Goal: Obtain resource: Obtain resource

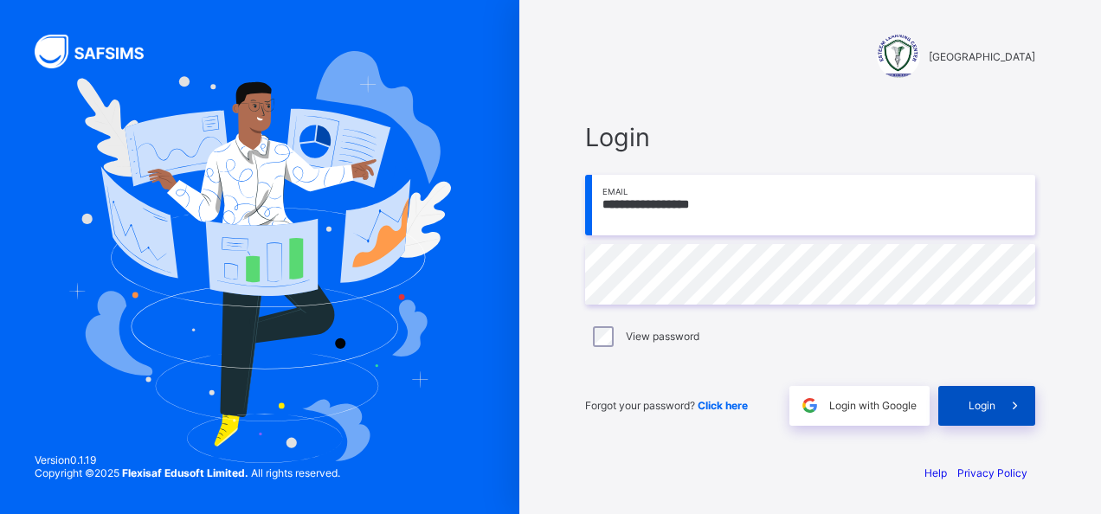
click at [997, 402] on span at bounding box center [1016, 406] width 40 height 40
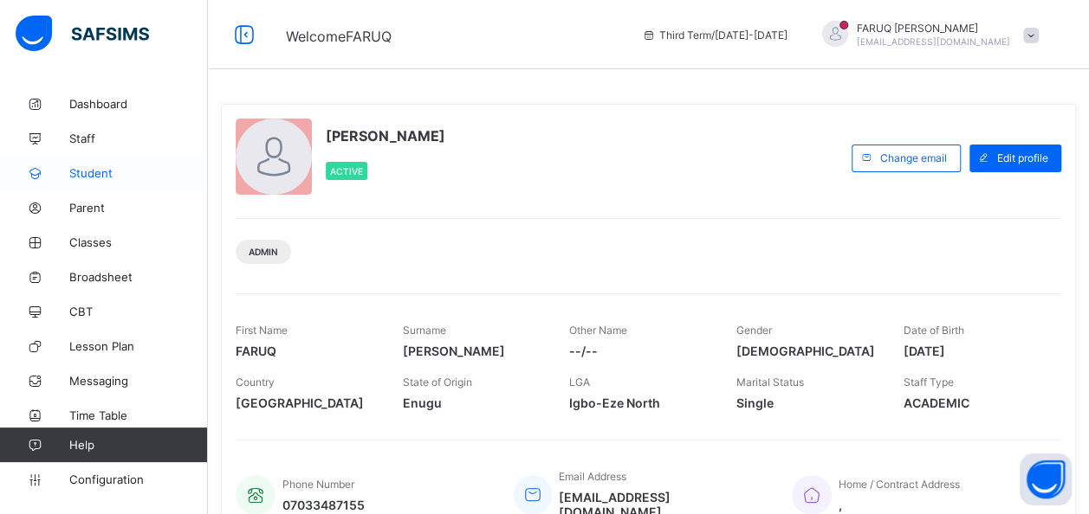
click at [130, 178] on span "Student" at bounding box center [138, 173] width 139 height 14
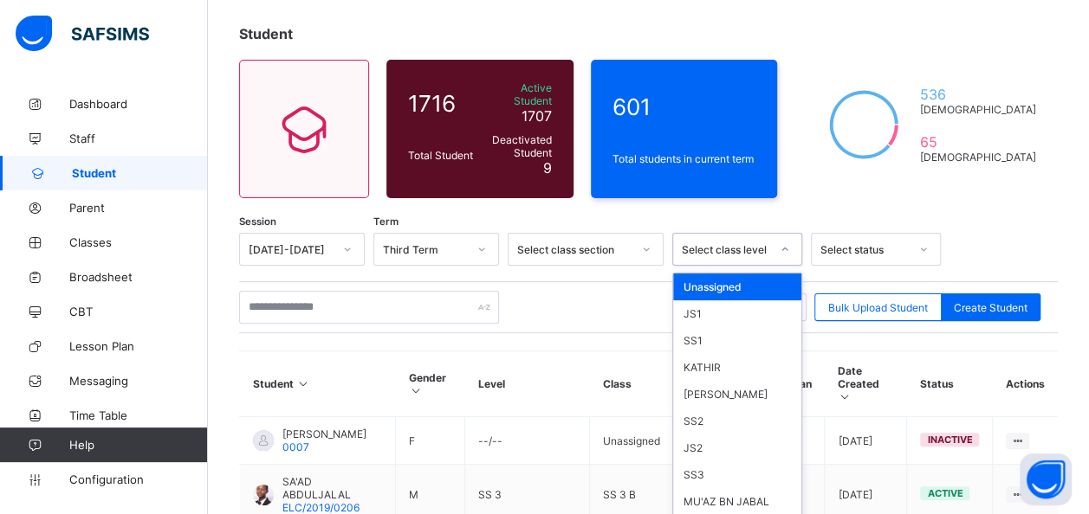
click at [741, 266] on div "option Unassigned focused, 1 of 59. 59 results available. Use Up and Down to ch…" at bounding box center [737, 249] width 130 height 33
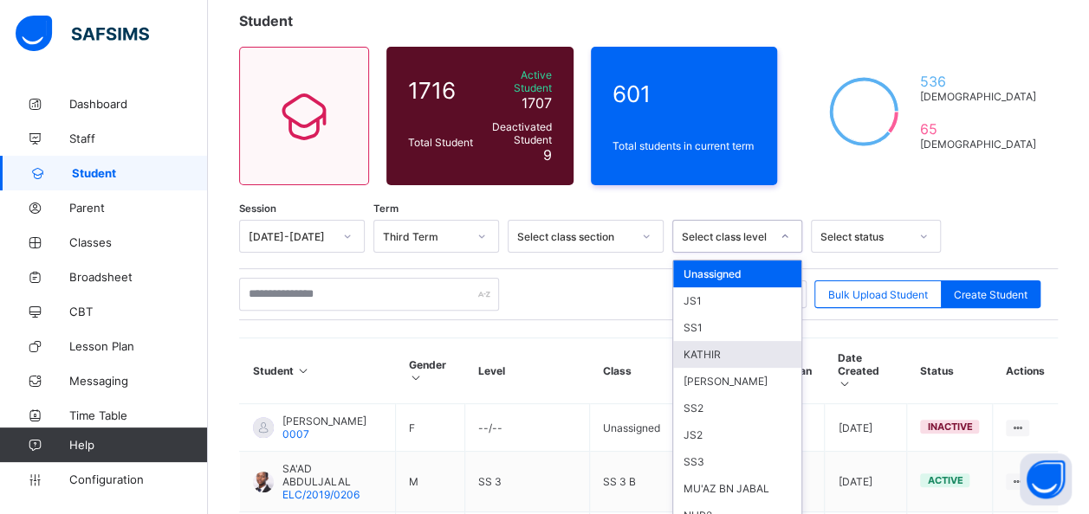
scroll to position [104, 0]
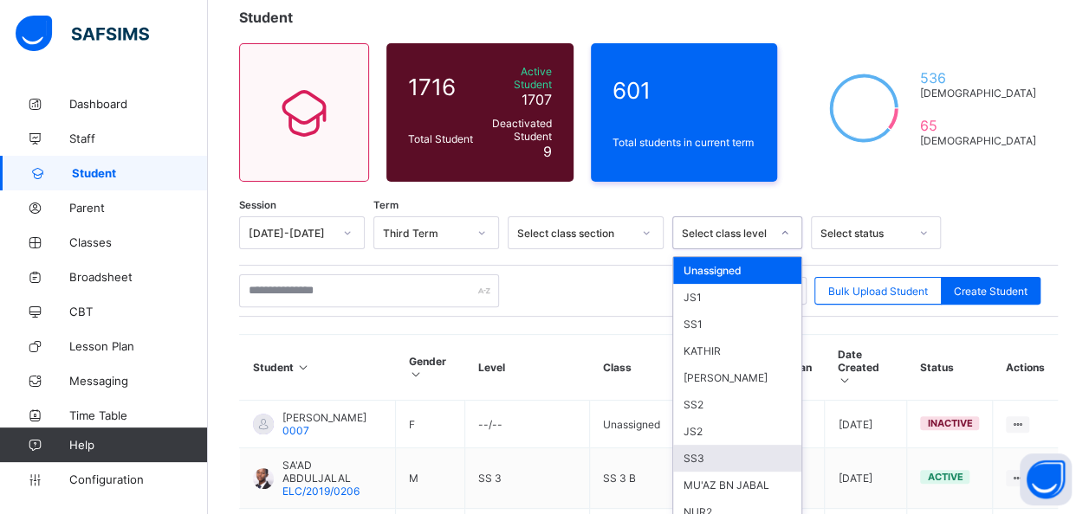
click at [701, 445] on div "SS3" at bounding box center [737, 458] width 128 height 27
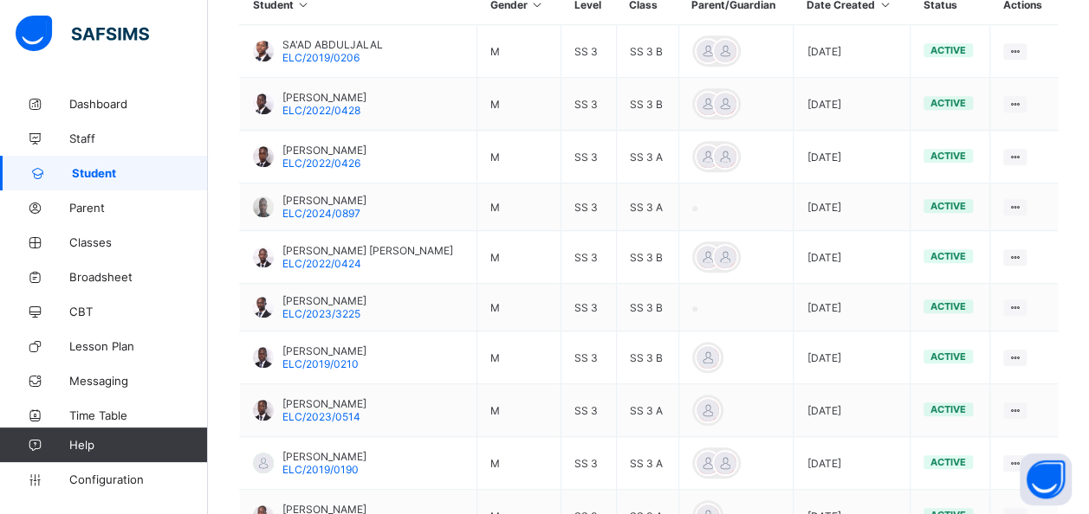
scroll to position [514, 0]
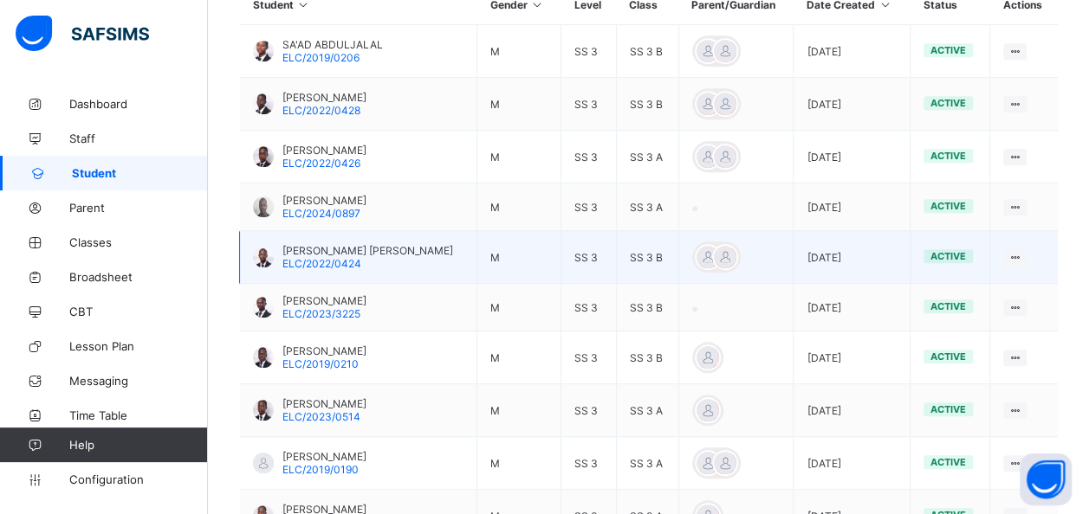
click at [372, 253] on div "SADIQ MUJAHEED ABUBAKAR ELC/2022/0424" at bounding box center [367, 257] width 171 height 26
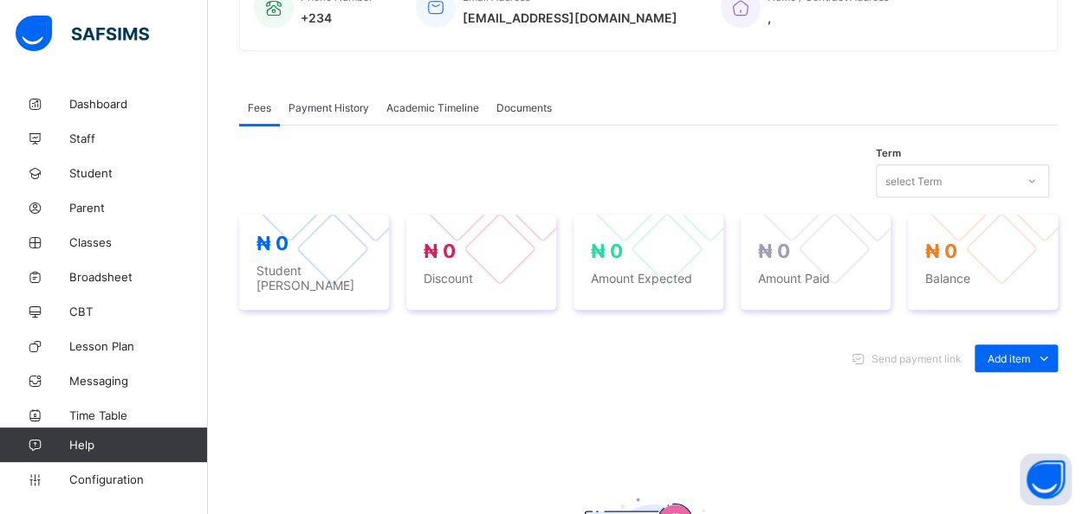
scroll to position [401, 0]
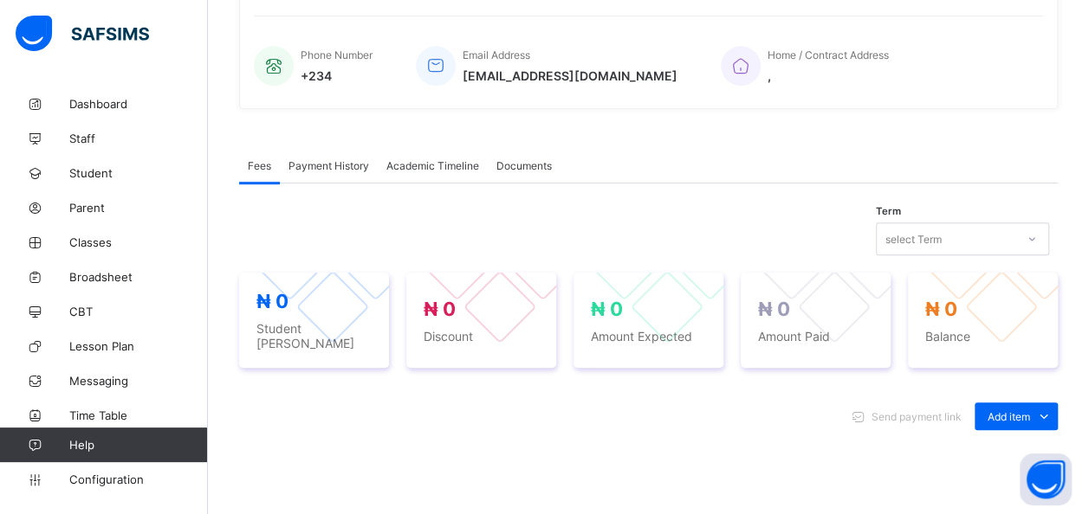
click at [462, 163] on span "Academic Timeline" at bounding box center [432, 165] width 93 height 13
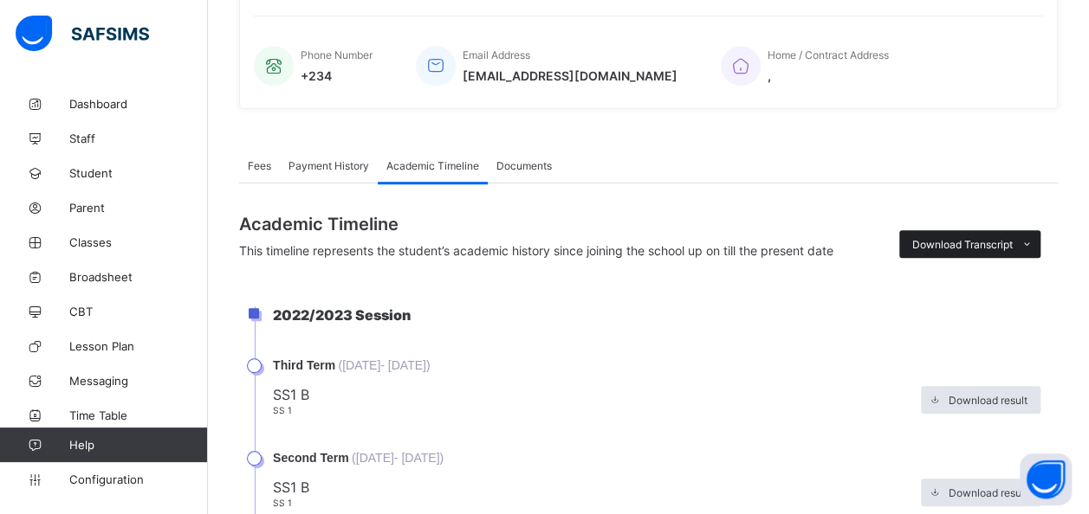
click at [1011, 238] on span "Download Transcript" at bounding box center [962, 244] width 100 height 13
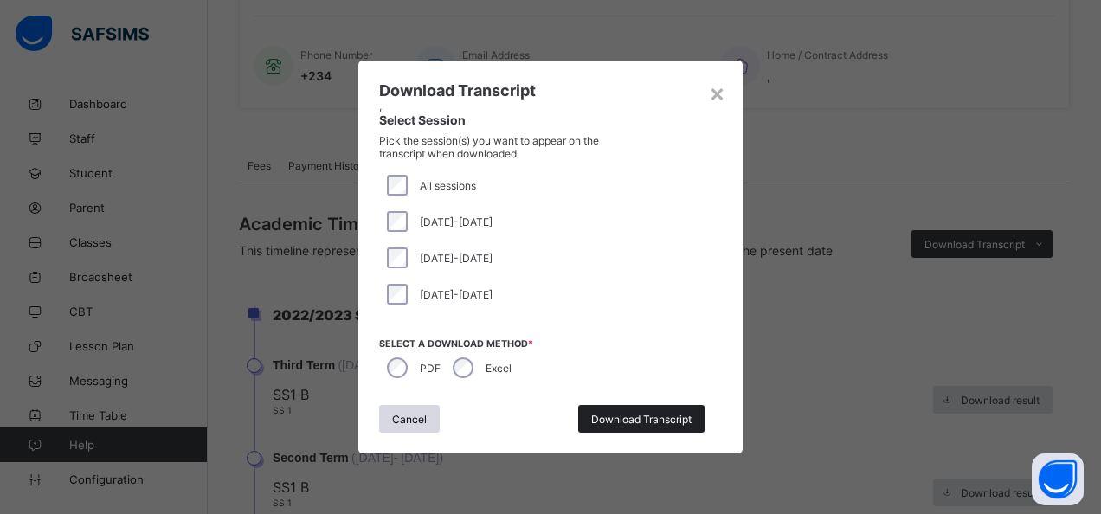
click at [624, 417] on span "Download Transcript" at bounding box center [641, 419] width 100 height 13
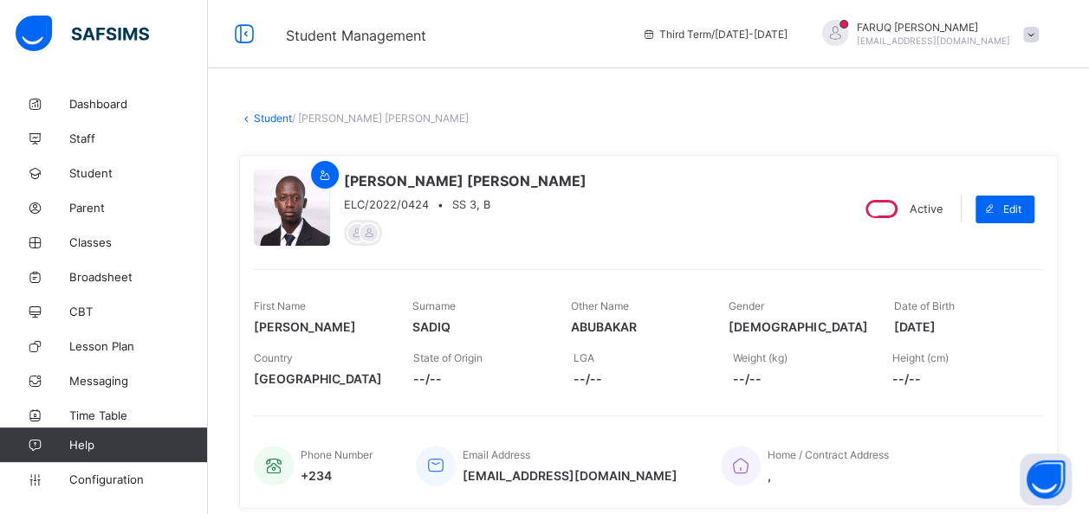
scroll to position [0, 0]
click at [270, 116] on link "Student" at bounding box center [273, 119] width 38 height 13
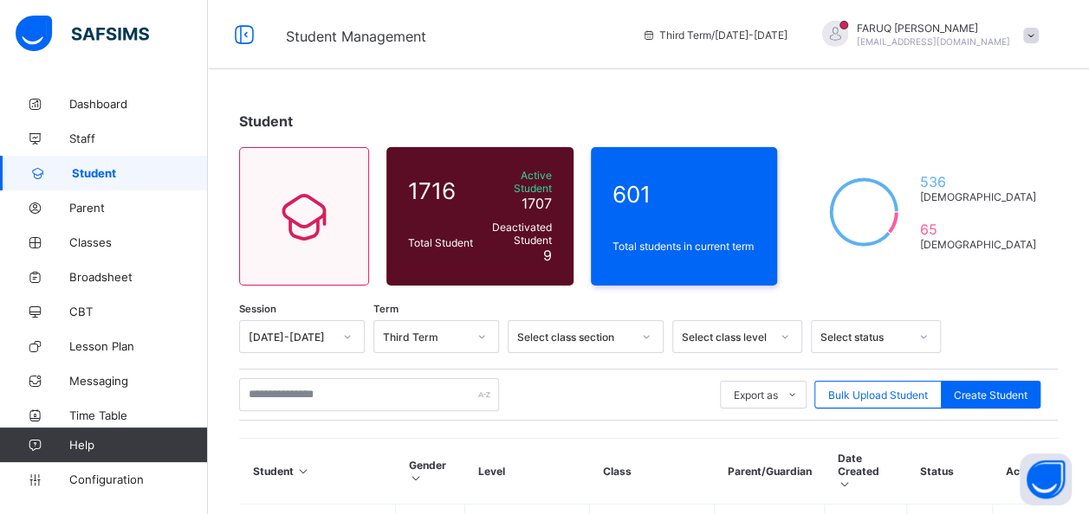
click at [781, 322] on div "Select class level" at bounding box center [737, 336] width 130 height 33
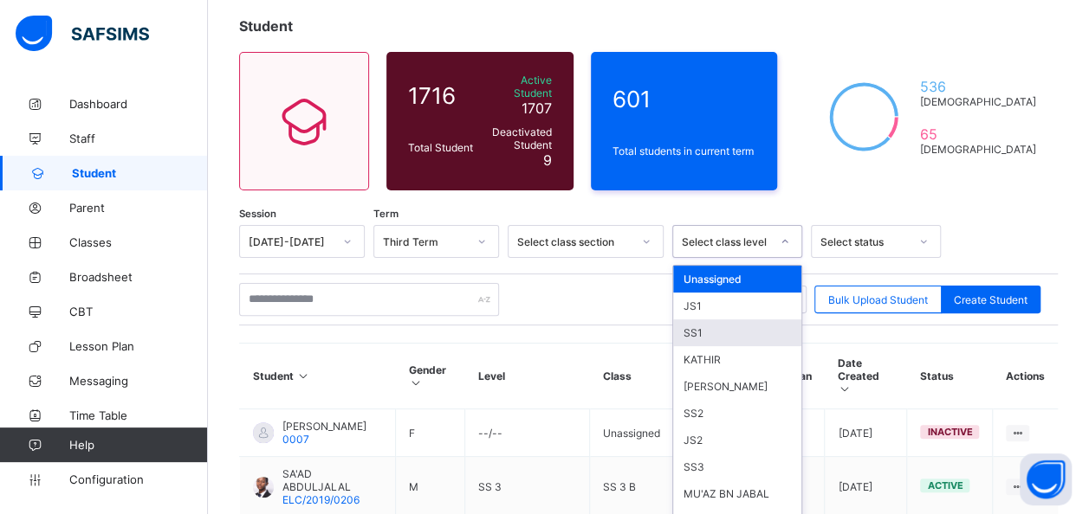
scroll to position [104, 0]
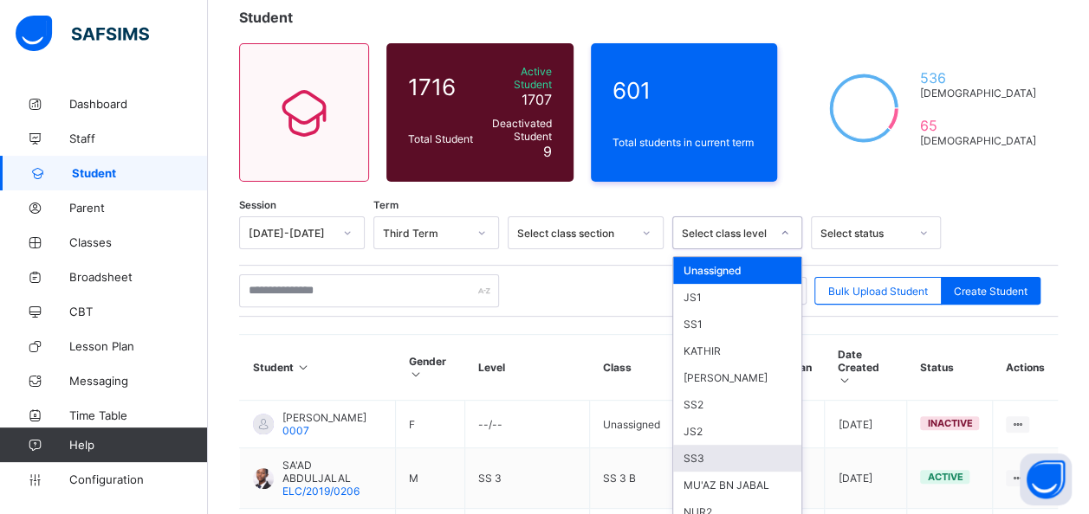
click at [716, 445] on div "SS3" at bounding box center [737, 458] width 128 height 27
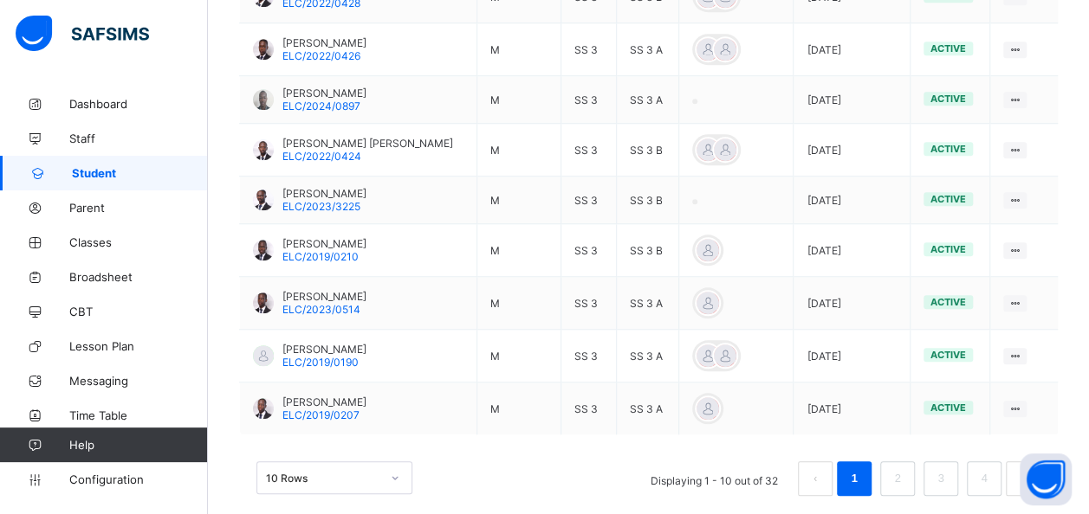
scroll to position [630, 0]
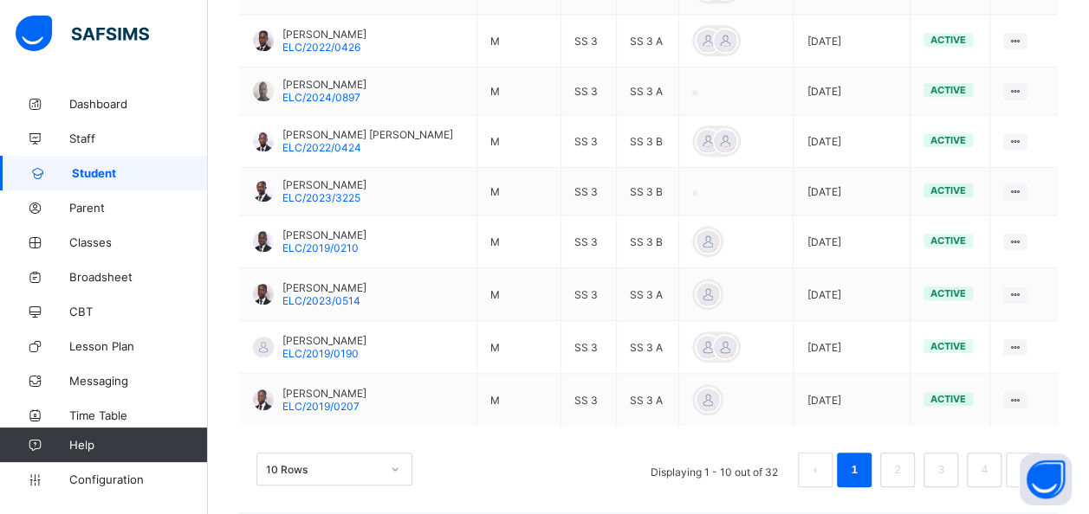
click at [379, 453] on div "10 Rows" at bounding box center [334, 469] width 156 height 33
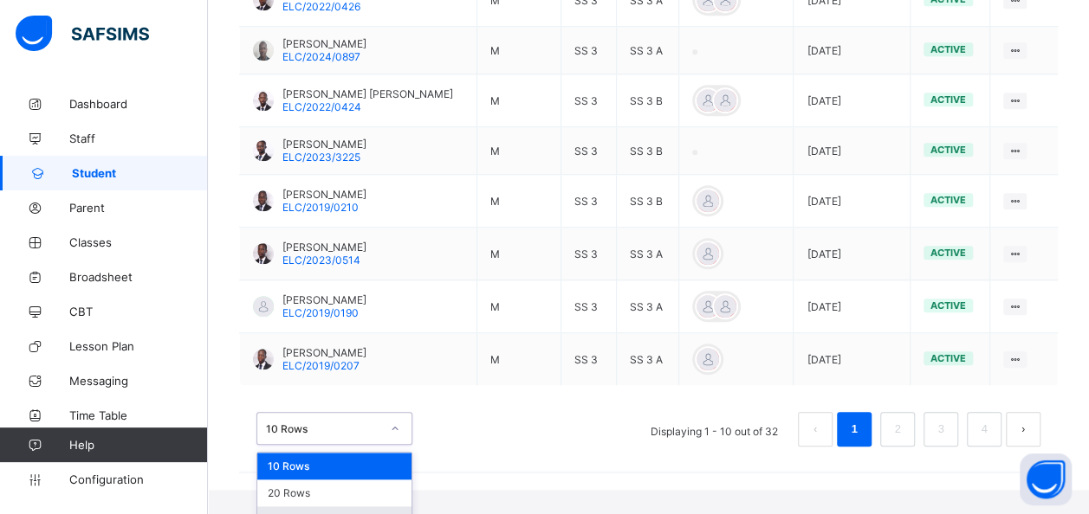
click at [310, 507] on div "50 Rows" at bounding box center [334, 520] width 154 height 27
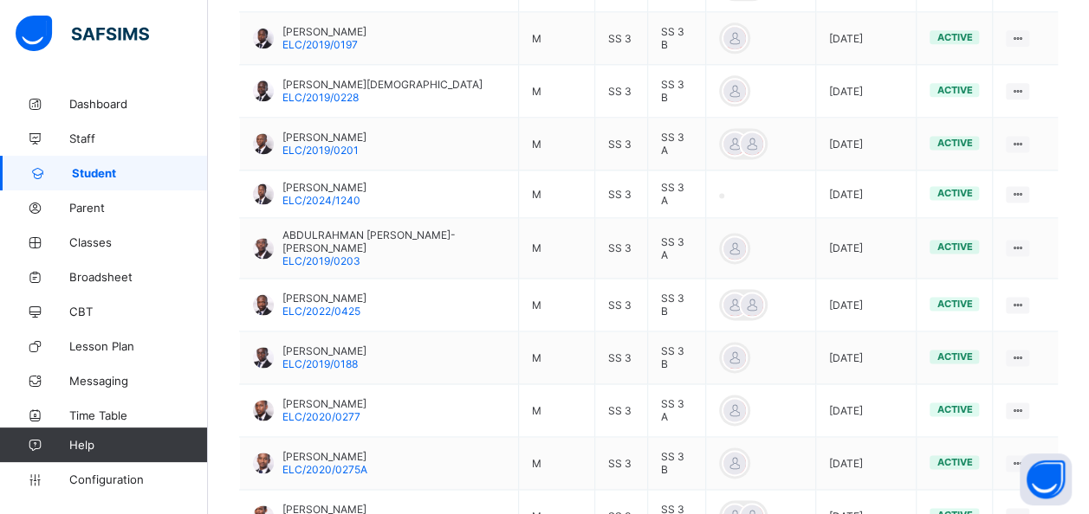
scroll to position [1113, 0]
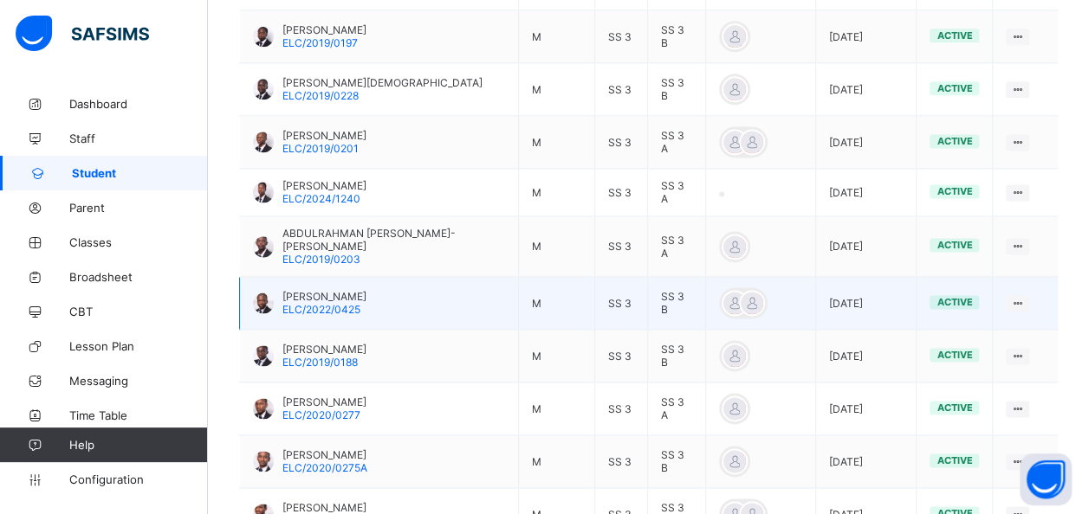
click at [357, 277] on td "SALMAN SADIQ ABUBAKAR ELC/2022/0425" at bounding box center [379, 303] width 279 height 53
click at [352, 303] on span "ELC/2022/0425" at bounding box center [321, 309] width 78 height 13
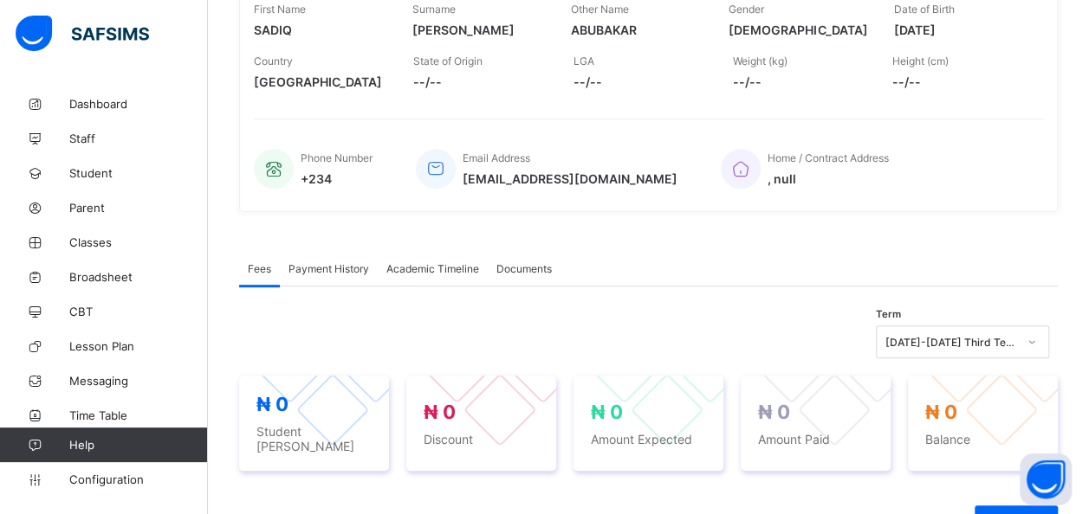
scroll to position [298, 0]
click at [417, 265] on span "Academic Timeline" at bounding box center [432, 268] width 93 height 13
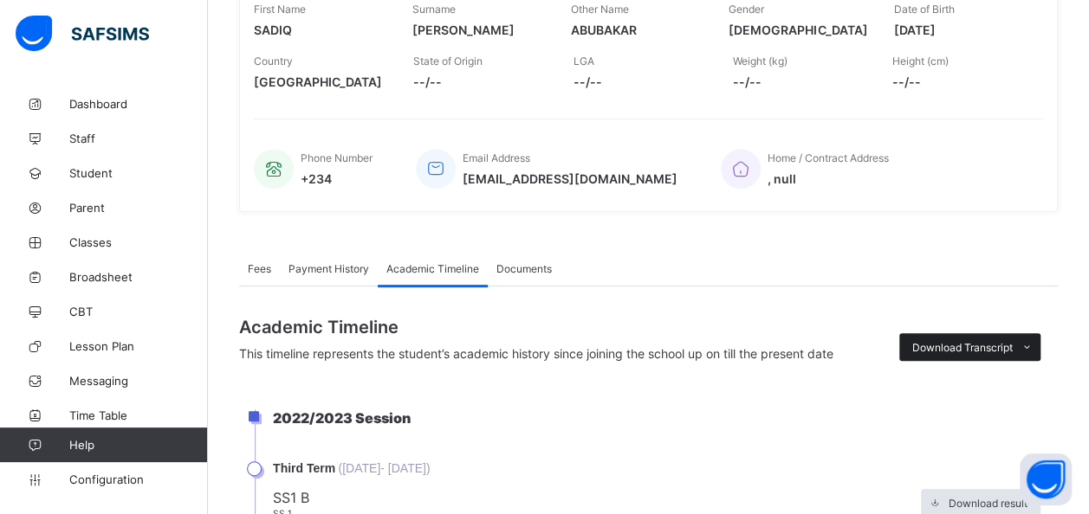
click at [992, 346] on span "Download Transcript" at bounding box center [962, 347] width 100 height 13
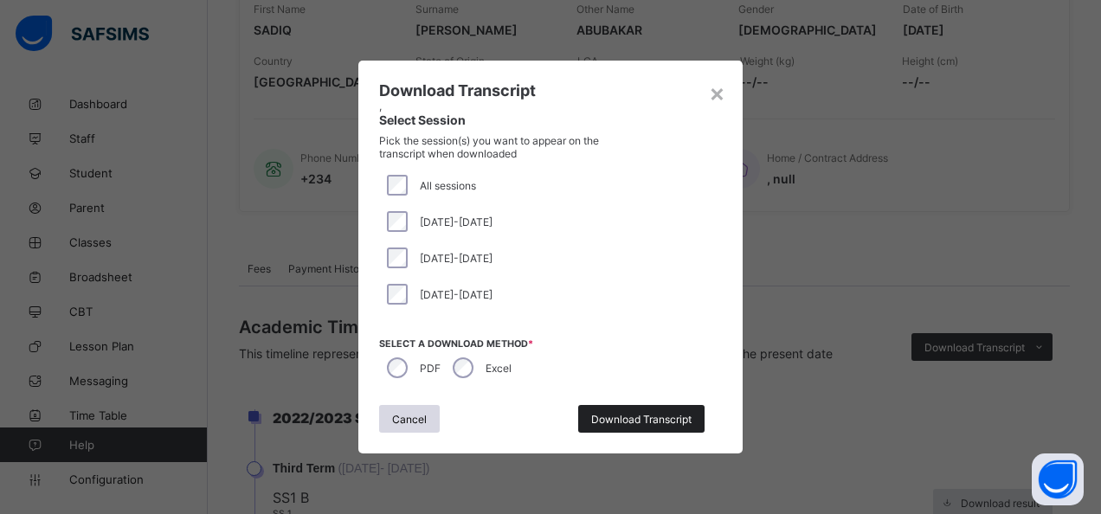
click at [643, 414] on span "Download Transcript" at bounding box center [641, 419] width 100 height 13
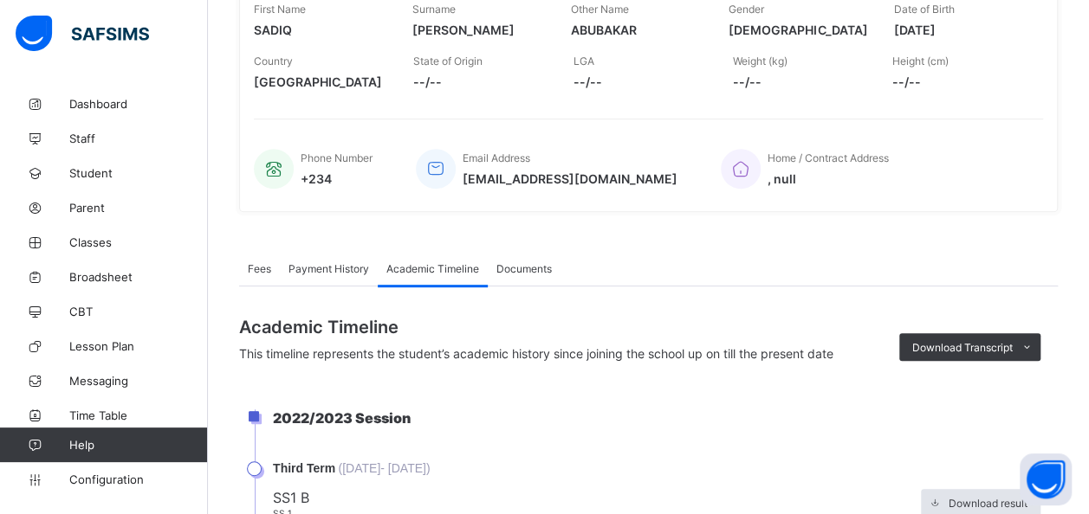
scroll to position [0, 0]
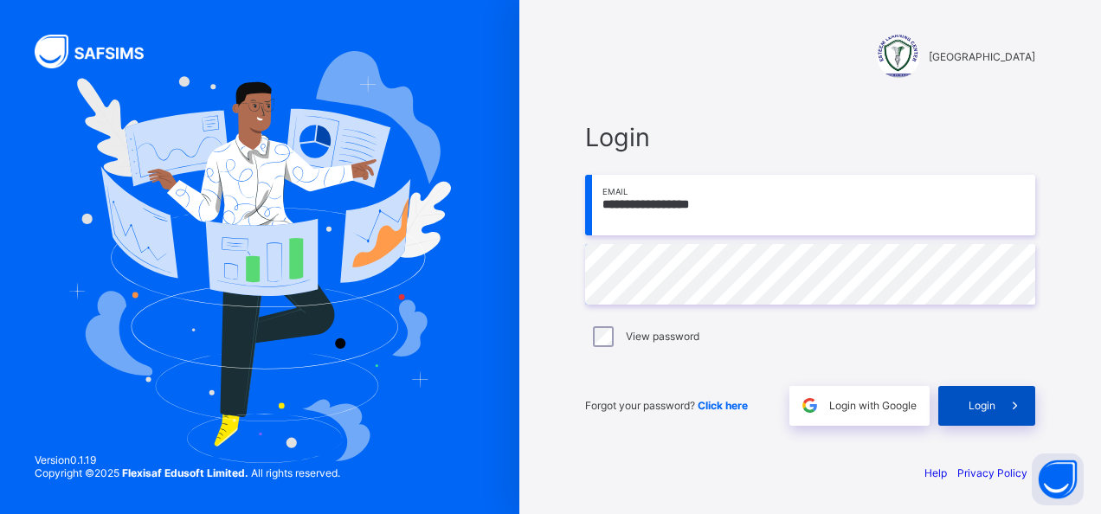
click at [966, 399] on div "Login" at bounding box center [987, 406] width 97 height 40
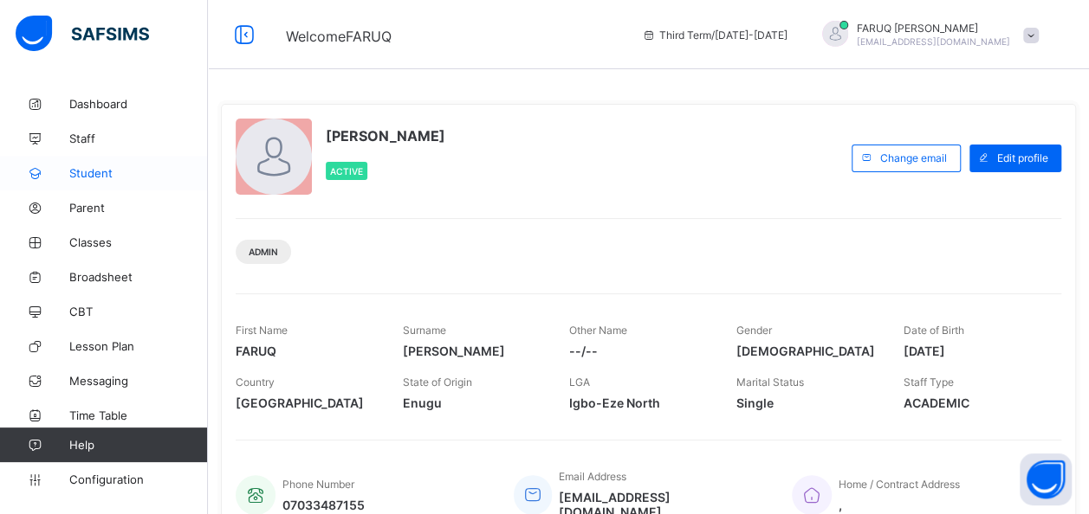
click at [102, 171] on span "Student" at bounding box center [138, 173] width 139 height 14
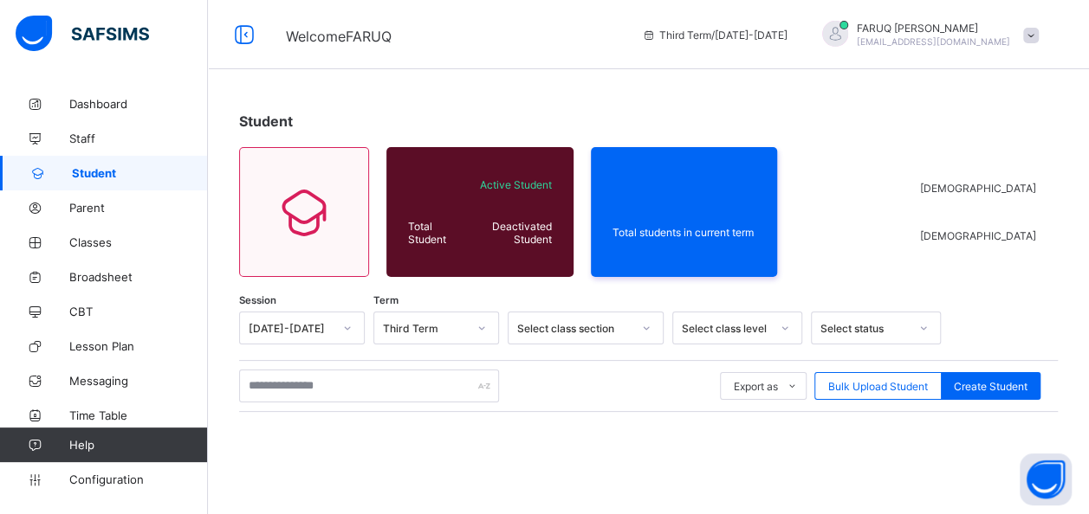
click at [736, 324] on div "Select class level" at bounding box center [726, 328] width 88 height 13
click at [784, 329] on icon at bounding box center [784, 328] width 10 height 17
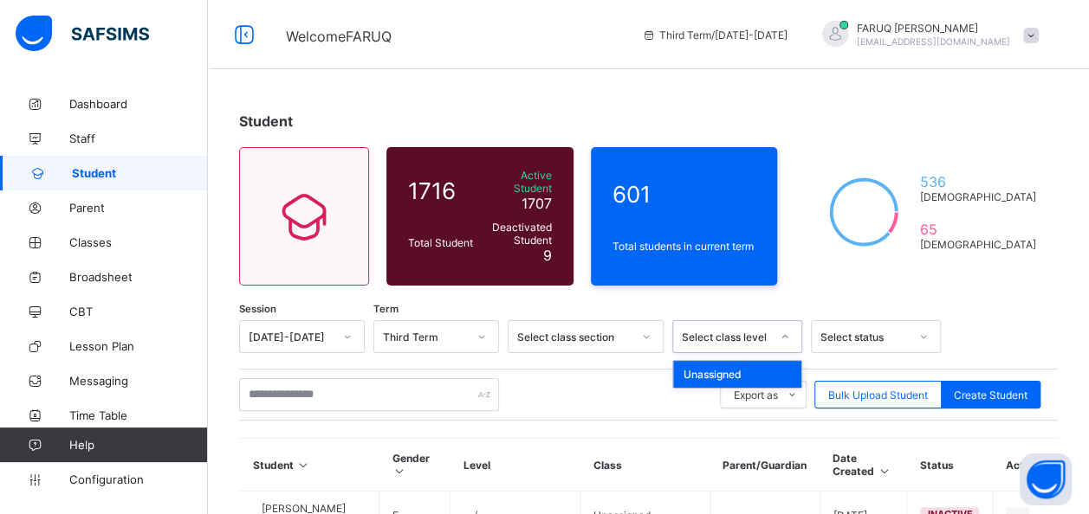
click at [772, 331] on div at bounding box center [784, 337] width 29 height 28
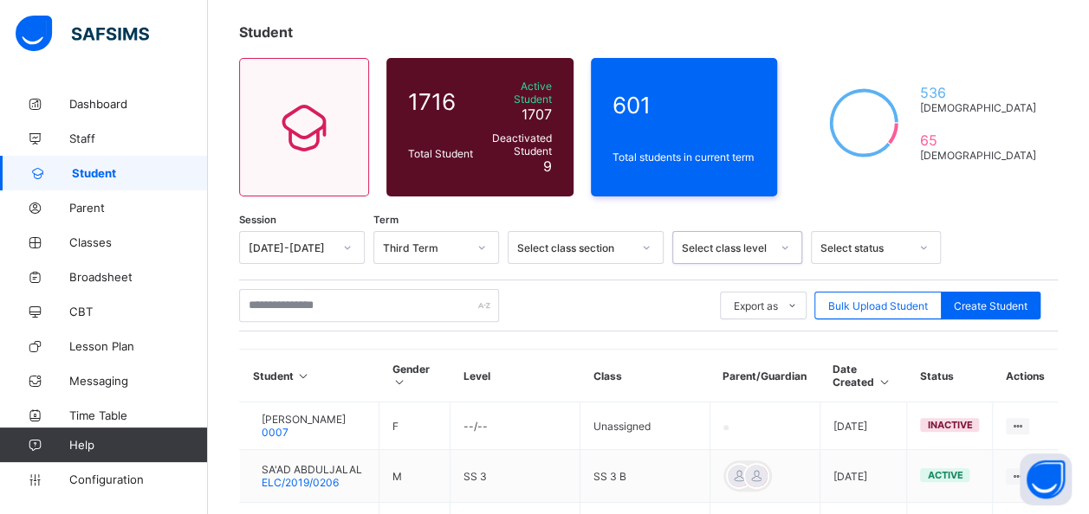
scroll to position [88, 0]
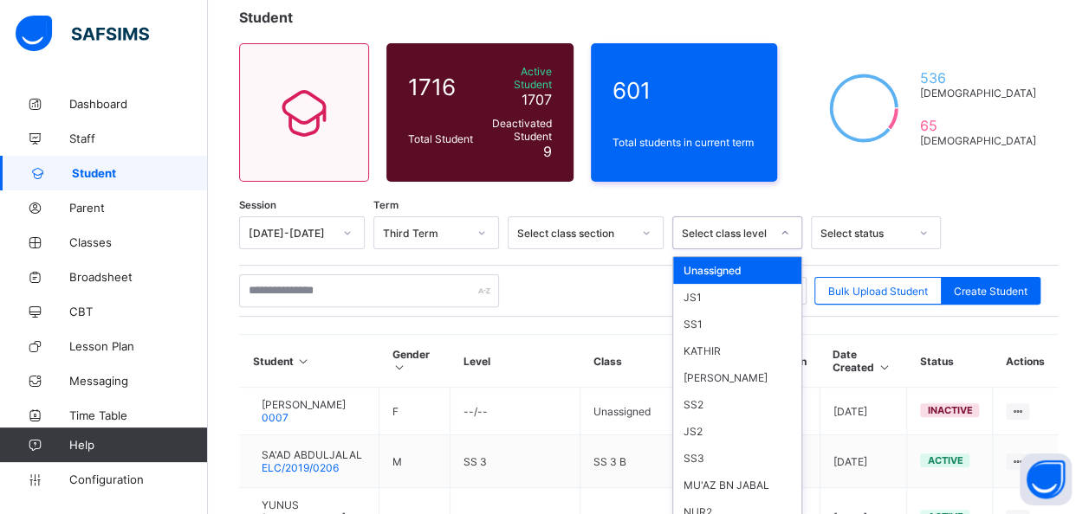
scroll to position [104, 0]
click at [719, 445] on div "SS3" at bounding box center [737, 458] width 128 height 27
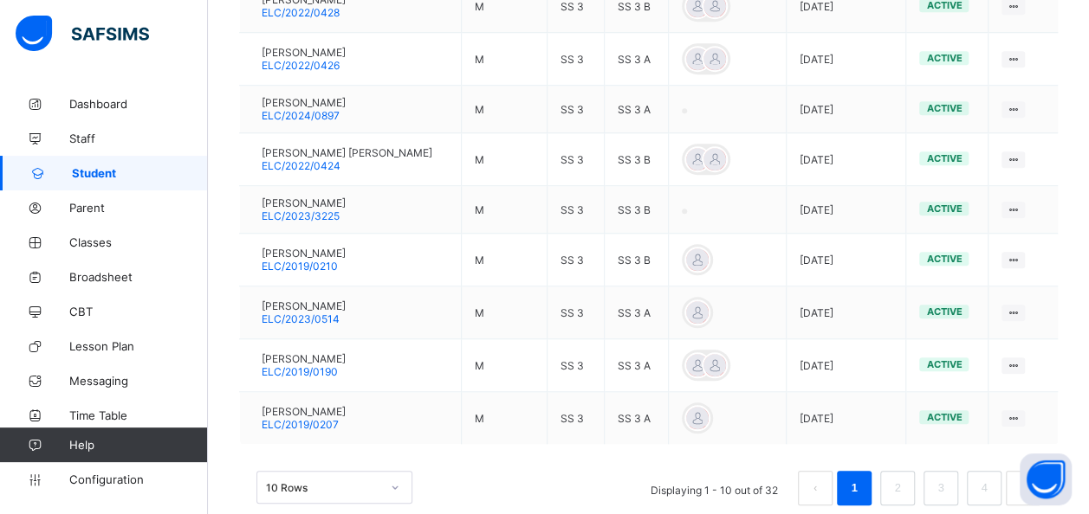
scroll to position [623, 0]
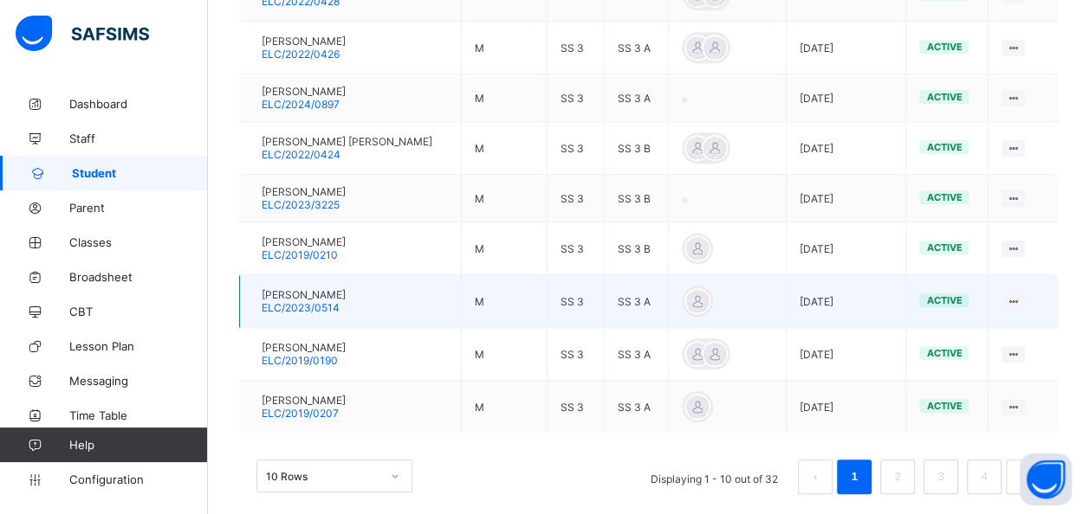
click at [339, 301] on span "ELC/2023/0514" at bounding box center [301, 307] width 78 height 13
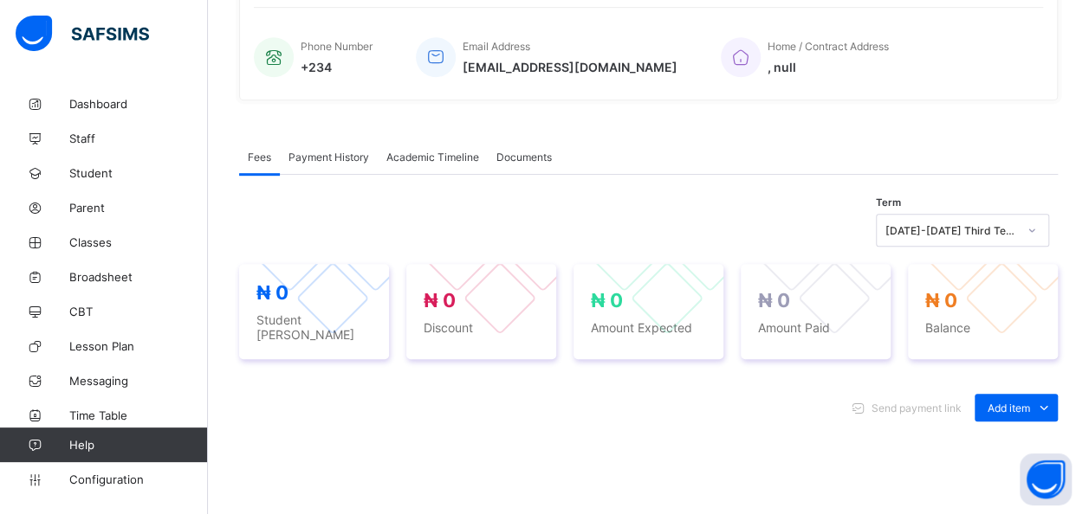
scroll to position [400, 0]
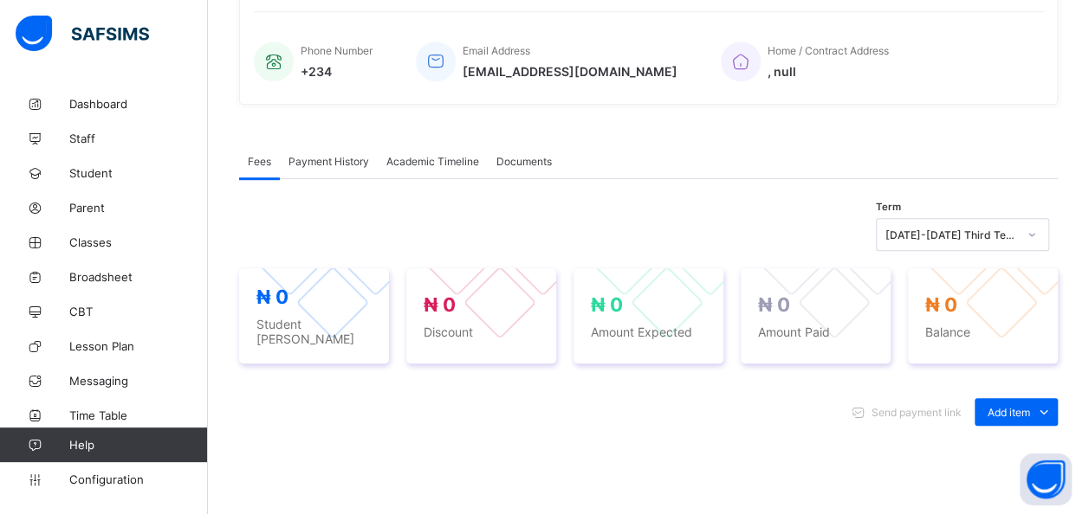
drag, startPoint x: 346, startPoint y: 291, endPoint x: 278, endPoint y: 223, distance: 96.7
click at [278, 223] on div "Term 2024-2025 Third Term" at bounding box center [648, 234] width 818 height 33
click at [417, 160] on span "Academic Timeline" at bounding box center [432, 161] width 93 height 13
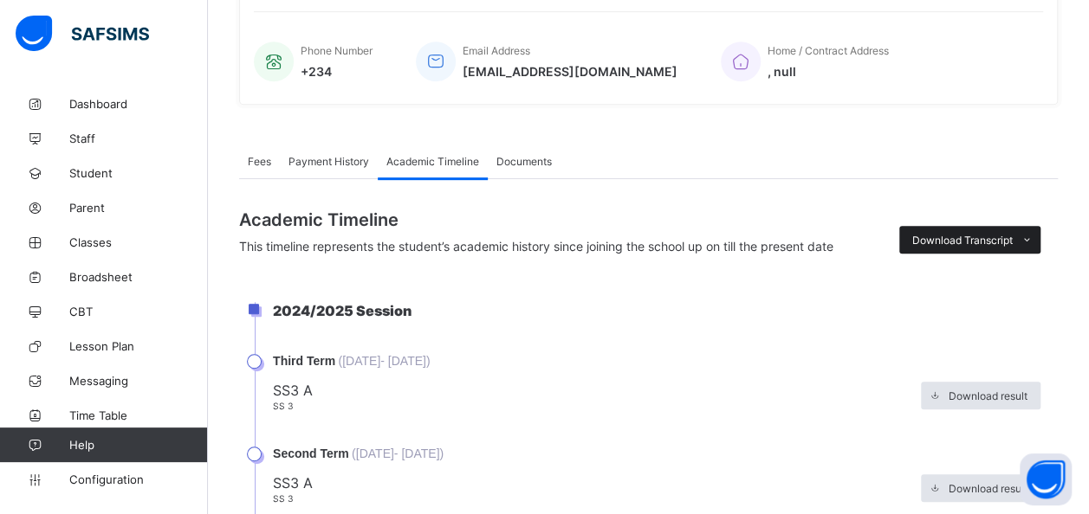
click at [992, 242] on span "Download Transcript" at bounding box center [962, 240] width 100 height 13
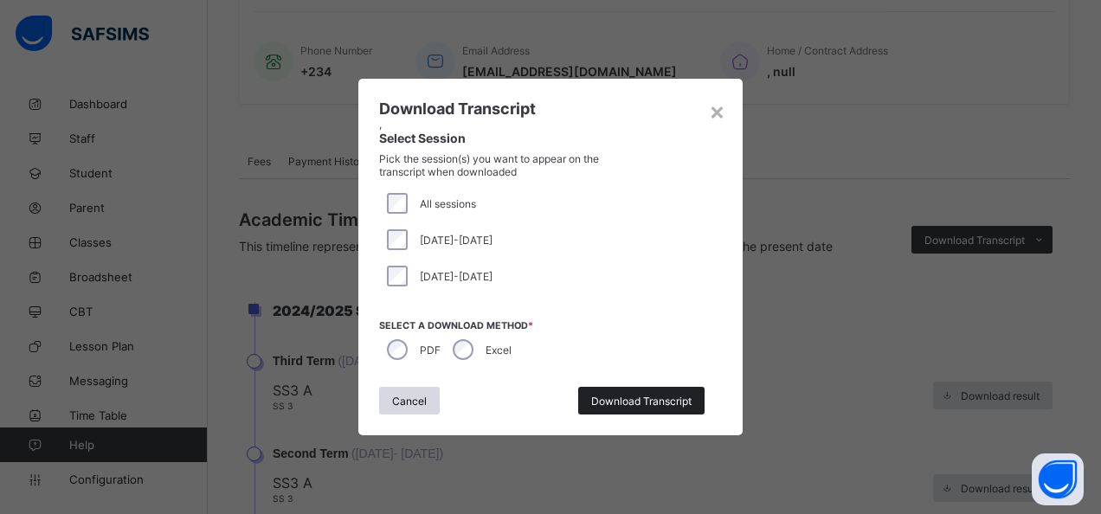
click at [632, 401] on span "Download Transcript" at bounding box center [641, 401] width 100 height 13
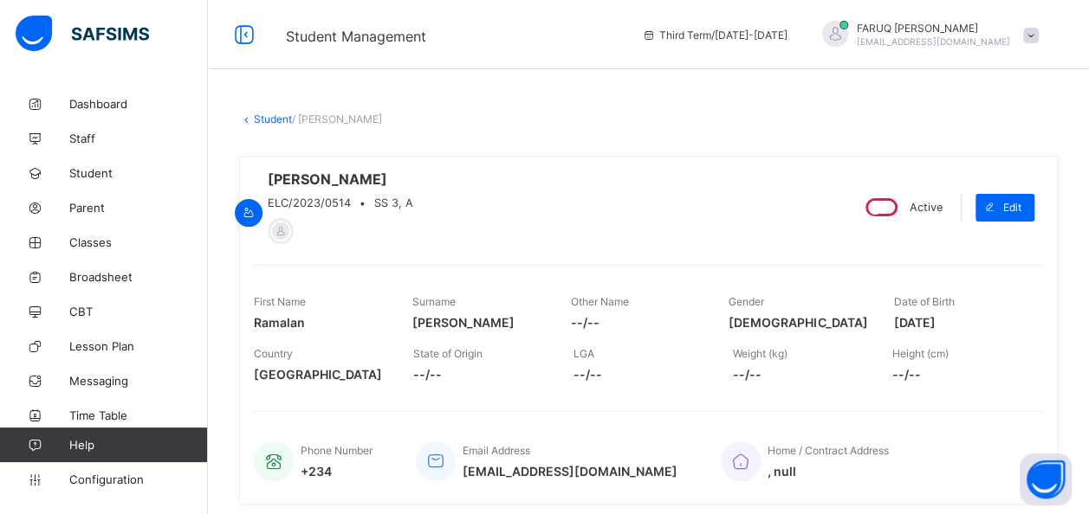
scroll to position [0, 0]
click at [271, 121] on link "Student" at bounding box center [273, 119] width 38 height 13
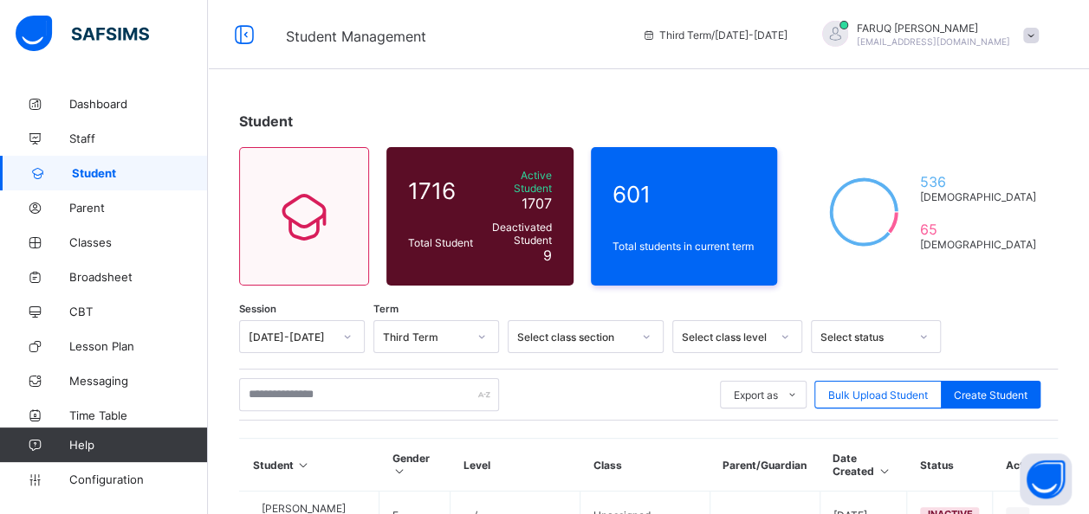
click at [766, 326] on div "Select class level" at bounding box center [737, 336] width 130 height 33
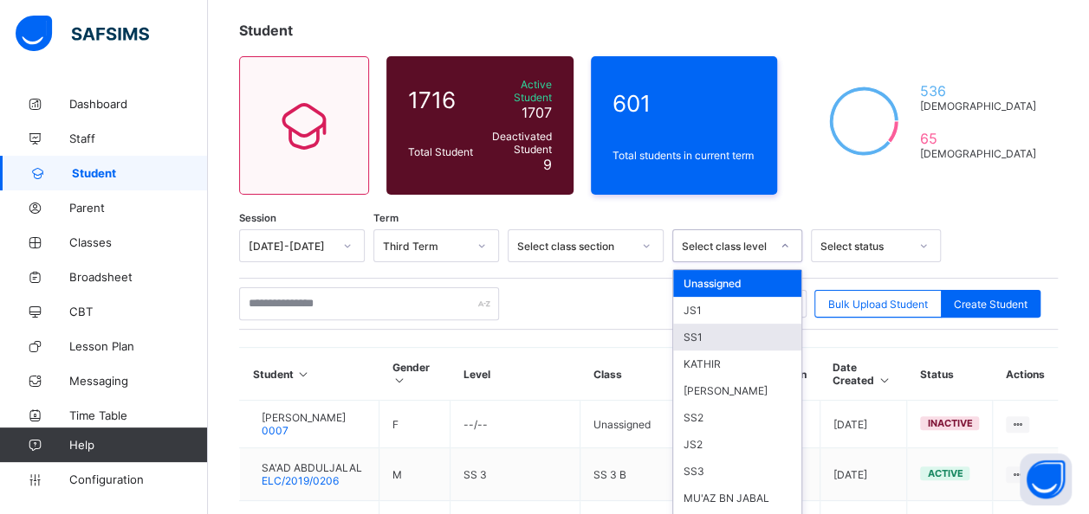
scroll to position [104, 0]
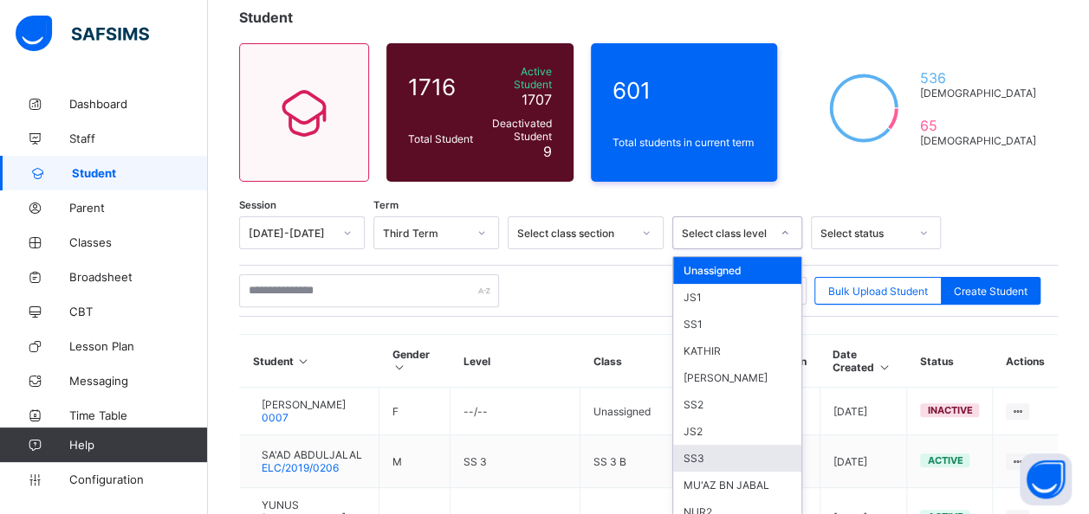
click at [704, 445] on div "SS3" at bounding box center [737, 458] width 128 height 27
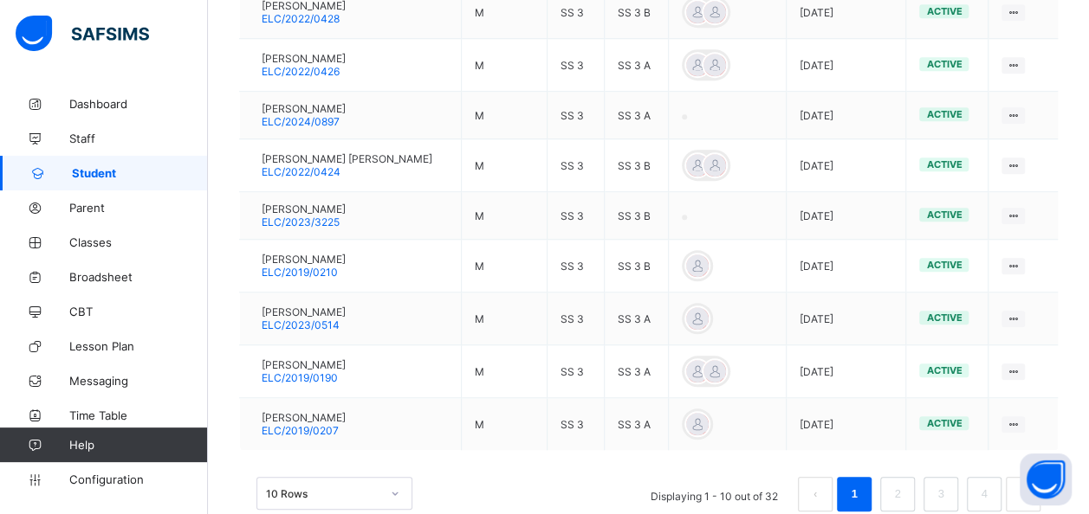
scroll to position [630, 0]
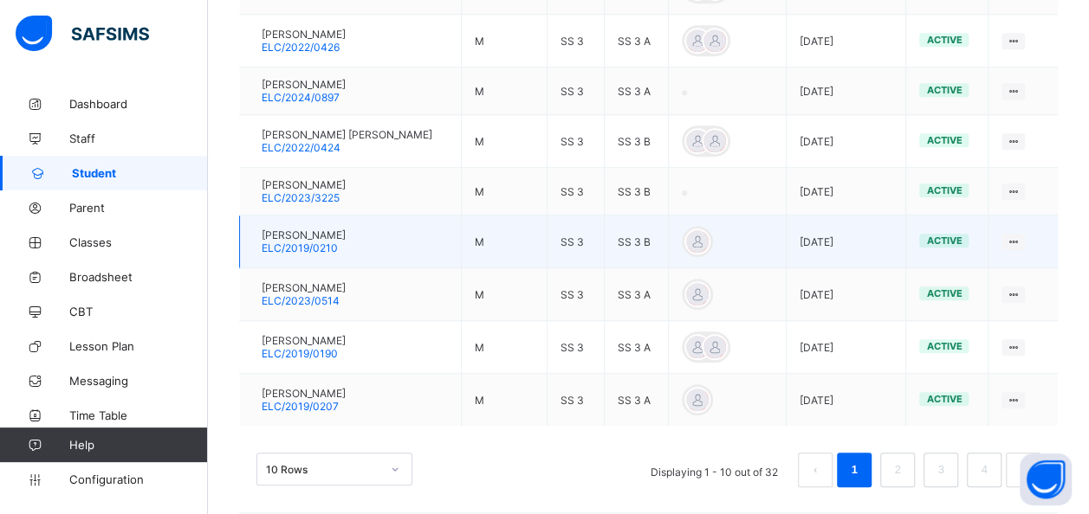
click at [322, 242] on span "ELC/2019/0210" at bounding box center [300, 248] width 76 height 13
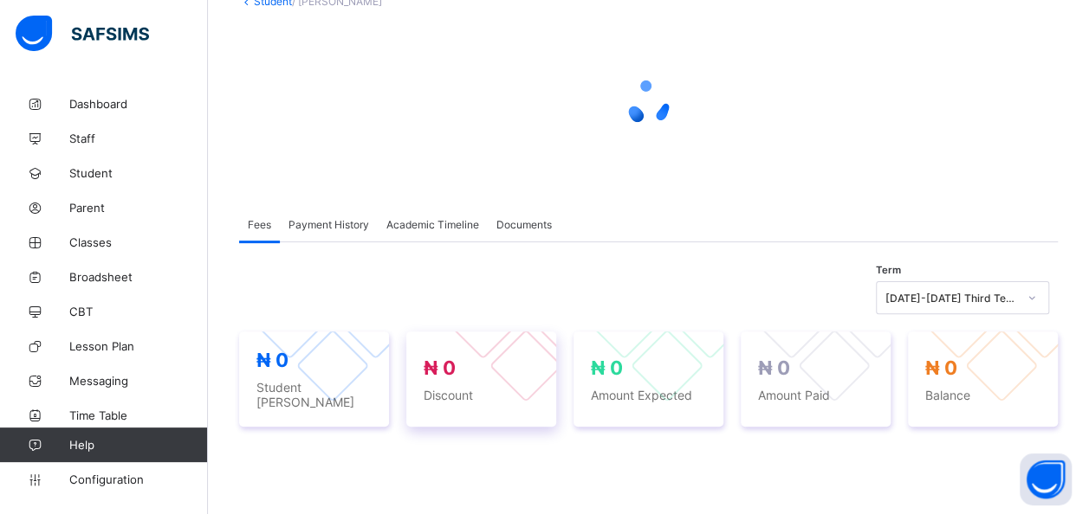
scroll to position [87, 0]
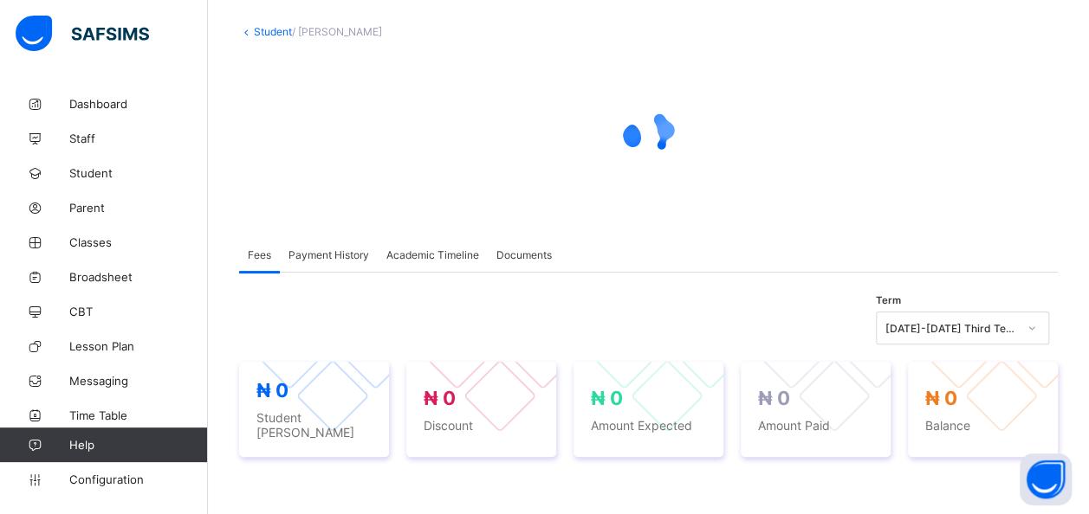
click at [410, 255] on span "Academic Timeline" at bounding box center [432, 255] width 93 height 13
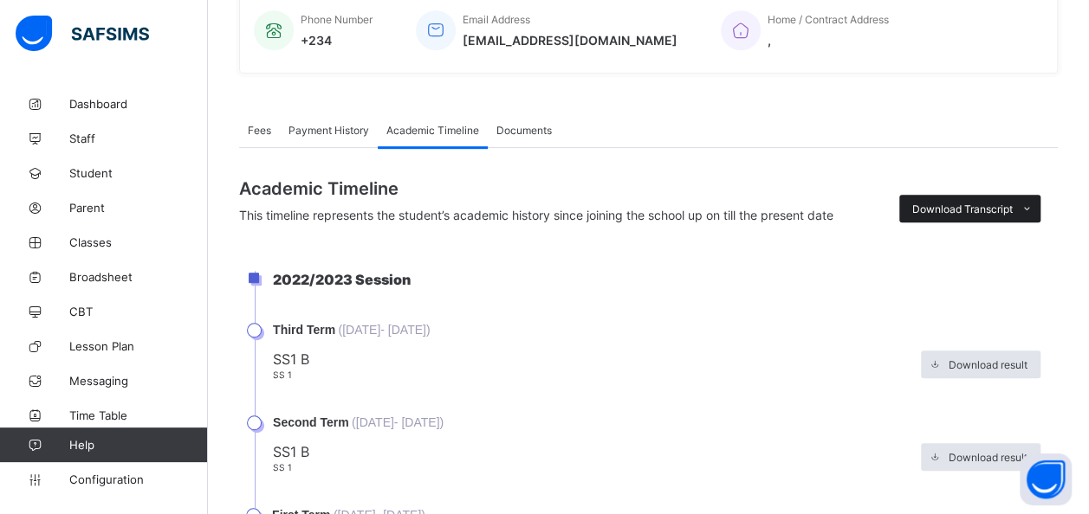
scroll to position [464, 0]
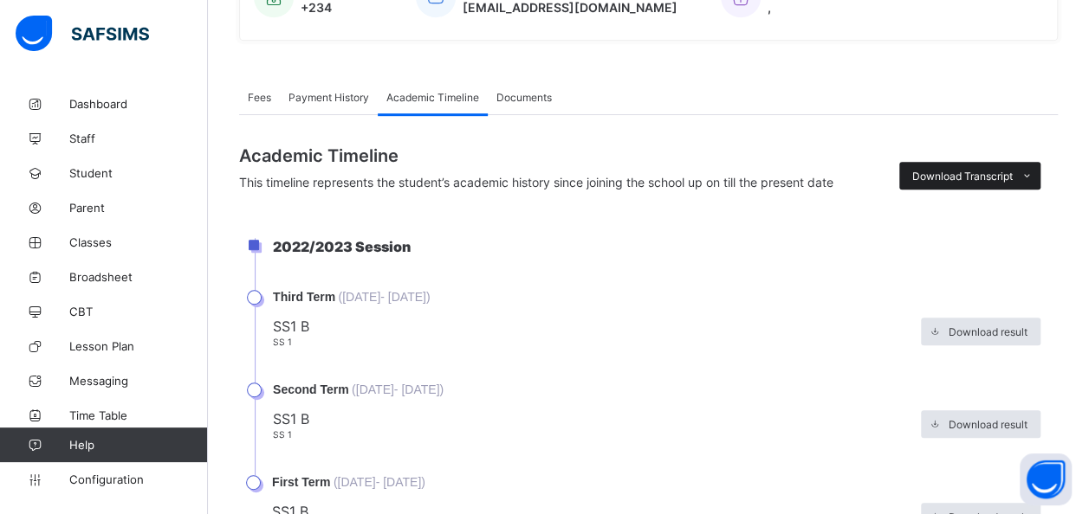
click at [996, 173] on span "Download Transcript" at bounding box center [962, 176] width 100 height 13
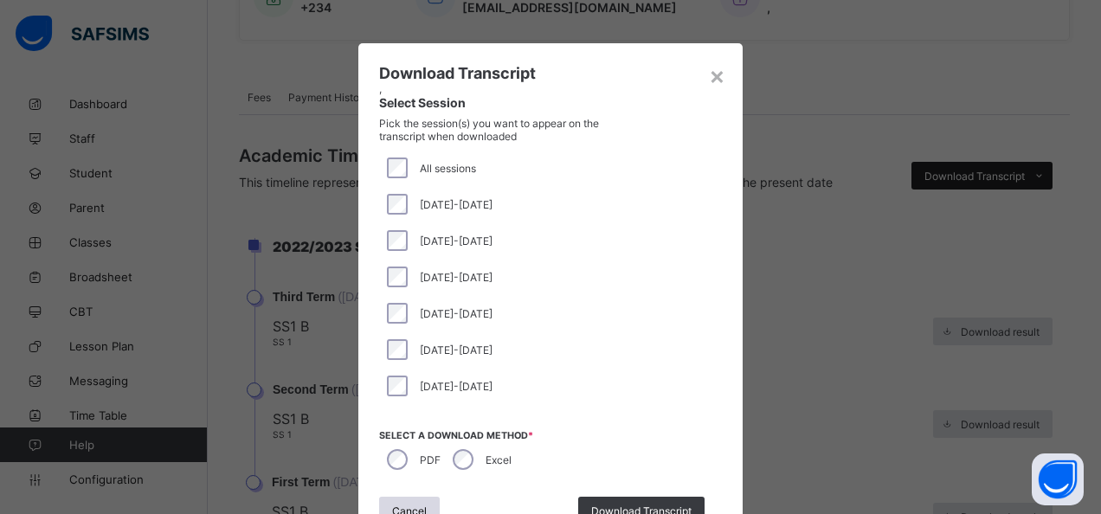
click at [996, 173] on div "× Download Transcript , Select Session Pick the session(s) you want to appear o…" at bounding box center [550, 257] width 1101 height 514
click at [604, 499] on div "Download Transcript" at bounding box center [641, 511] width 126 height 28
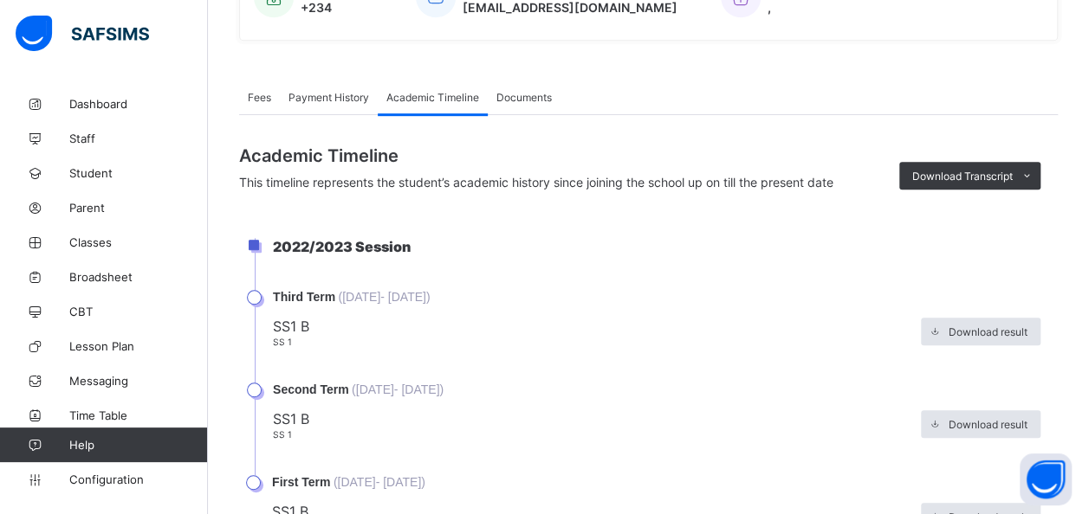
scroll to position [0, 0]
click at [97, 168] on span "Student" at bounding box center [138, 173] width 139 height 14
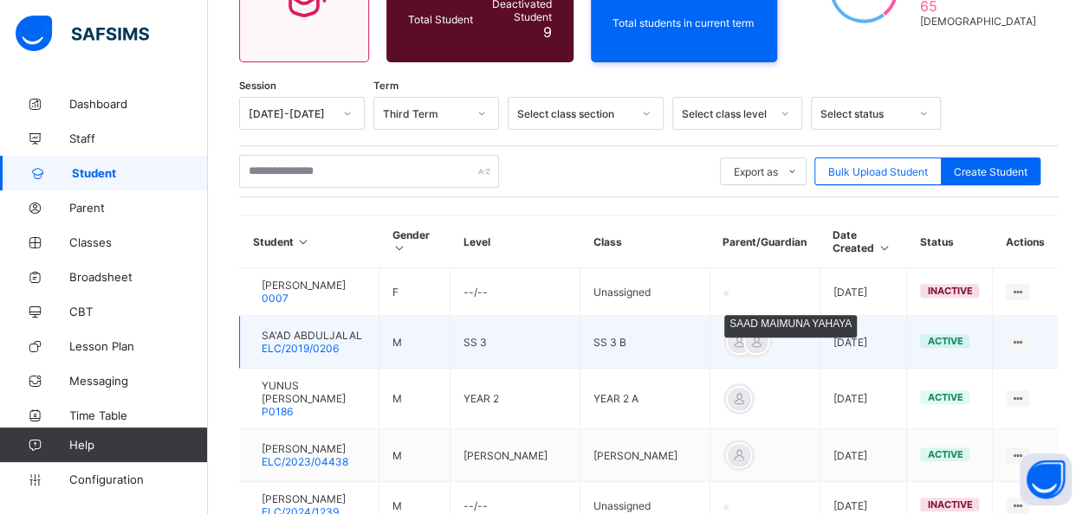
scroll to position [216, 0]
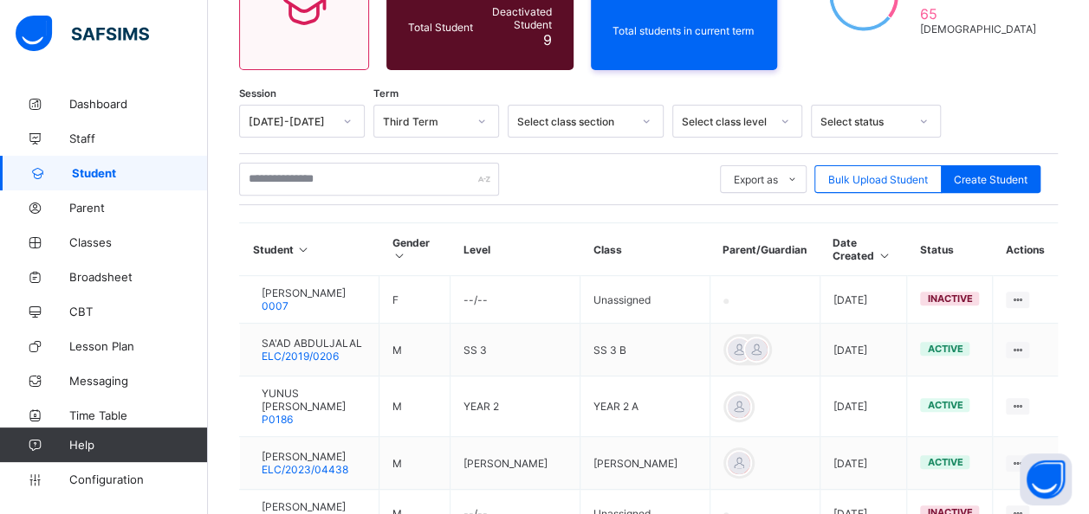
click at [785, 113] on icon at bounding box center [784, 121] width 10 height 17
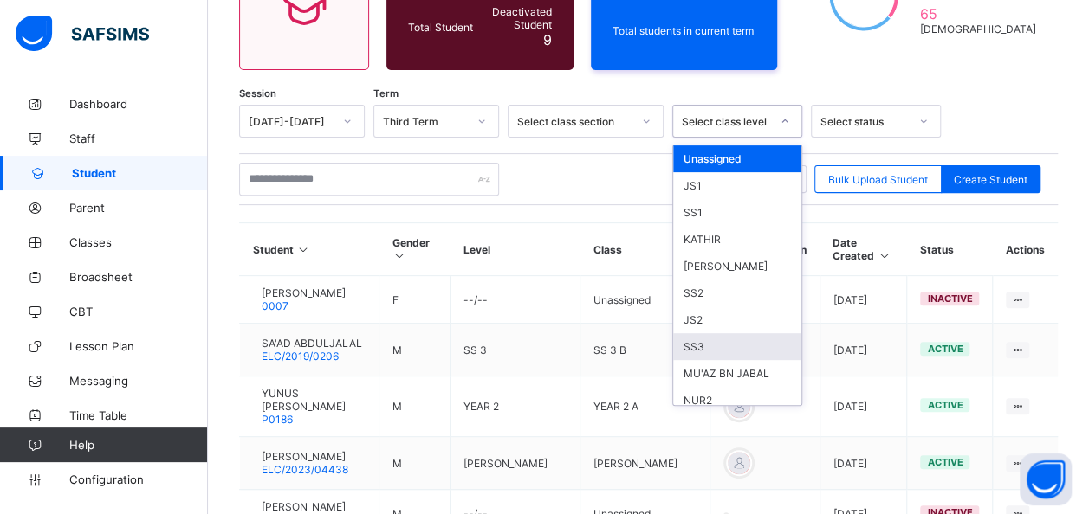
click at [708, 333] on div "SS3" at bounding box center [737, 346] width 128 height 27
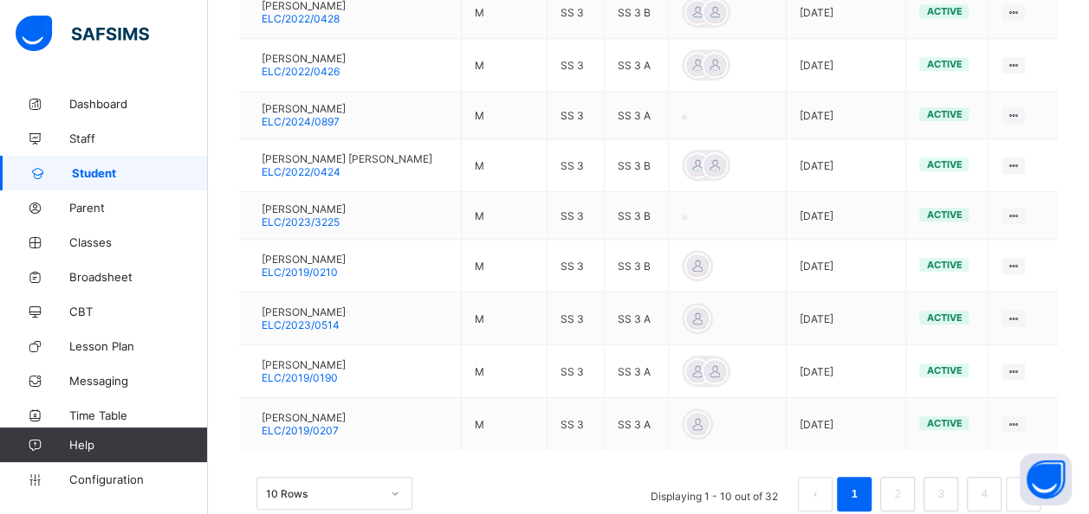
scroll to position [630, 0]
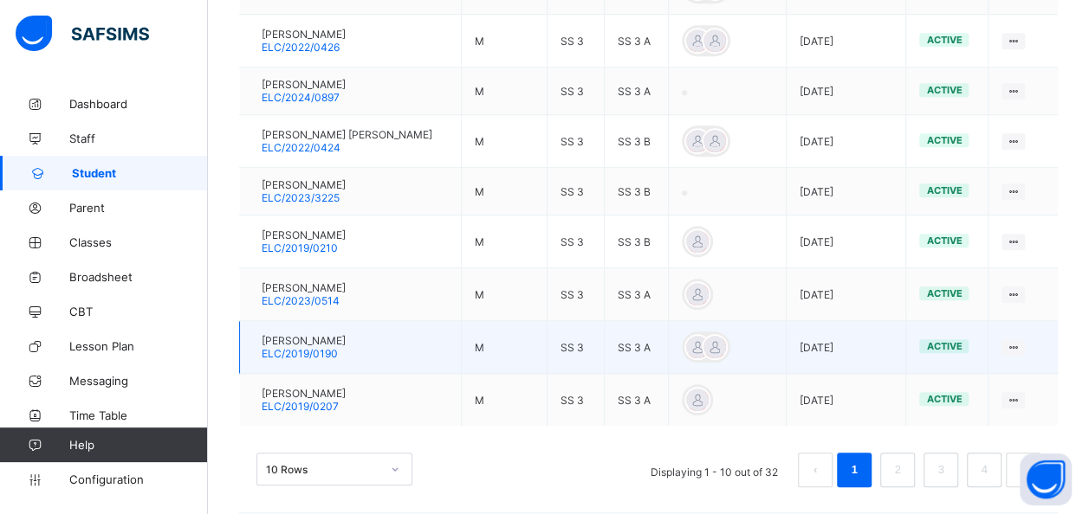
click at [346, 336] on div "ABDULLAH IBRAHIM KABIR ELC/2019/0190" at bounding box center [304, 347] width 84 height 26
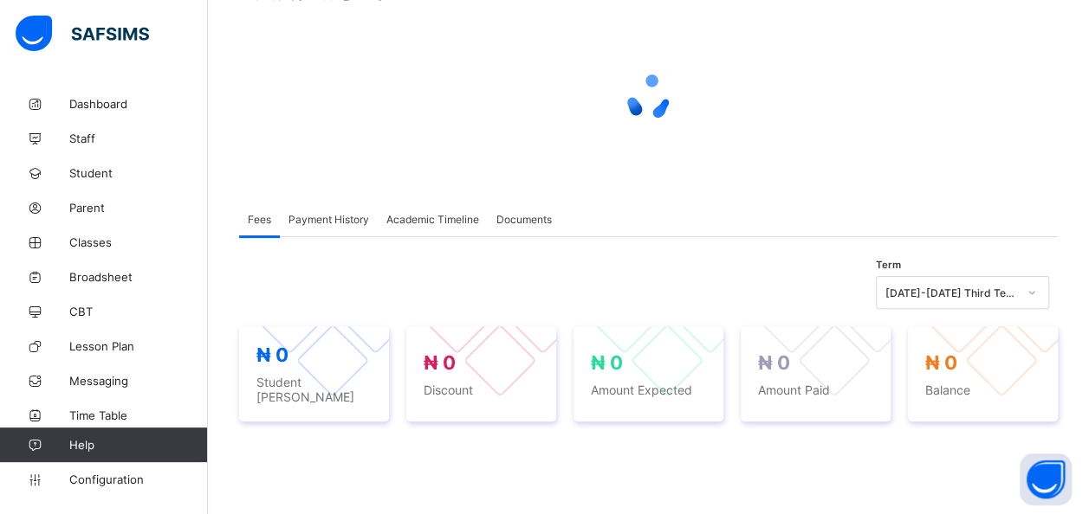
scroll to position [109, 0]
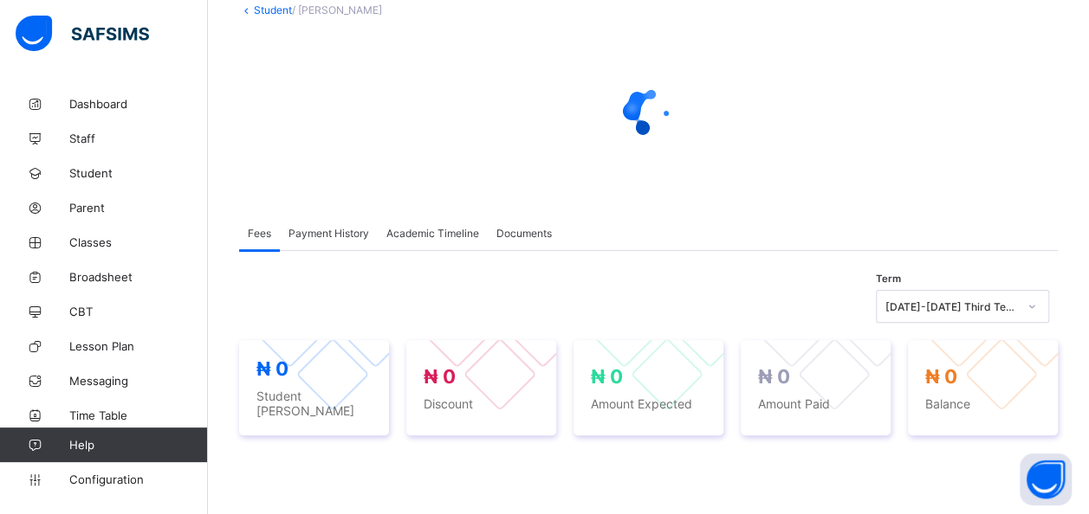
click at [443, 227] on span "Academic Timeline" at bounding box center [432, 233] width 93 height 13
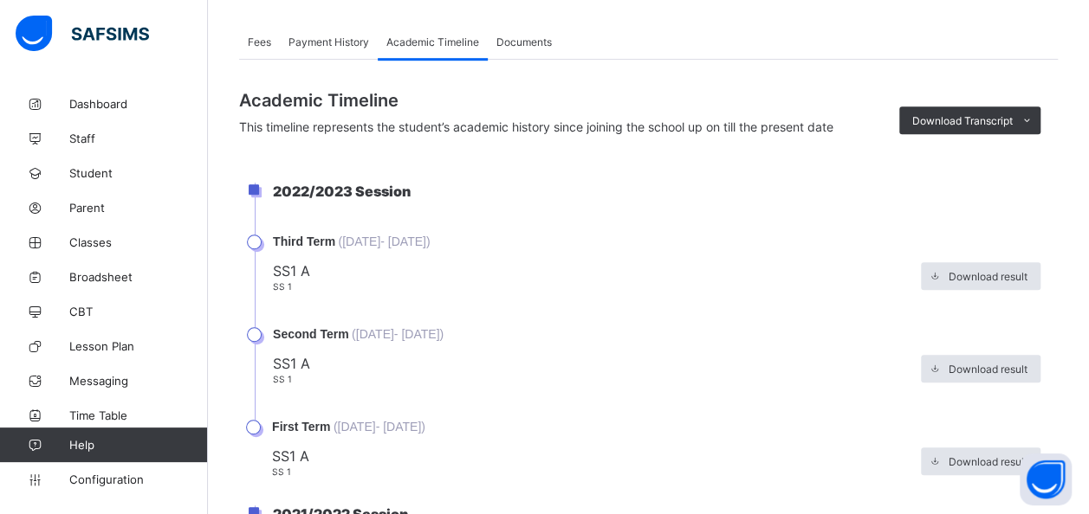
scroll to position [528, 0]
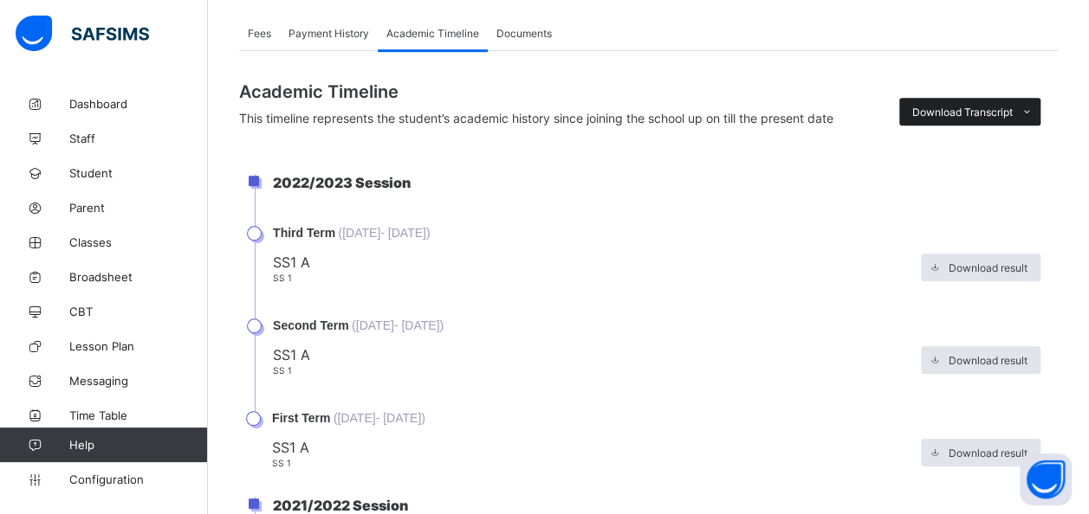
click at [951, 102] on div "Download Transcript" at bounding box center [969, 112] width 141 height 28
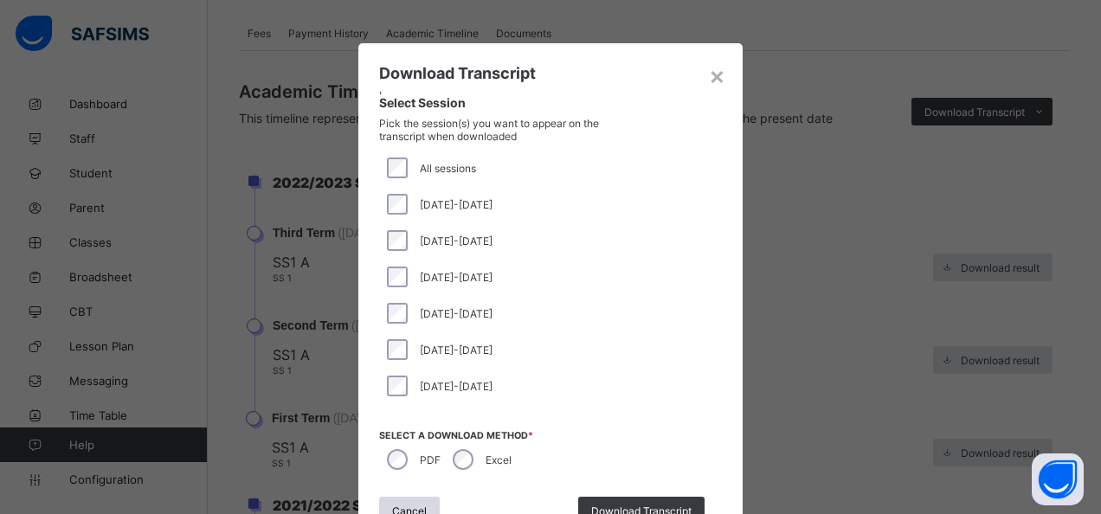
click at [430, 206] on span "[DATE]-[DATE]" at bounding box center [456, 204] width 73 height 13
click at [636, 502] on div "Download Transcript" at bounding box center [641, 511] width 126 height 28
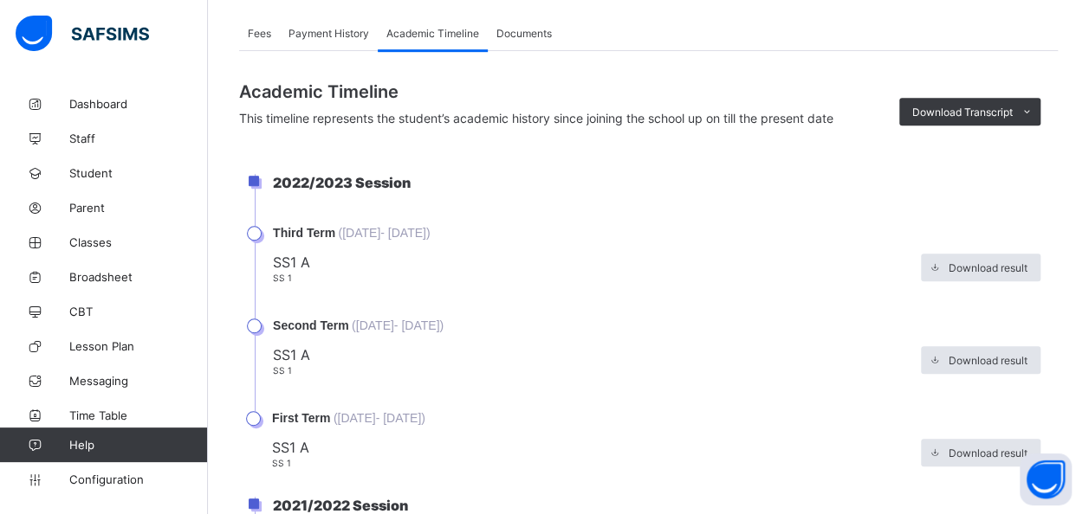
scroll to position [0, 0]
click at [95, 169] on span "Student" at bounding box center [138, 173] width 139 height 14
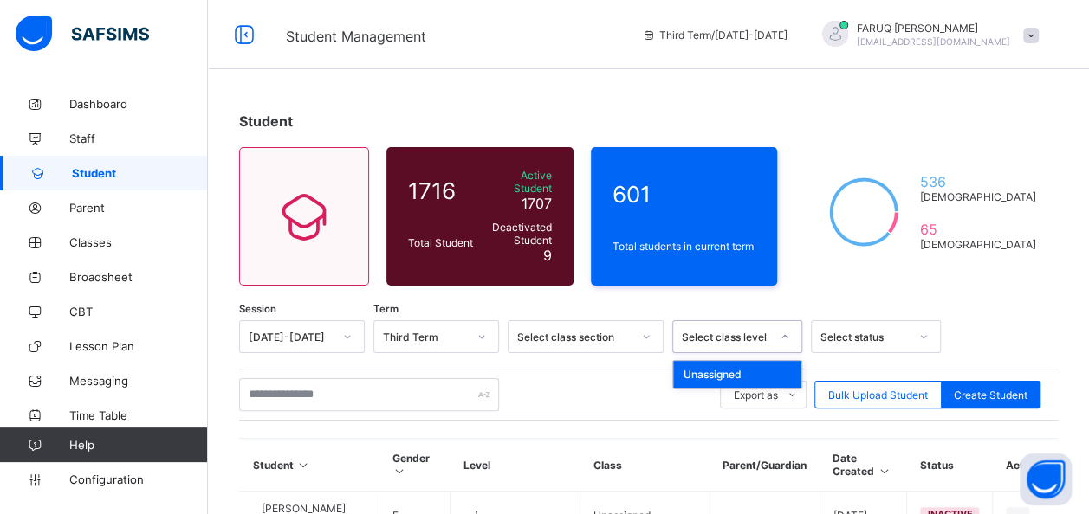
click at [741, 331] on div "Select class level" at bounding box center [726, 337] width 88 height 13
click at [741, 325] on div "option JS1 focused, 2 of 59. 59 results available. Use Up and Down to choose op…" at bounding box center [737, 336] width 130 height 33
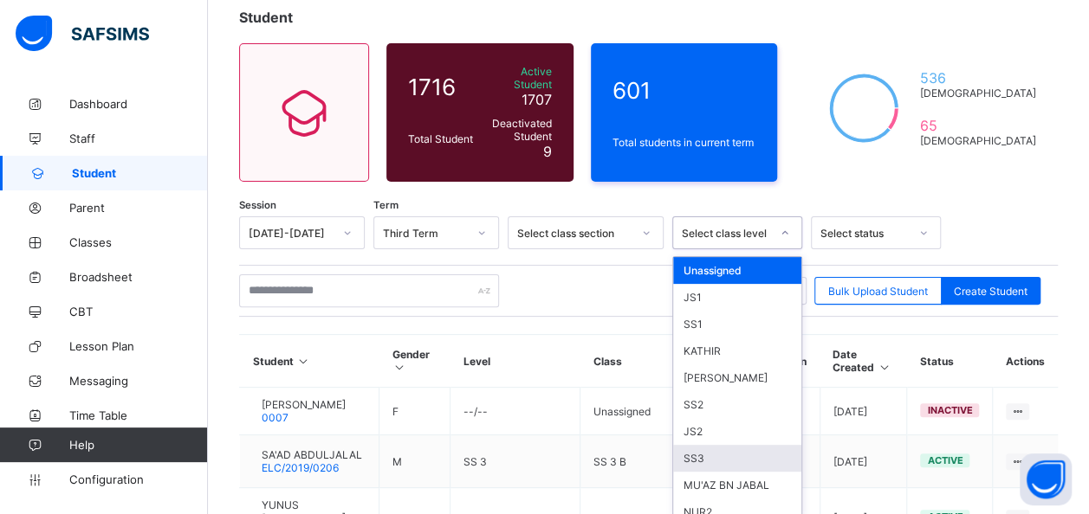
click at [688, 445] on div "SS3" at bounding box center [737, 458] width 128 height 27
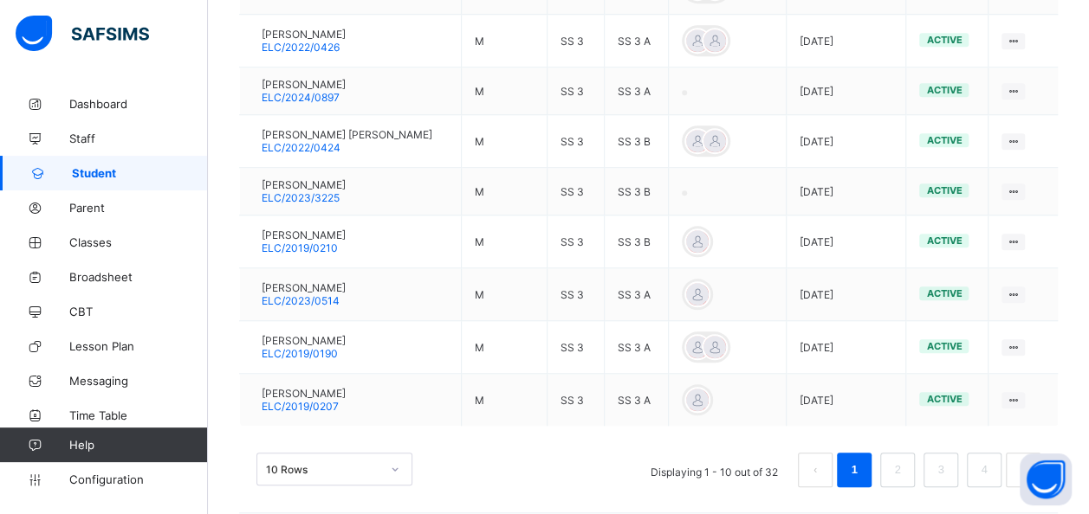
scroll to position [671, 0]
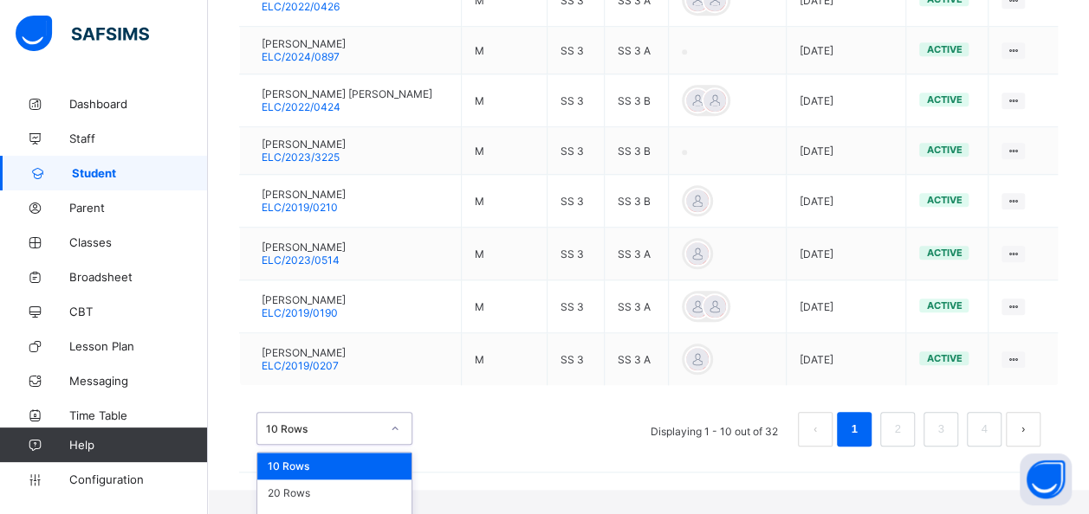
click at [391, 441] on div "option 10 Rows focused, 1 of 3. 3 results available. Use Up and Down to choose …" at bounding box center [334, 428] width 156 height 33
click at [297, 507] on div "50 Rows" at bounding box center [334, 520] width 154 height 27
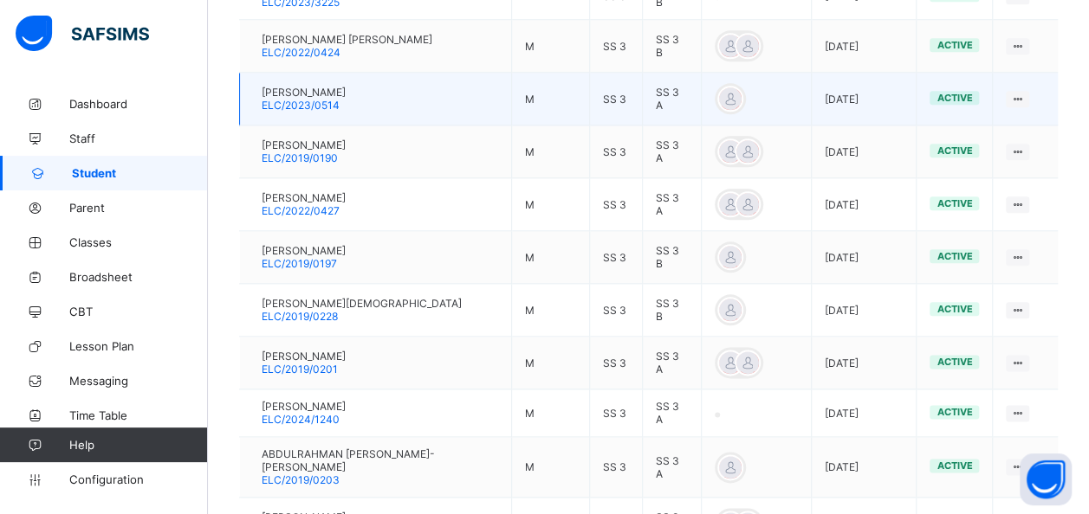
scroll to position [894, 0]
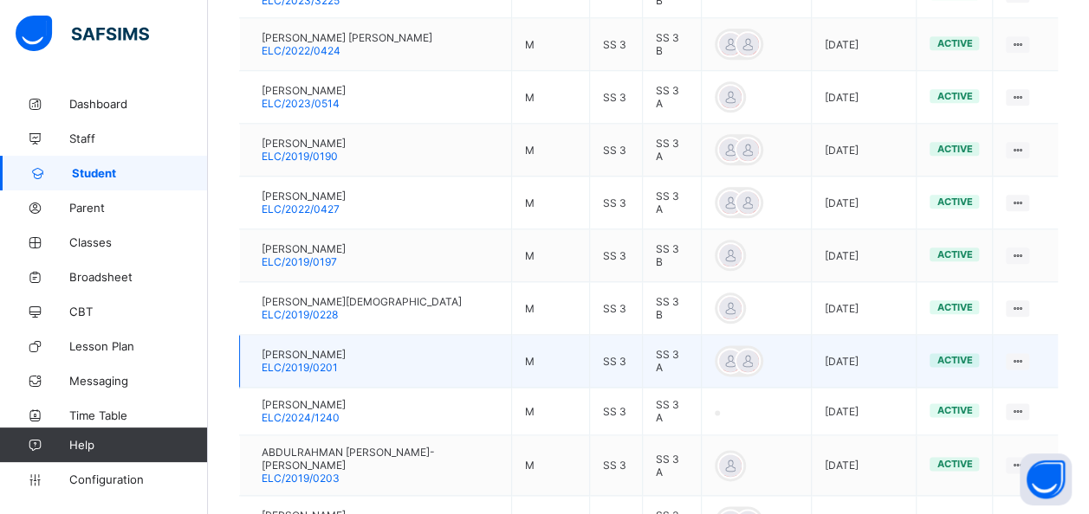
click at [336, 361] on span "ELC/2019/0201" at bounding box center [300, 367] width 76 height 13
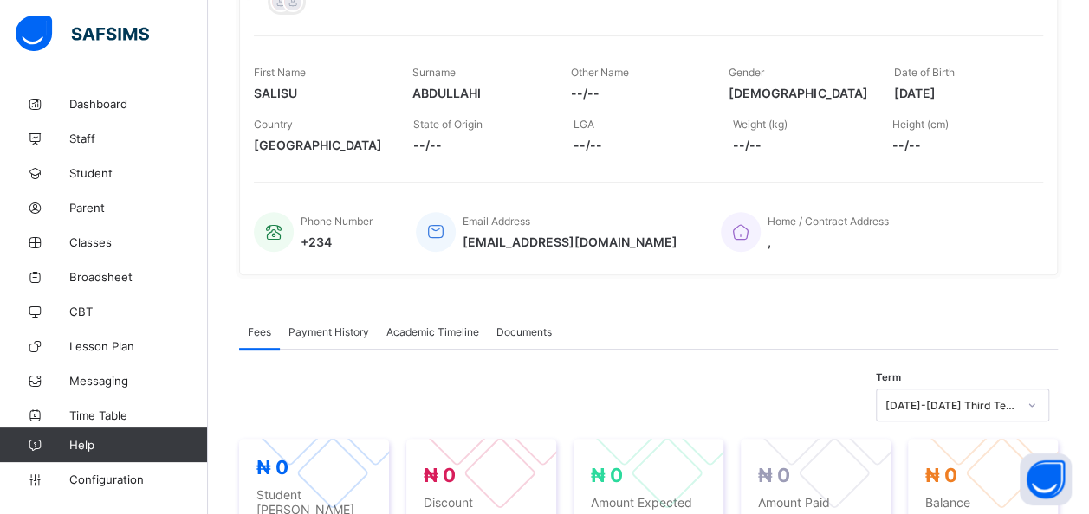
scroll to position [172, 0]
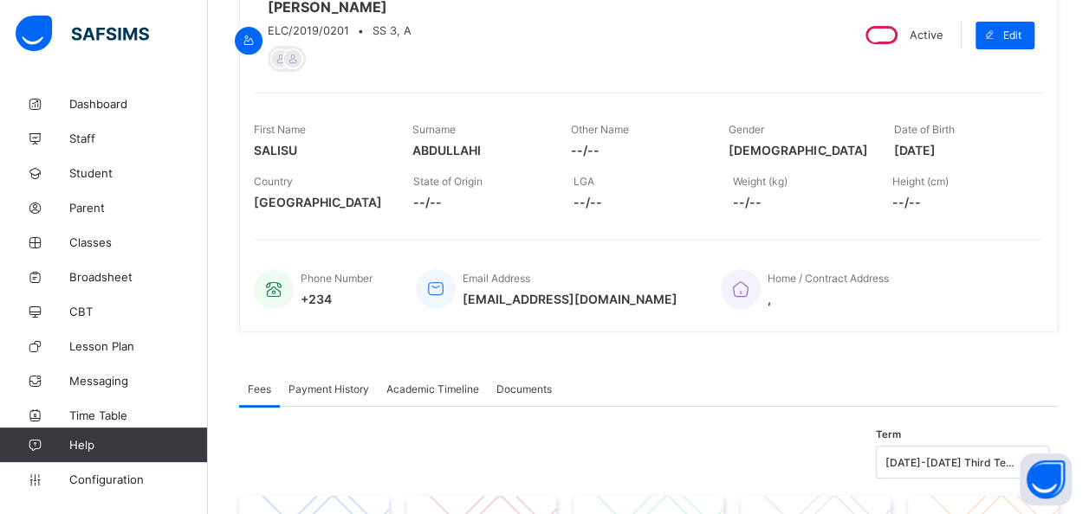
click at [426, 390] on span "Academic Timeline" at bounding box center [432, 389] width 93 height 13
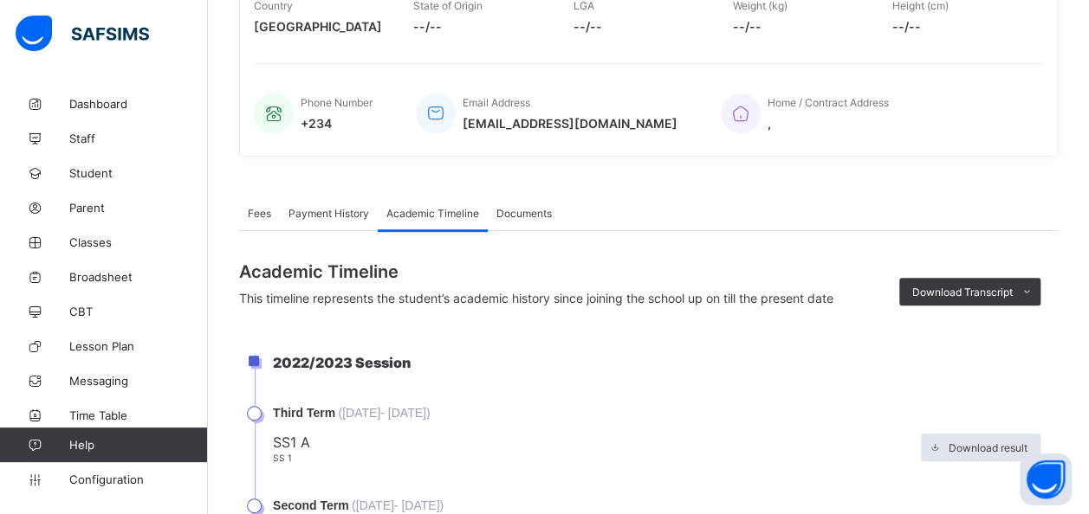
scroll to position [355, 0]
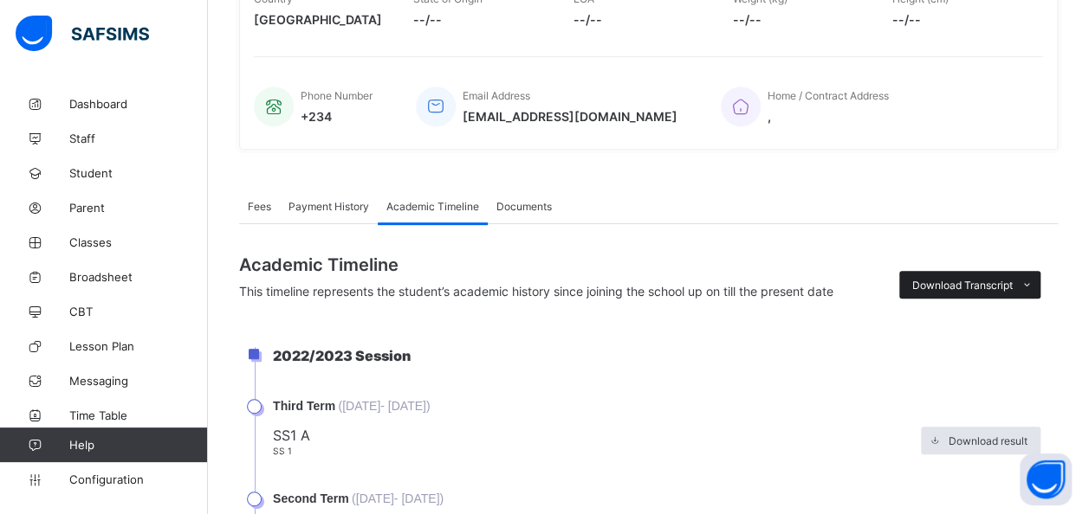
click at [986, 278] on div "Download Transcript" at bounding box center [969, 285] width 141 height 28
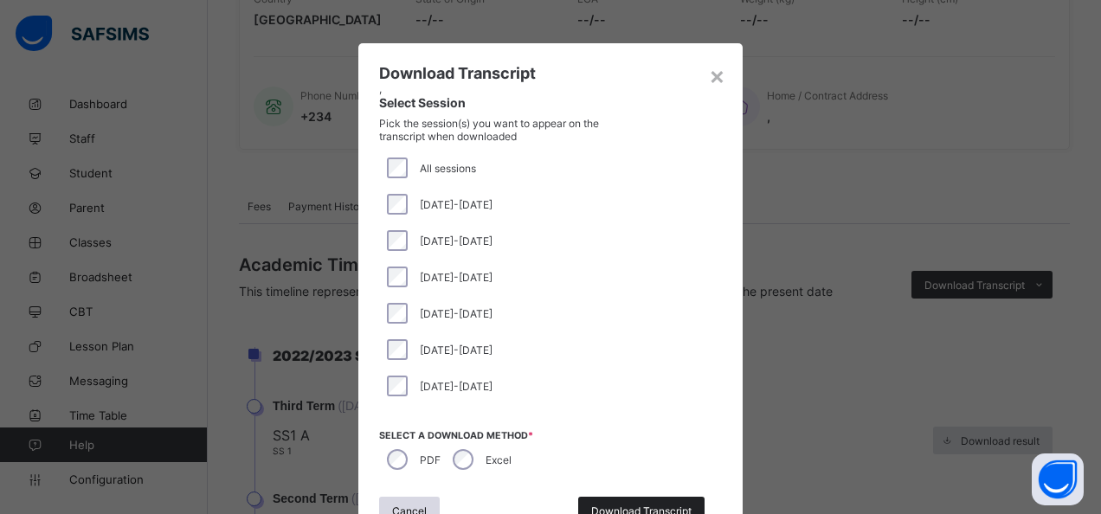
click at [606, 502] on div "Download Transcript" at bounding box center [641, 511] width 126 height 28
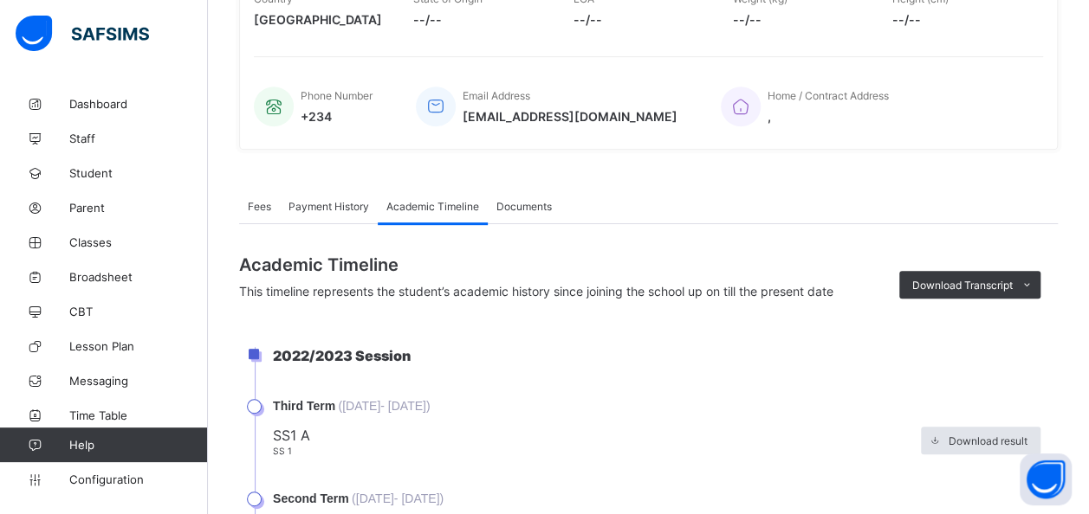
scroll to position [0, 0]
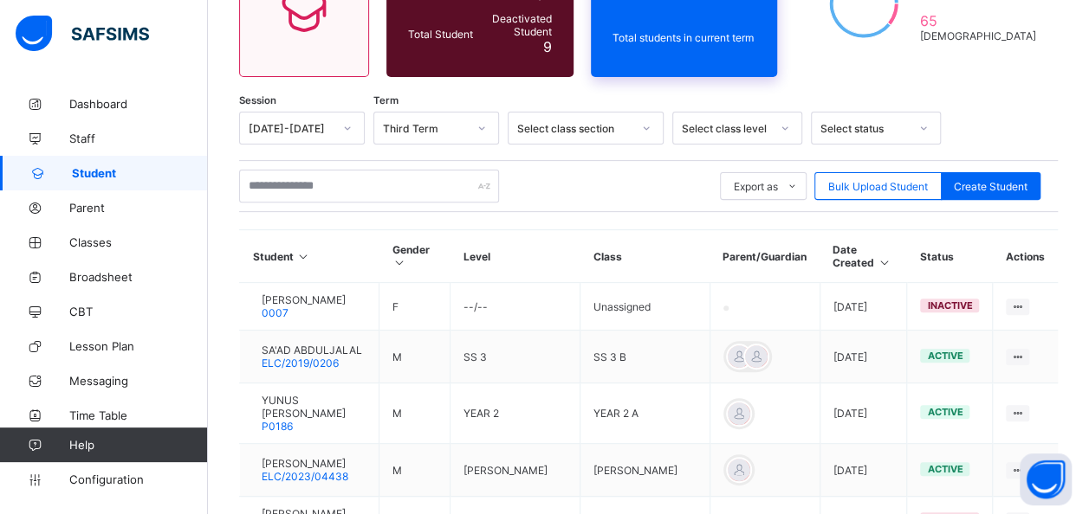
scroll to position [210, 0]
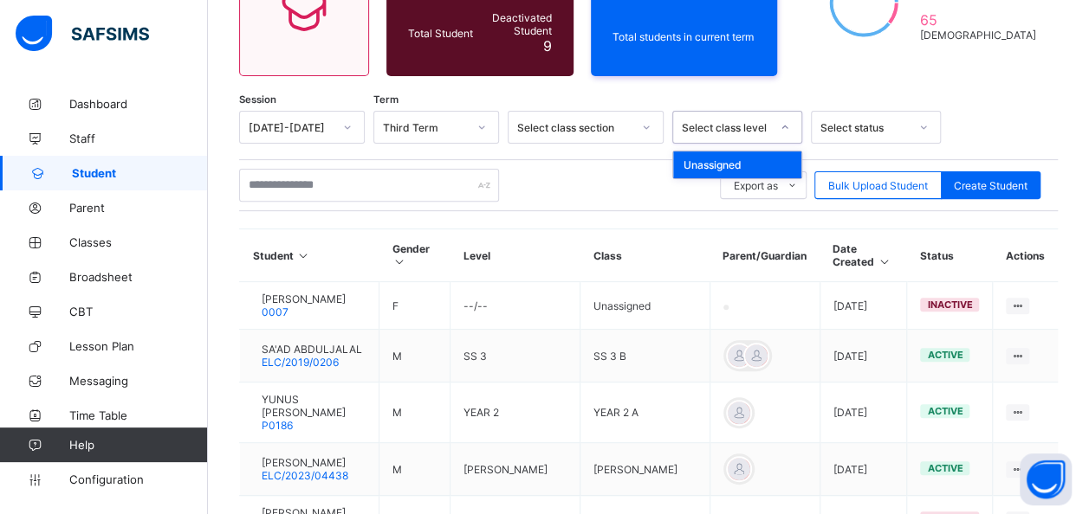
click at [771, 113] on div at bounding box center [784, 127] width 29 height 28
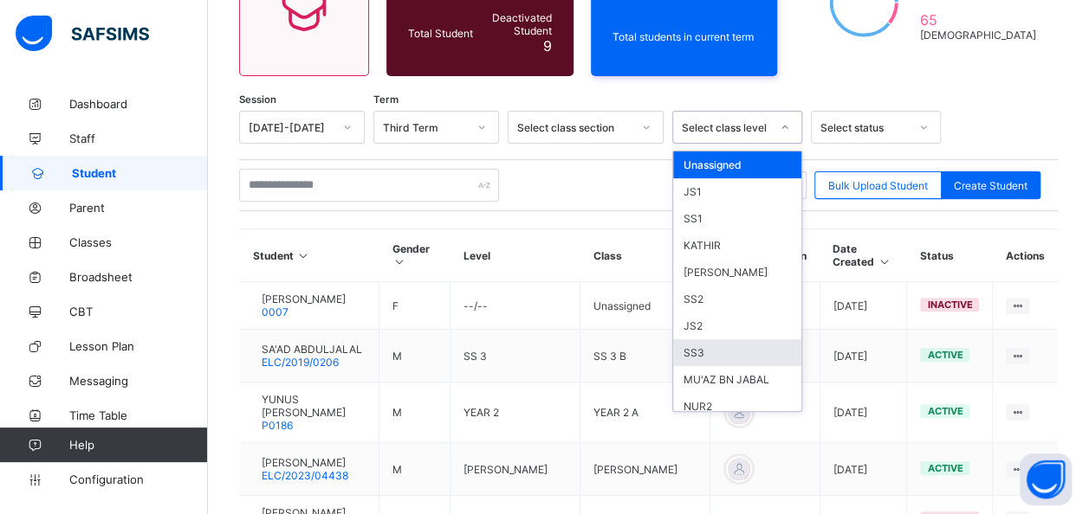
click at [702, 339] on div "SS3" at bounding box center [737, 352] width 128 height 27
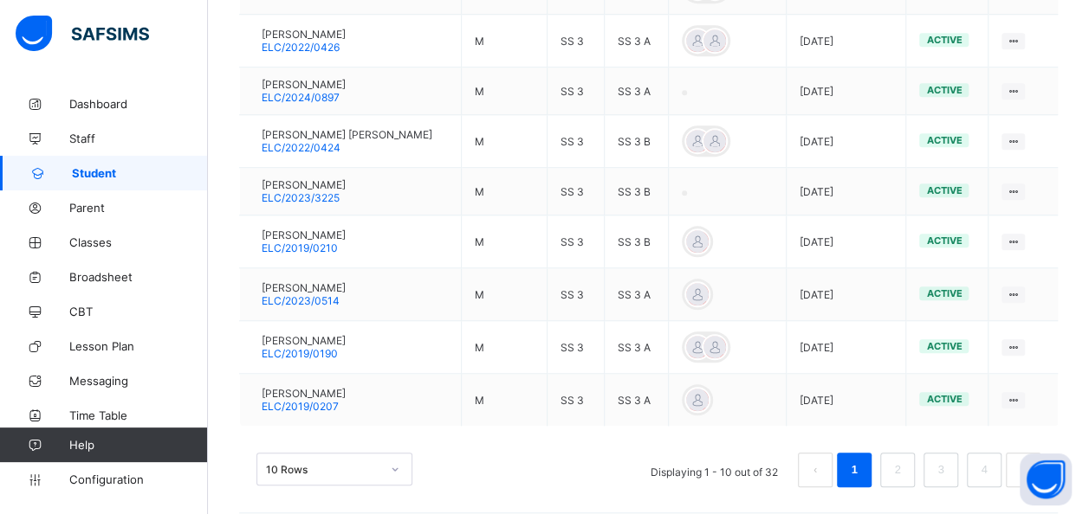
scroll to position [671, 0]
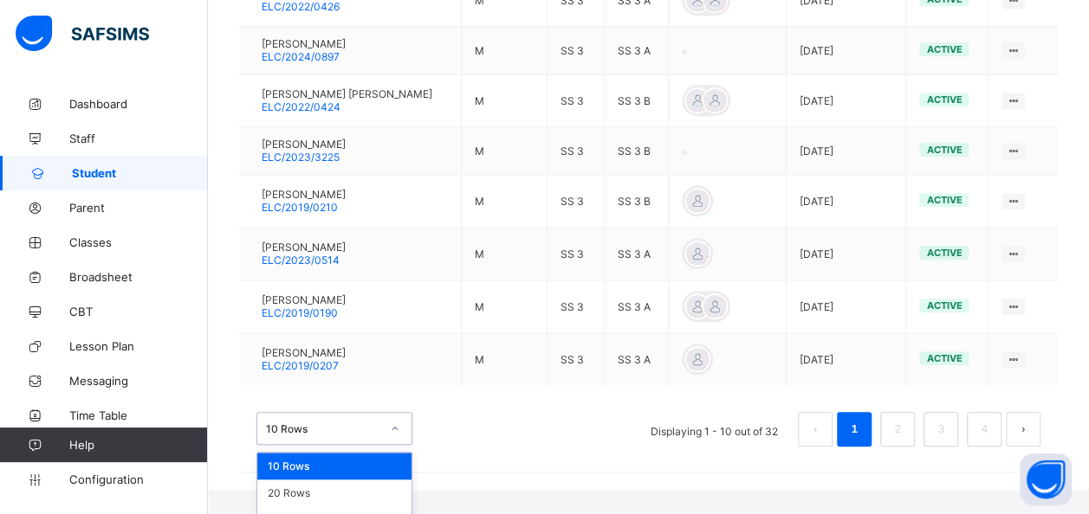
click at [385, 445] on div "option 10 Rows focused, 1 of 3. 3 results available. Use Up and Down to choose …" at bounding box center [334, 428] width 156 height 33
click at [315, 507] on div "50 Rows" at bounding box center [334, 520] width 154 height 27
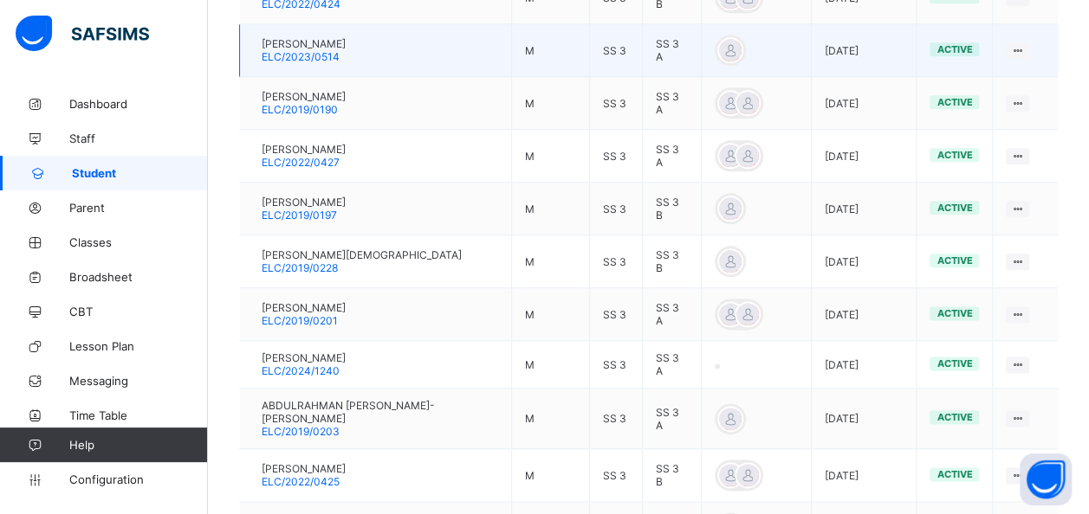
scroll to position [940, 0]
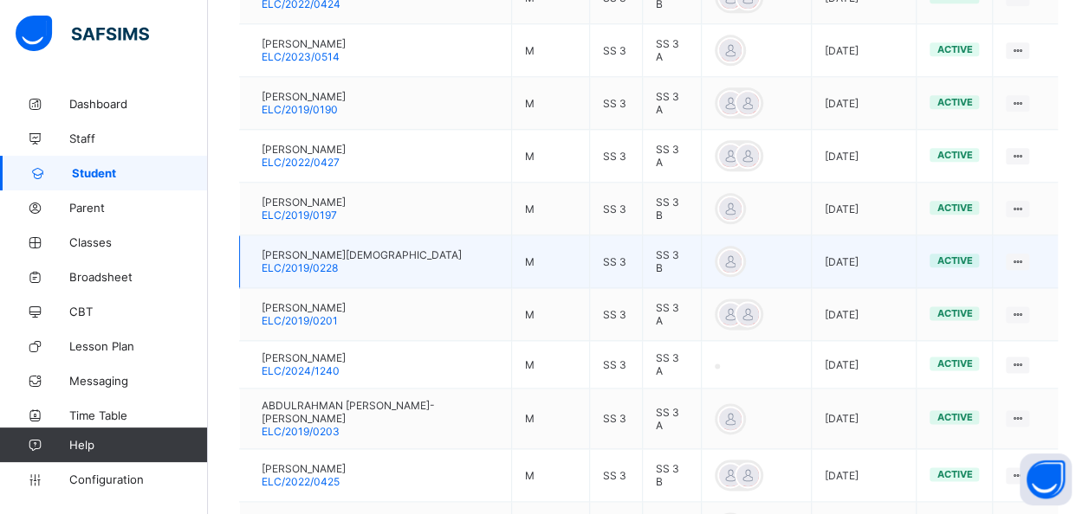
click at [329, 262] on span "ELC/2019/0228" at bounding box center [300, 268] width 76 height 13
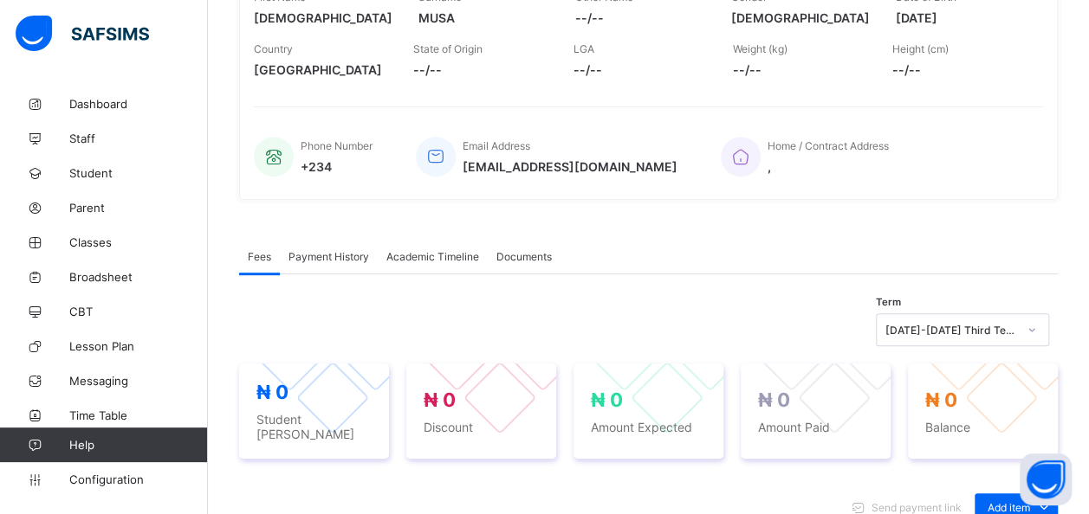
scroll to position [303, 0]
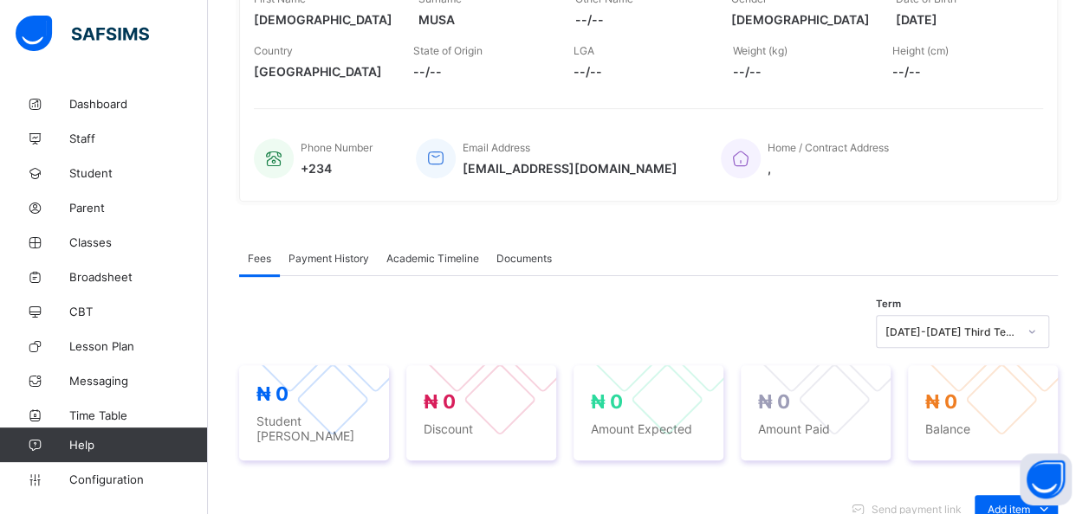
click at [436, 253] on span "Academic Timeline" at bounding box center [432, 258] width 93 height 13
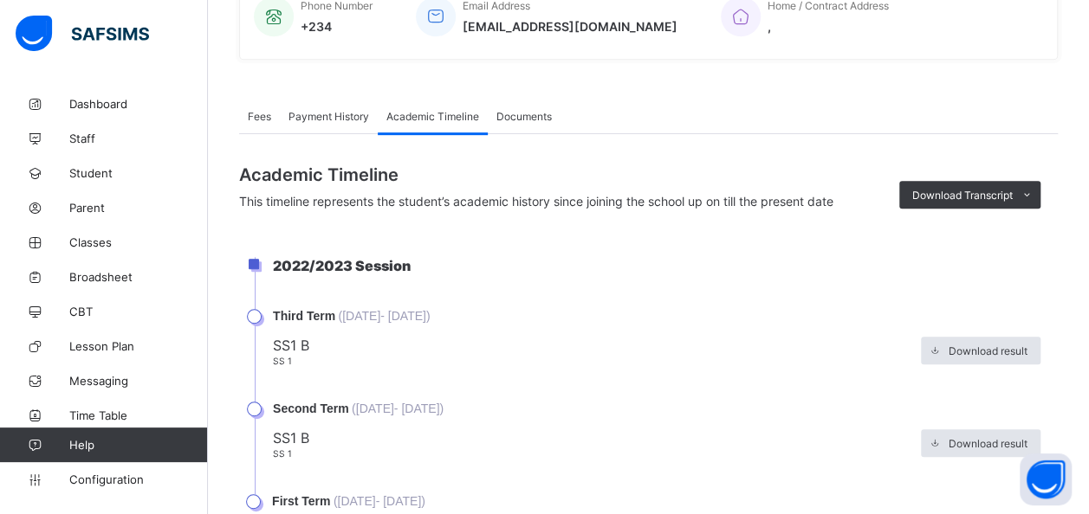
scroll to position [485, 0]
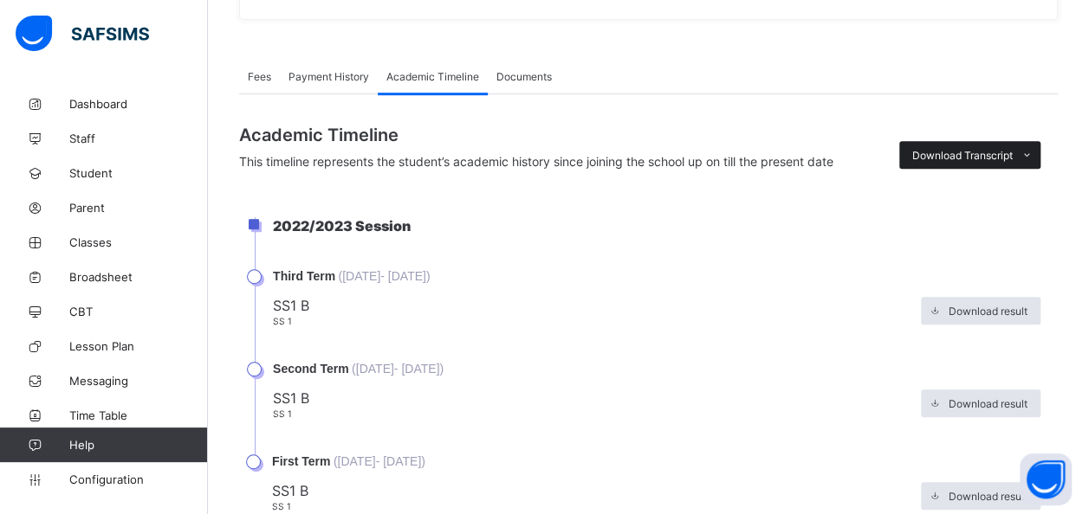
click at [1010, 157] on span "Download Transcript" at bounding box center [962, 155] width 100 height 13
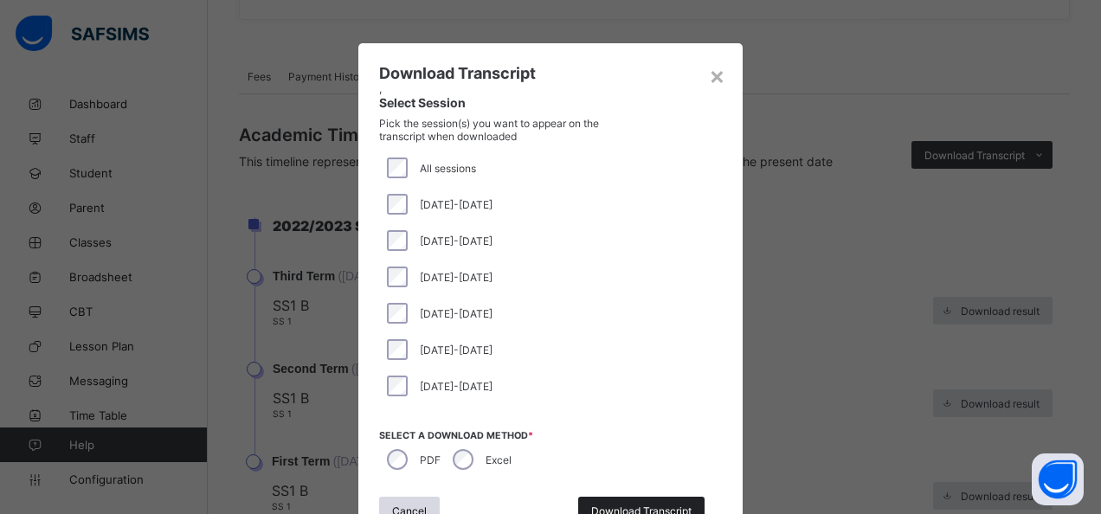
click at [611, 502] on div "Download Transcript" at bounding box center [641, 511] width 126 height 28
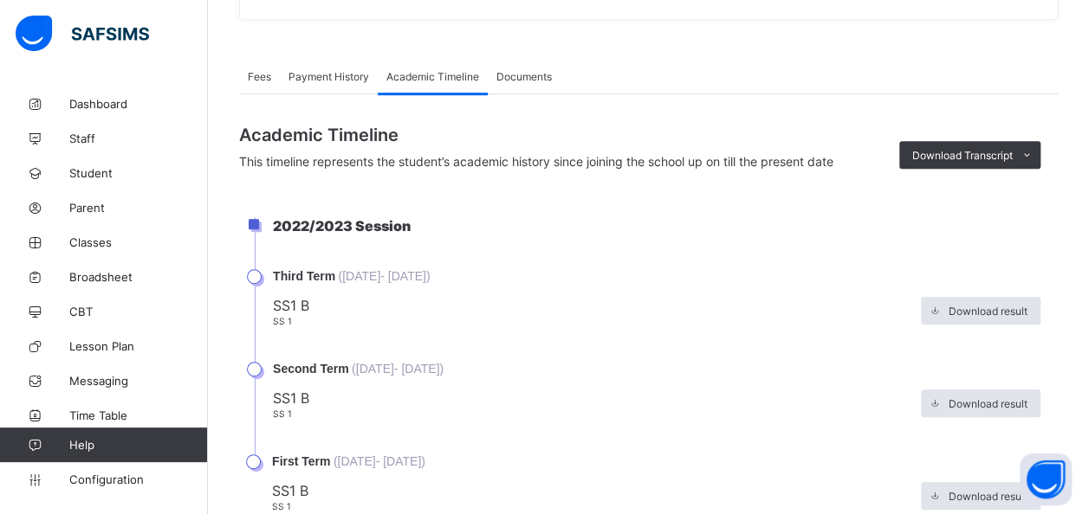
scroll to position [0, 0]
click at [100, 175] on span "Student" at bounding box center [138, 173] width 139 height 14
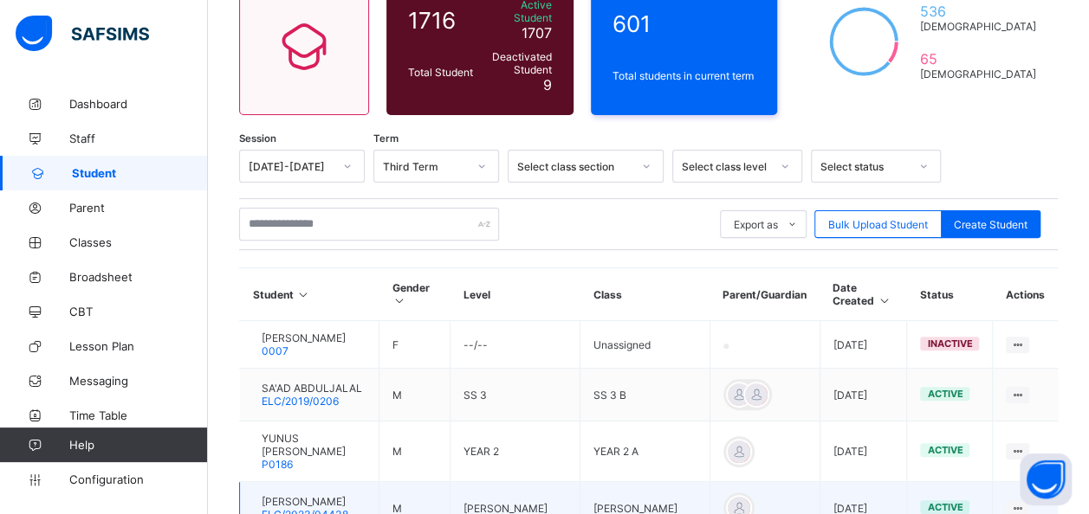
scroll to position [135, 0]
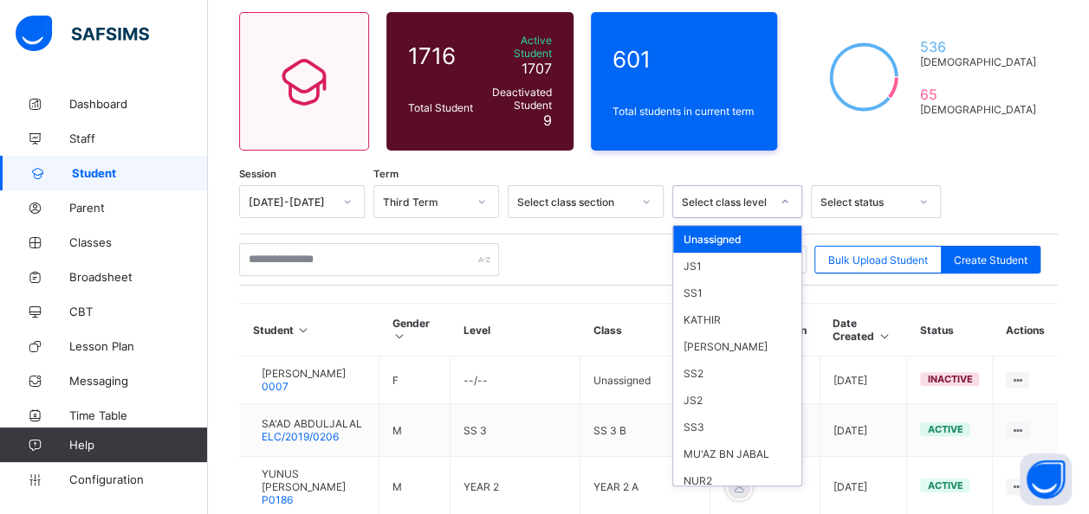
click at [783, 193] on icon at bounding box center [784, 201] width 10 height 17
click at [704, 414] on div "SS3" at bounding box center [737, 427] width 128 height 27
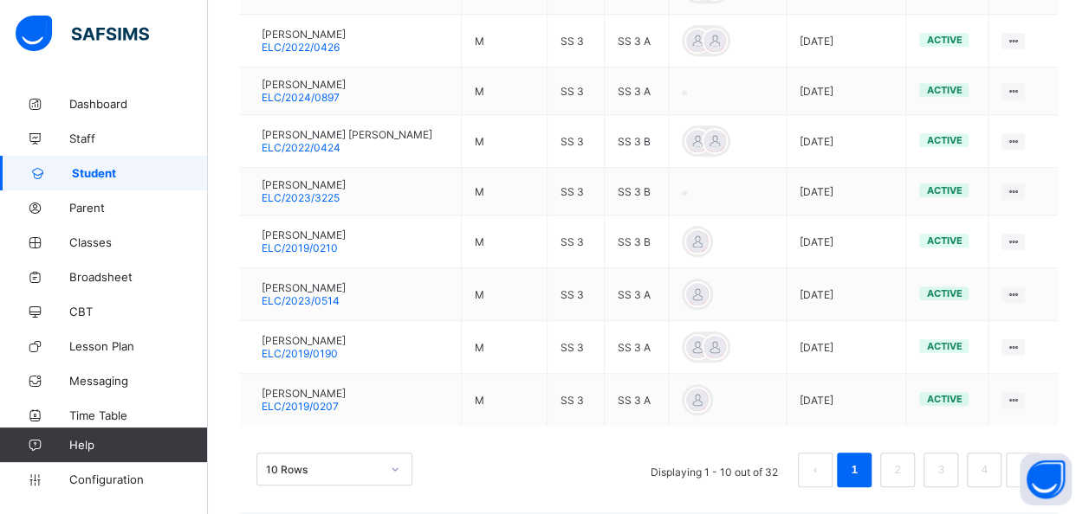
scroll to position [671, 0]
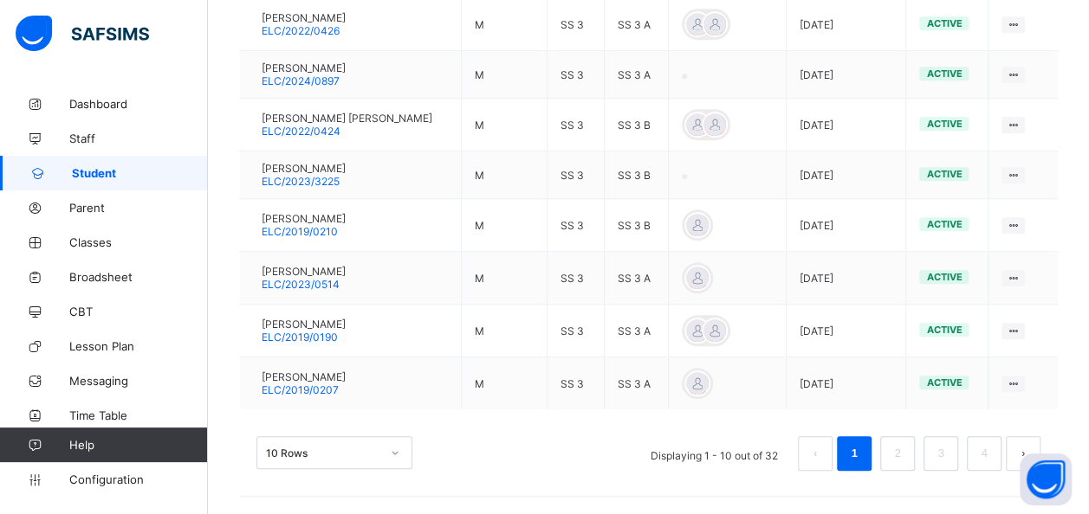
click at [369, 451] on div "10 Rows" at bounding box center [334, 452] width 156 height 33
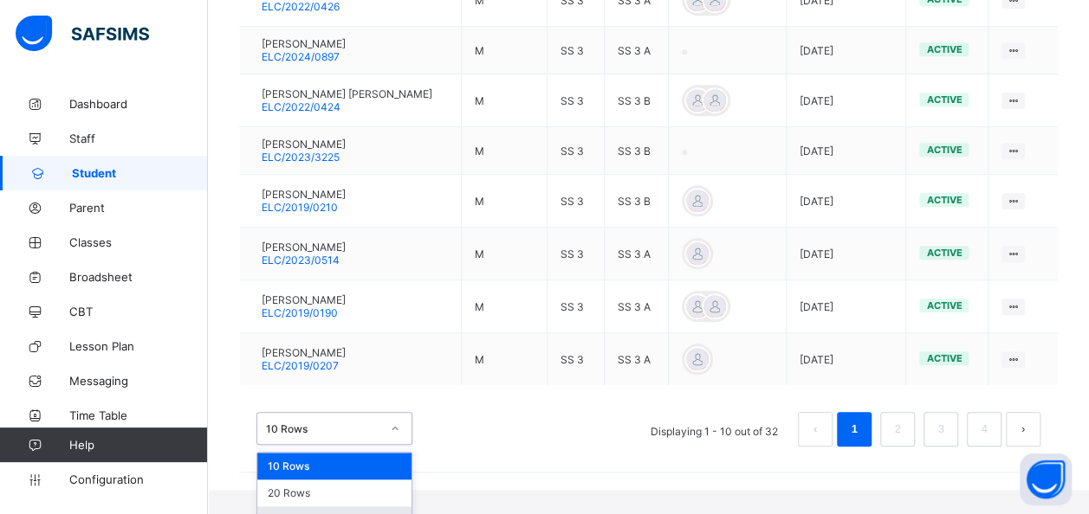
click at [319, 507] on div "50 Rows" at bounding box center [334, 520] width 154 height 27
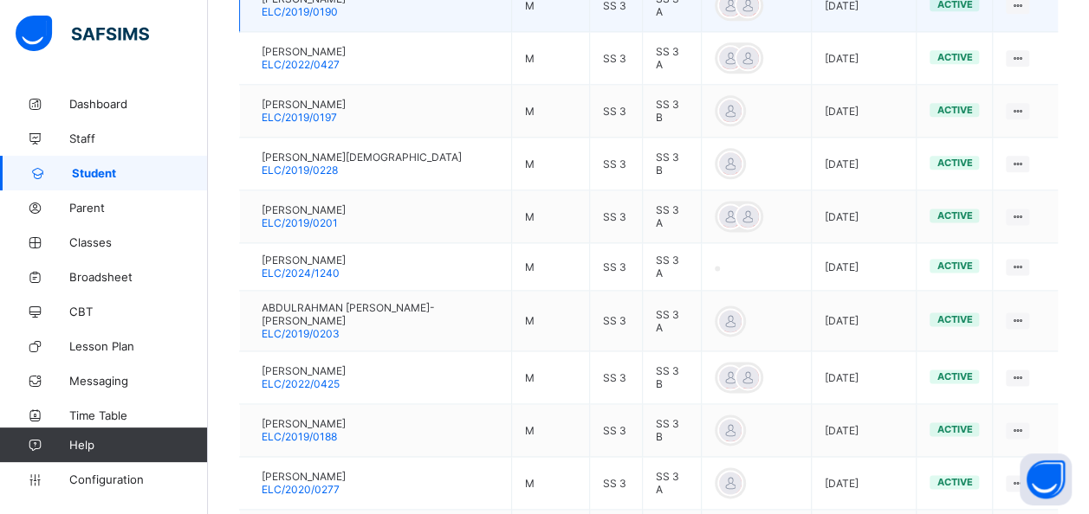
scroll to position [1043, 0]
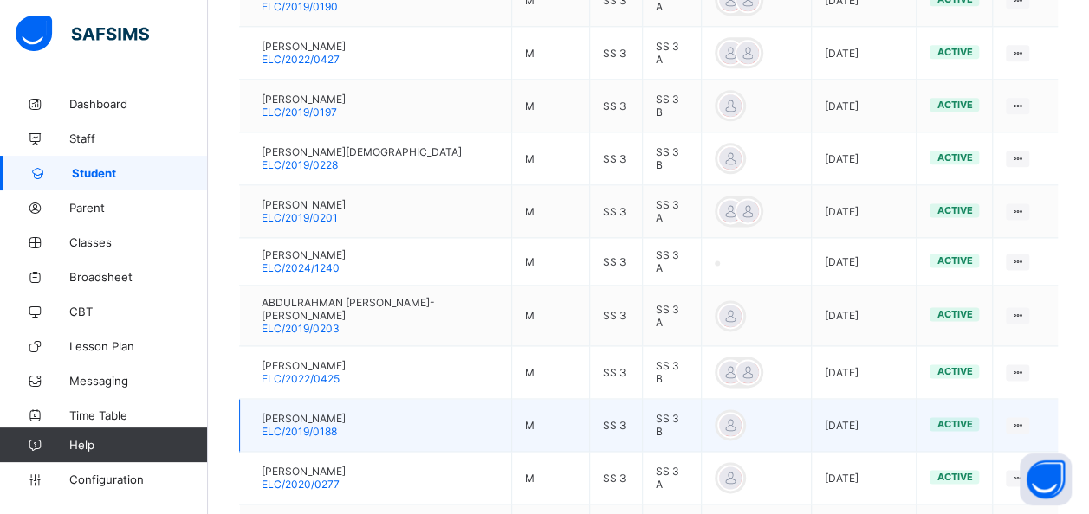
click at [337, 425] on span "ELC/2019/0188" at bounding box center [299, 431] width 75 height 13
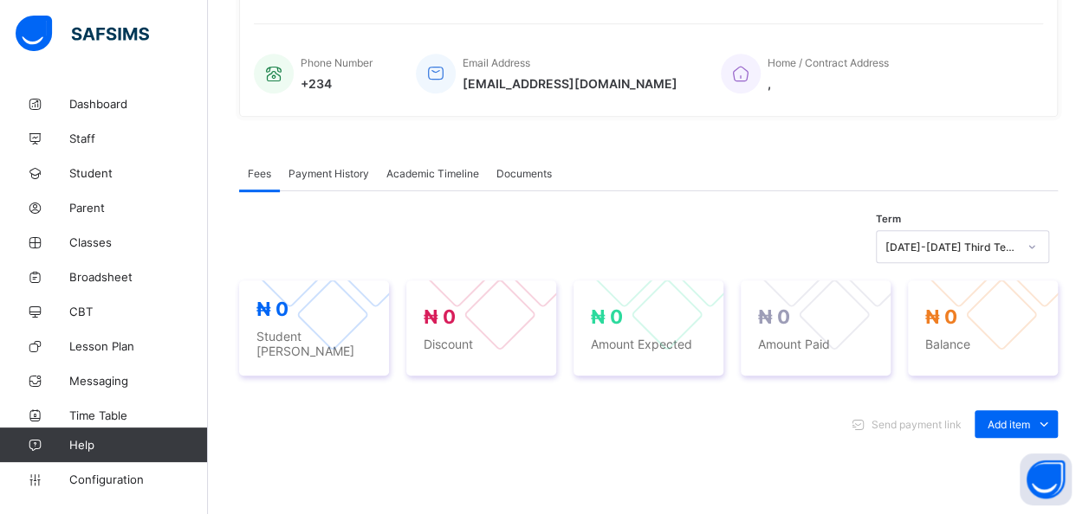
scroll to position [386, 0]
click at [419, 171] on span "Academic Timeline" at bounding box center [432, 175] width 93 height 13
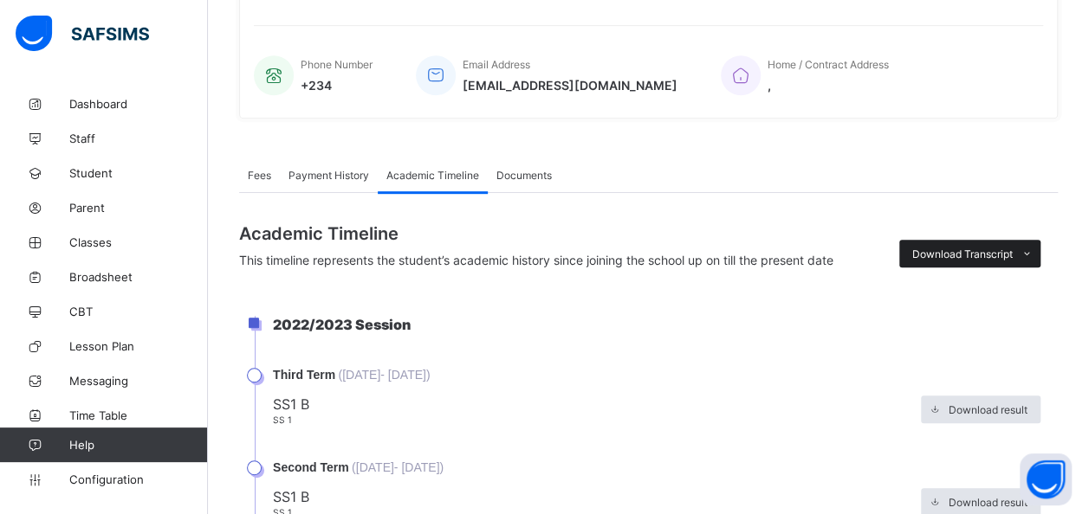
click at [981, 251] on span "Download Transcript" at bounding box center [962, 254] width 100 height 13
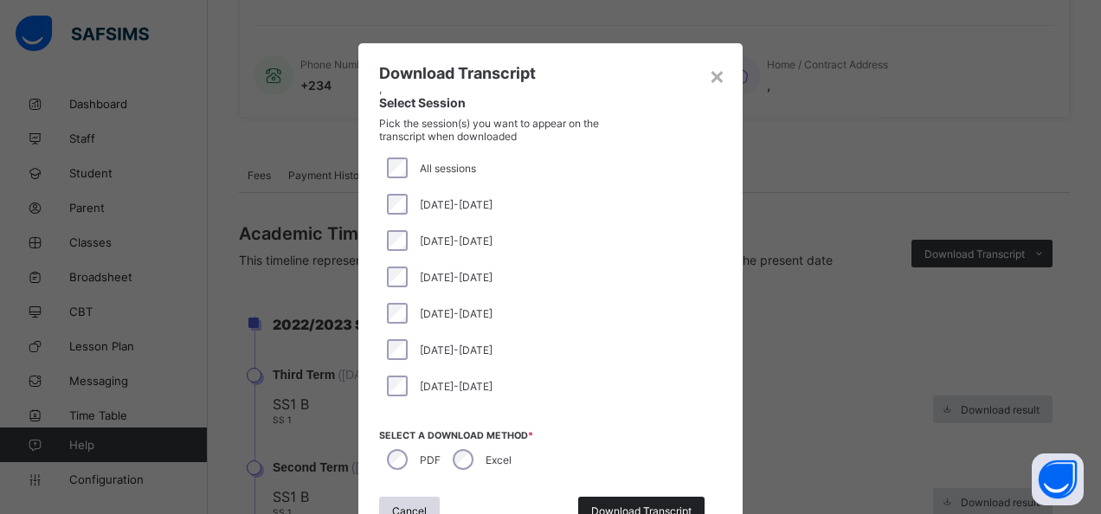
click at [603, 497] on div "Download Transcript" at bounding box center [641, 511] width 126 height 28
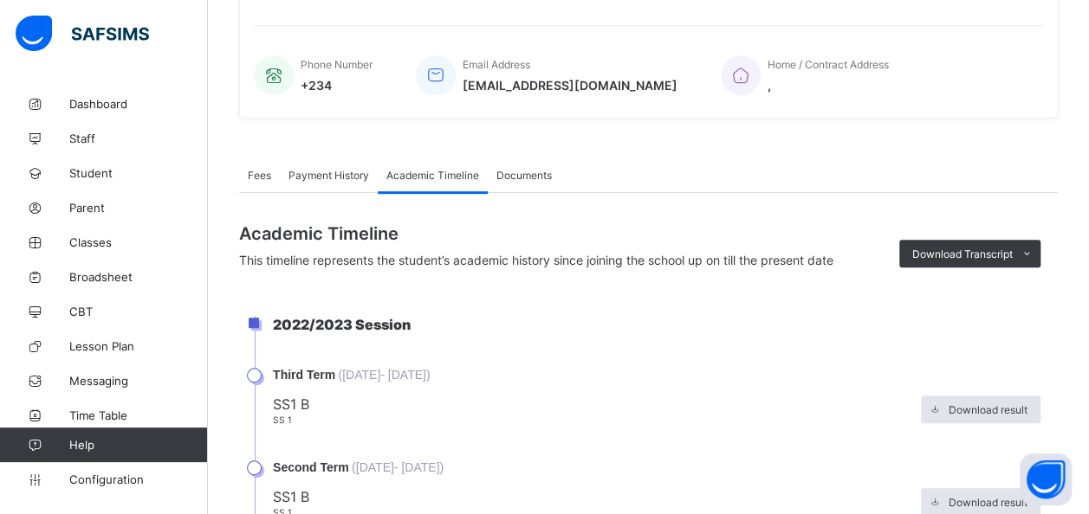
scroll to position [0, 0]
click at [97, 180] on link "Student" at bounding box center [104, 173] width 208 height 35
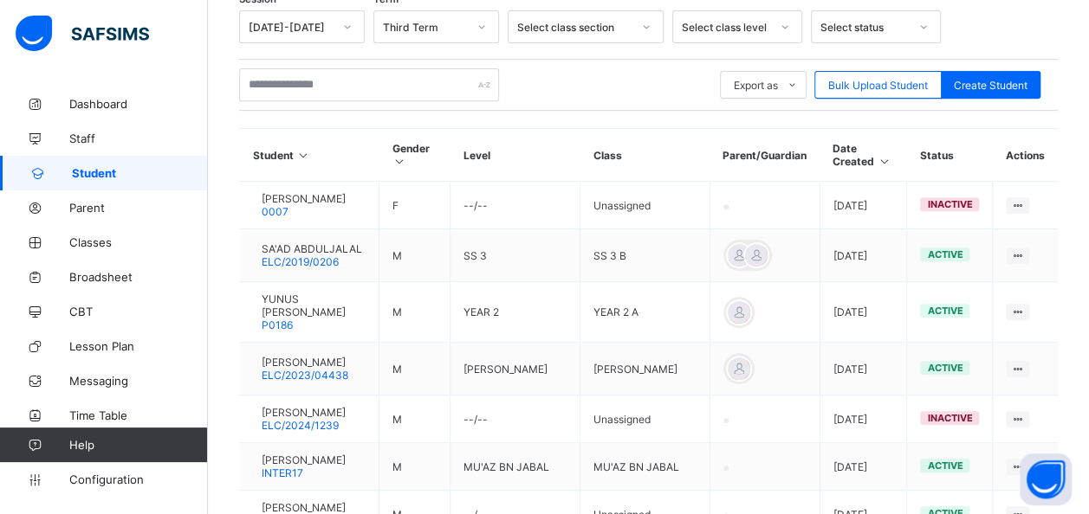
scroll to position [264, 0]
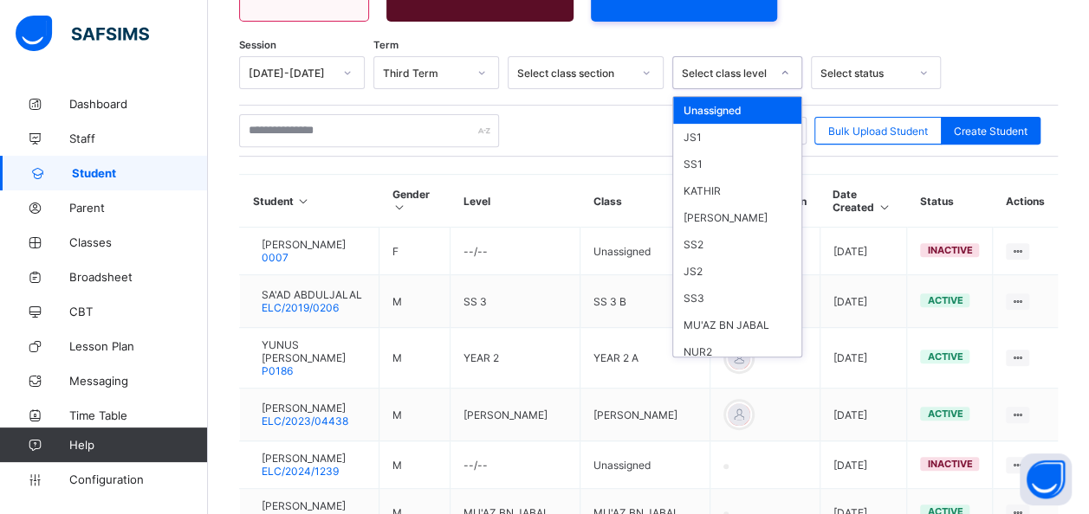
click at [788, 64] on icon at bounding box center [784, 72] width 10 height 17
click at [703, 285] on div "SS3" at bounding box center [737, 298] width 128 height 27
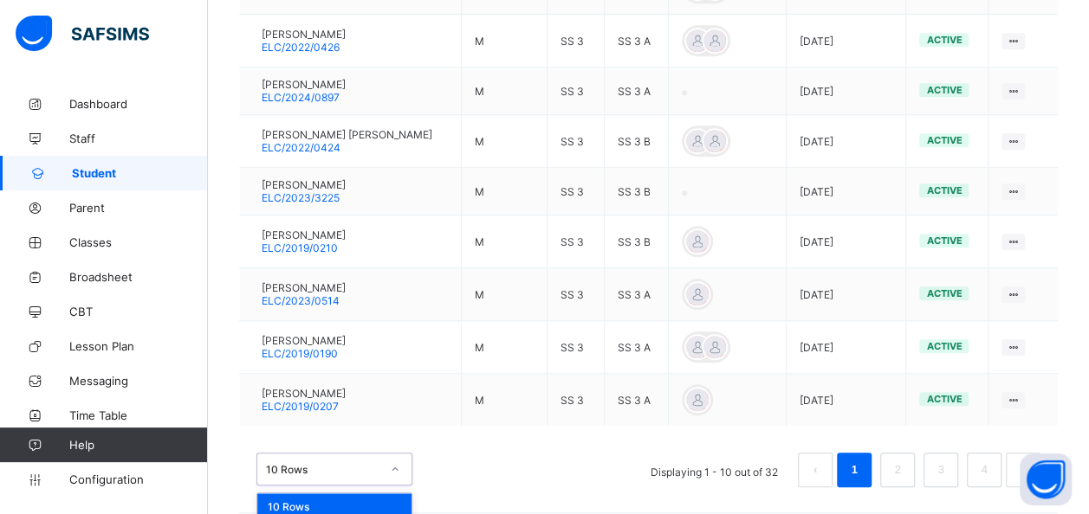
scroll to position [671, 0]
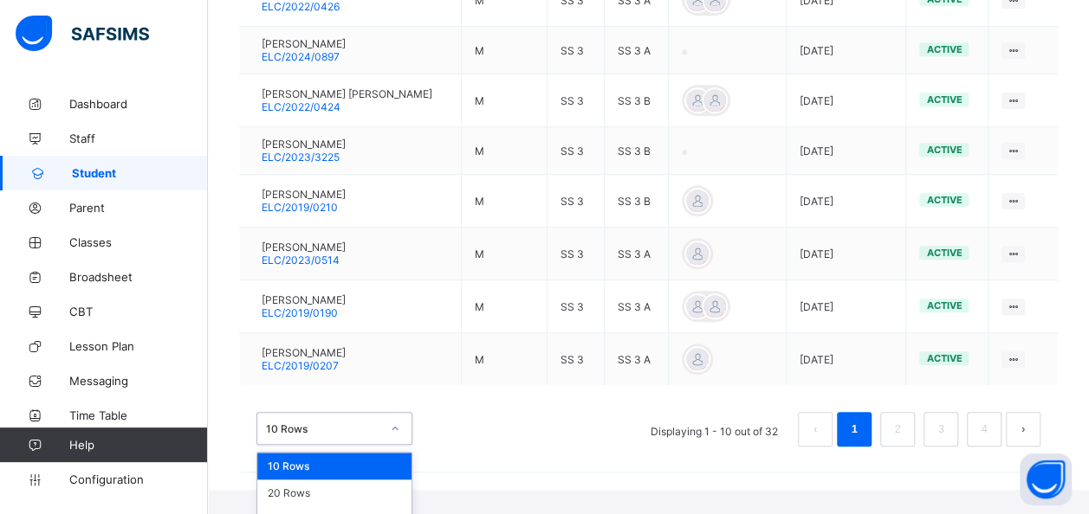
click at [338, 445] on div "option 10 Rows focused, 1 of 3. 3 results available. Use Up and Down to choose …" at bounding box center [334, 428] width 156 height 33
click at [300, 507] on div "50 Rows" at bounding box center [334, 520] width 154 height 27
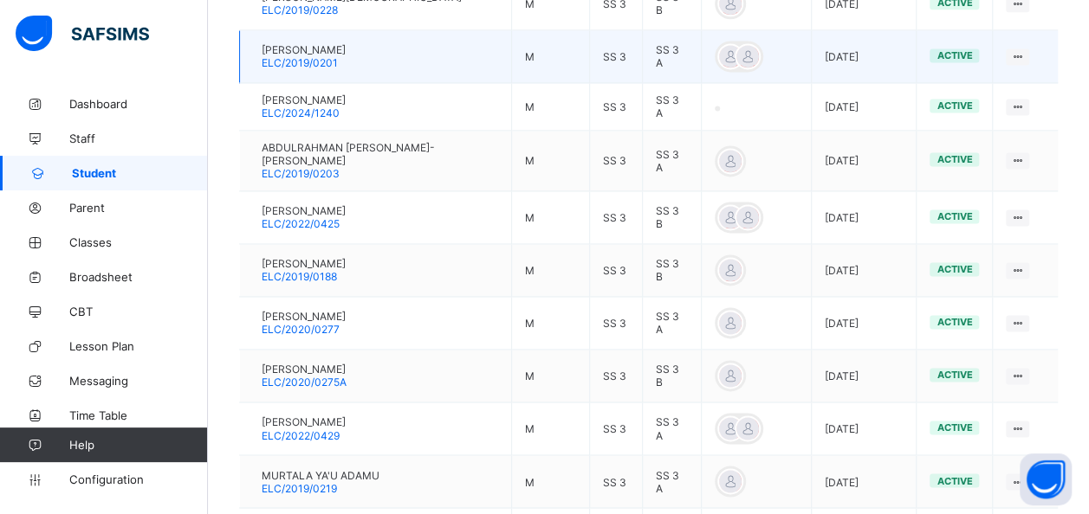
scroll to position [1199, 0]
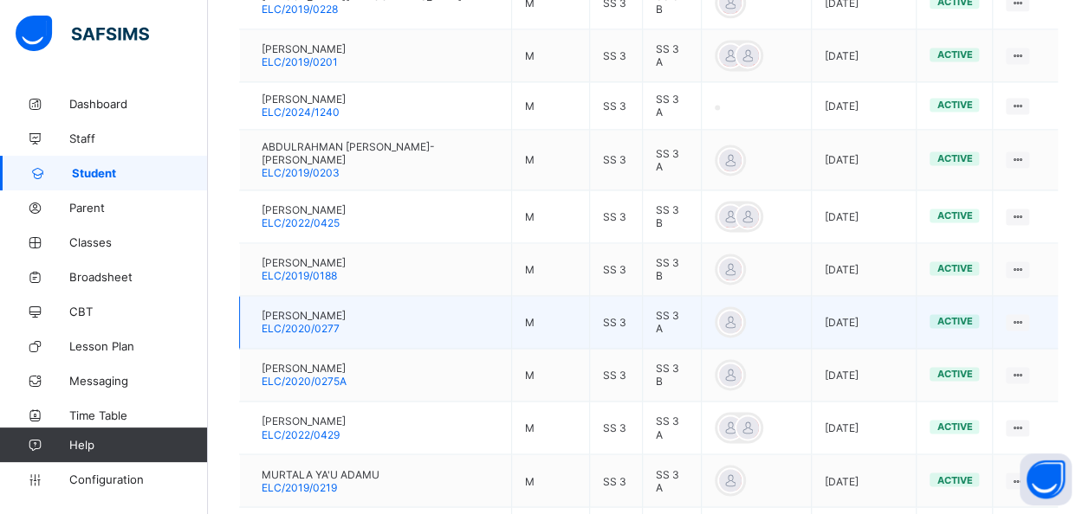
click at [333, 322] on span "ELC/2020/0277" at bounding box center [301, 328] width 78 height 13
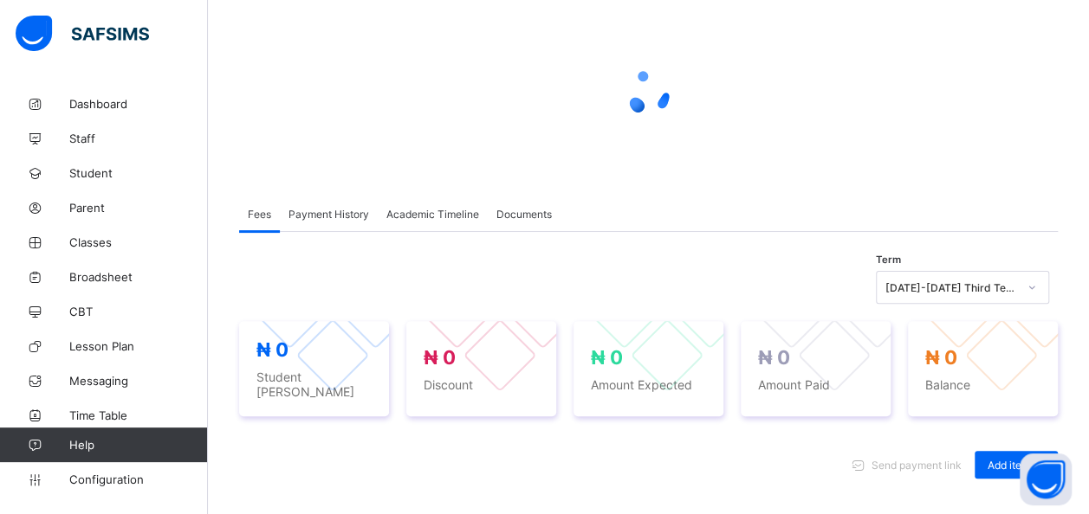
scroll to position [128, 0]
click at [424, 213] on span "Academic Timeline" at bounding box center [432, 214] width 93 height 13
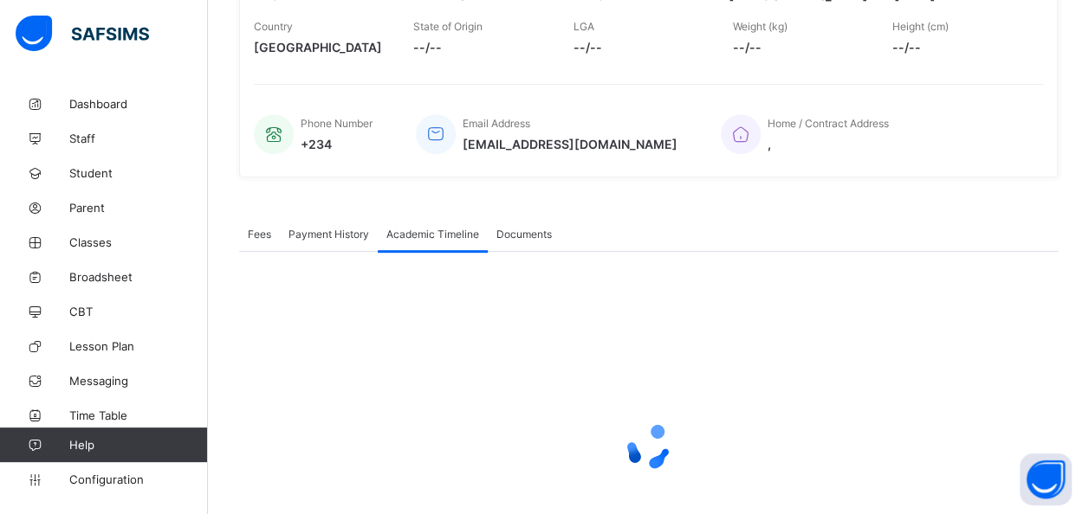
scroll to position [397, 0]
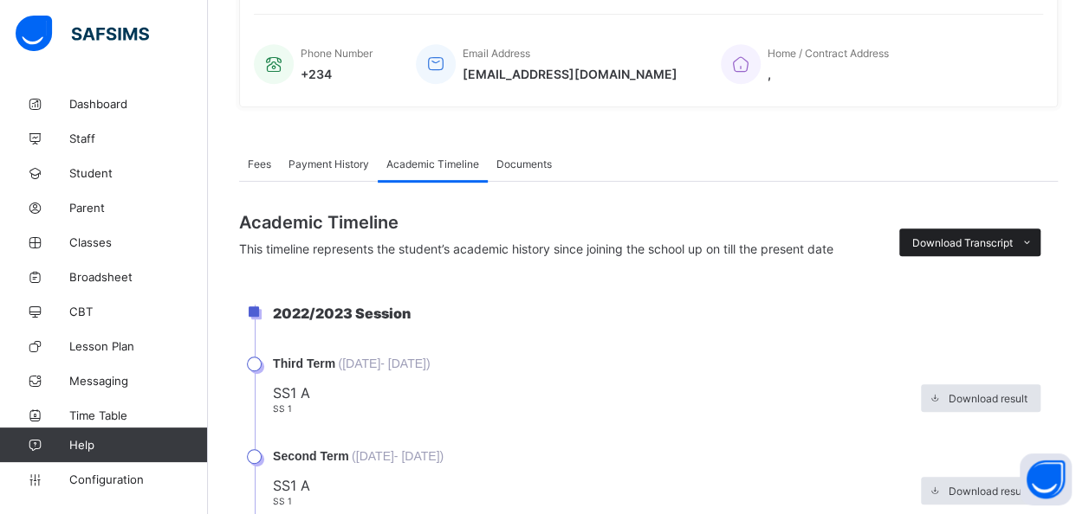
click at [959, 244] on span "Download Transcript" at bounding box center [962, 242] width 100 height 13
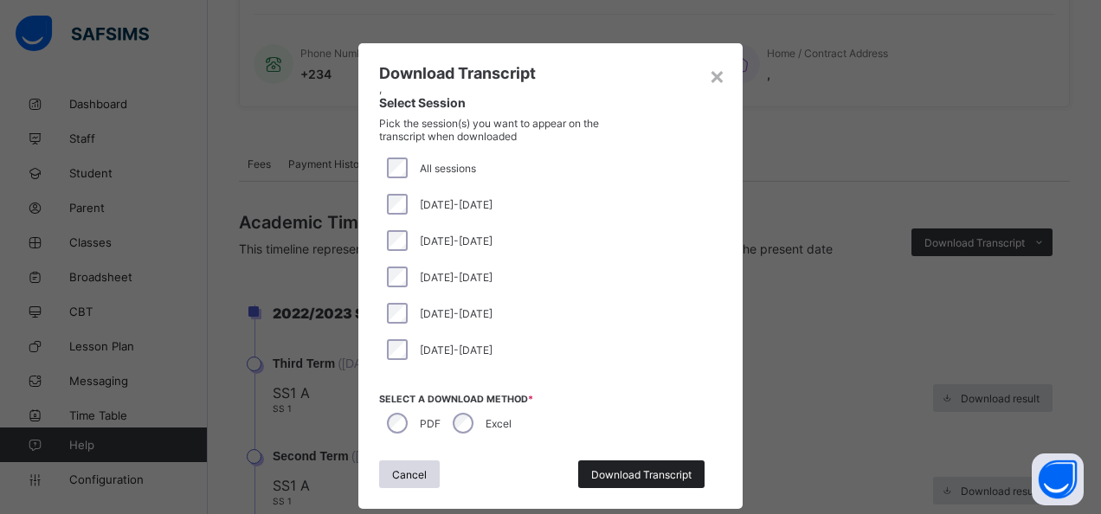
click at [636, 471] on span "Download Transcript" at bounding box center [641, 474] width 100 height 13
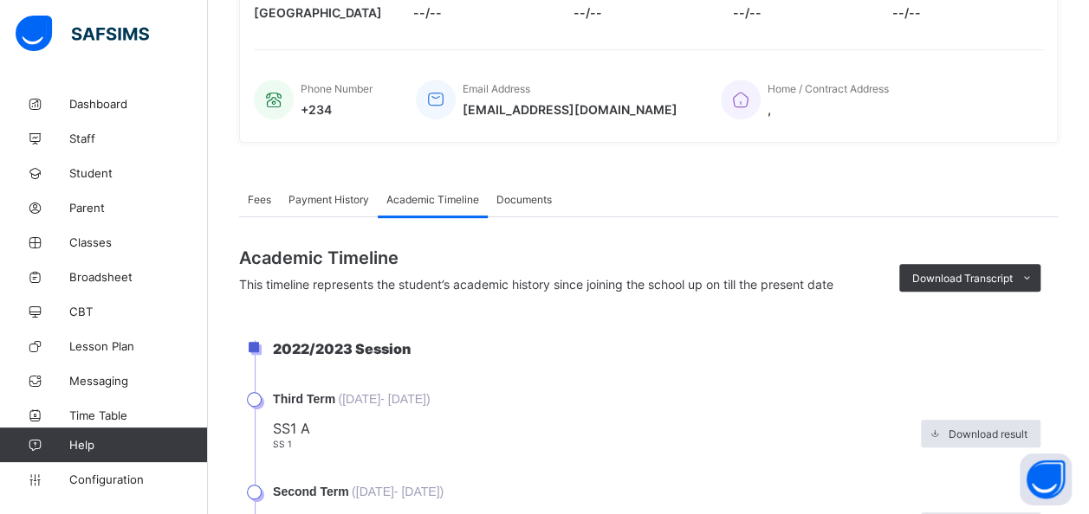
scroll to position [335, 0]
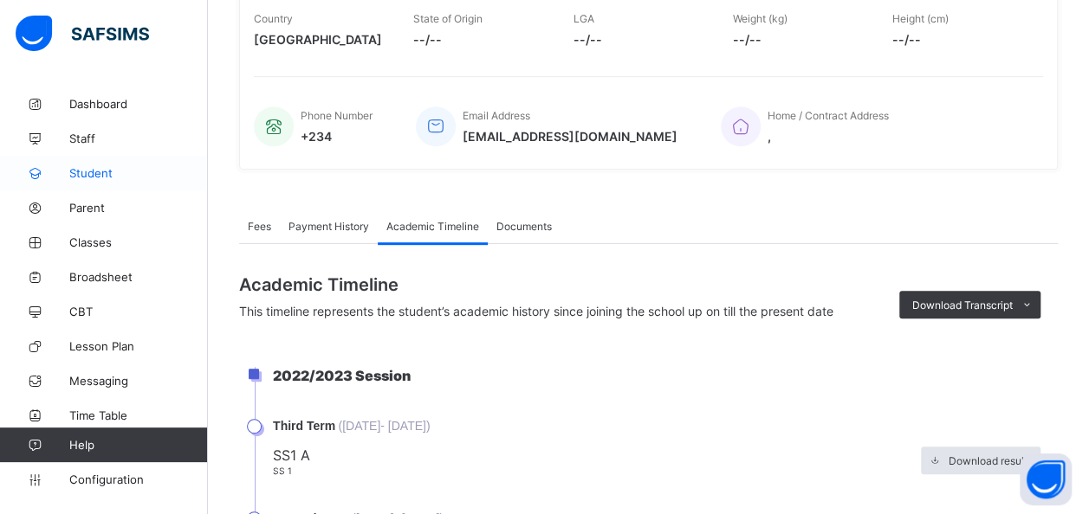
click at [100, 180] on link "Student" at bounding box center [104, 173] width 208 height 35
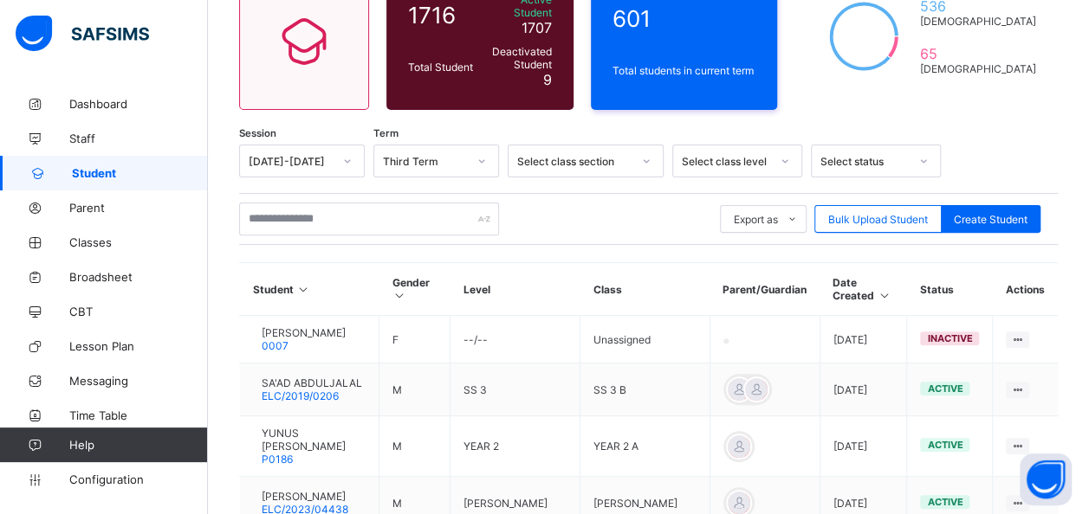
scroll to position [175, 0]
click at [740, 156] on div "Select class level" at bounding box center [726, 162] width 88 height 13
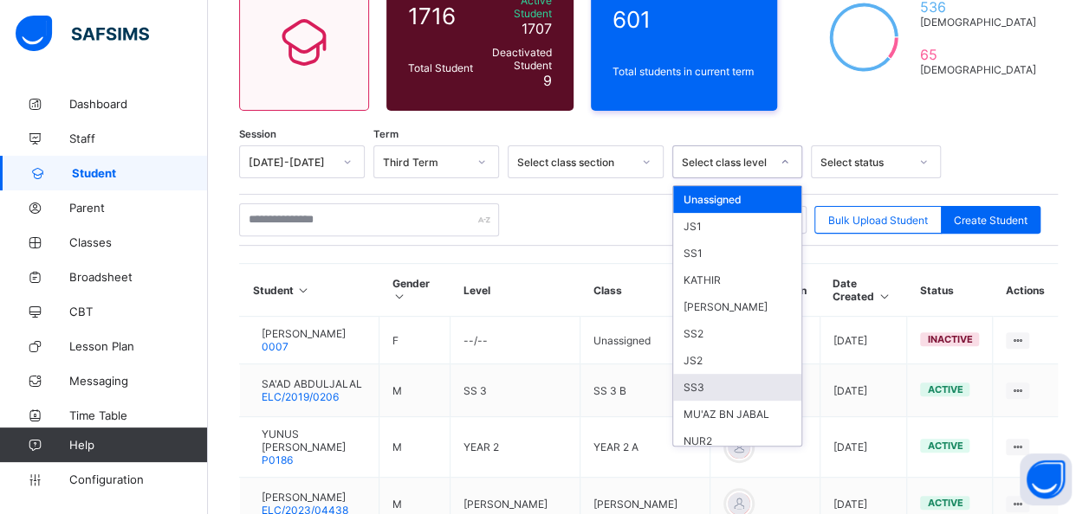
click at [690, 374] on div "SS3" at bounding box center [737, 387] width 128 height 27
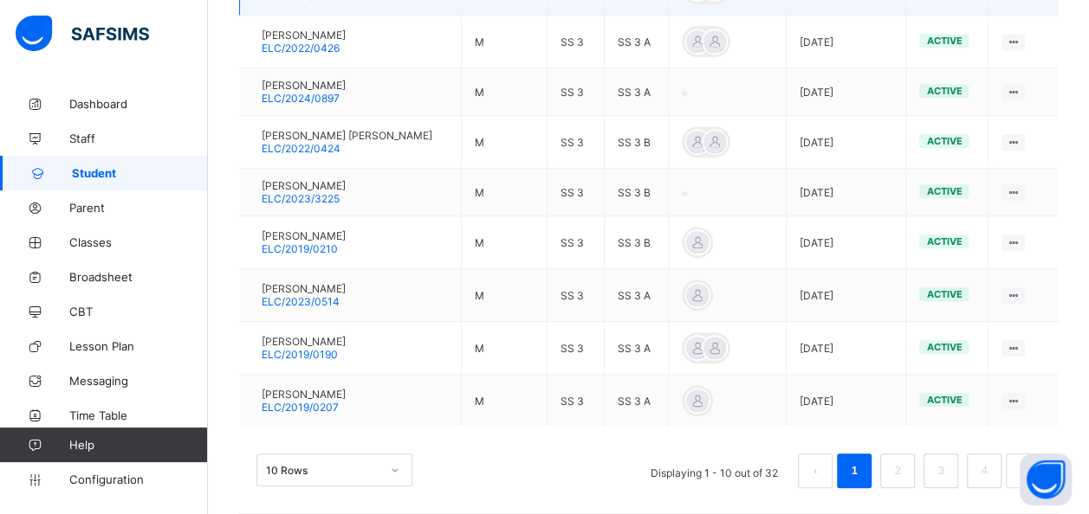
scroll to position [630, 0]
click at [310, 453] on div "10 Rows" at bounding box center [334, 469] width 156 height 33
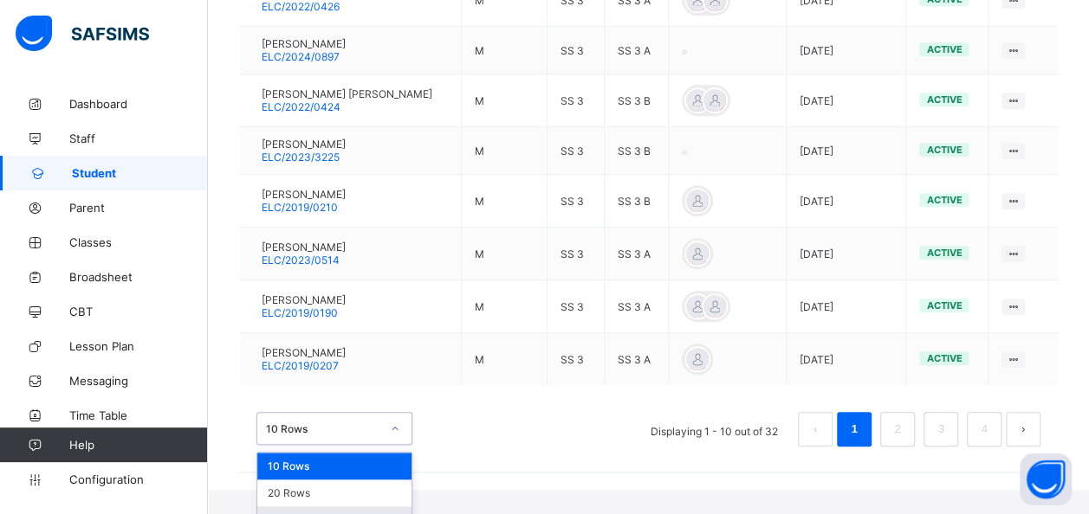
click at [293, 507] on div "50 Rows" at bounding box center [334, 520] width 154 height 27
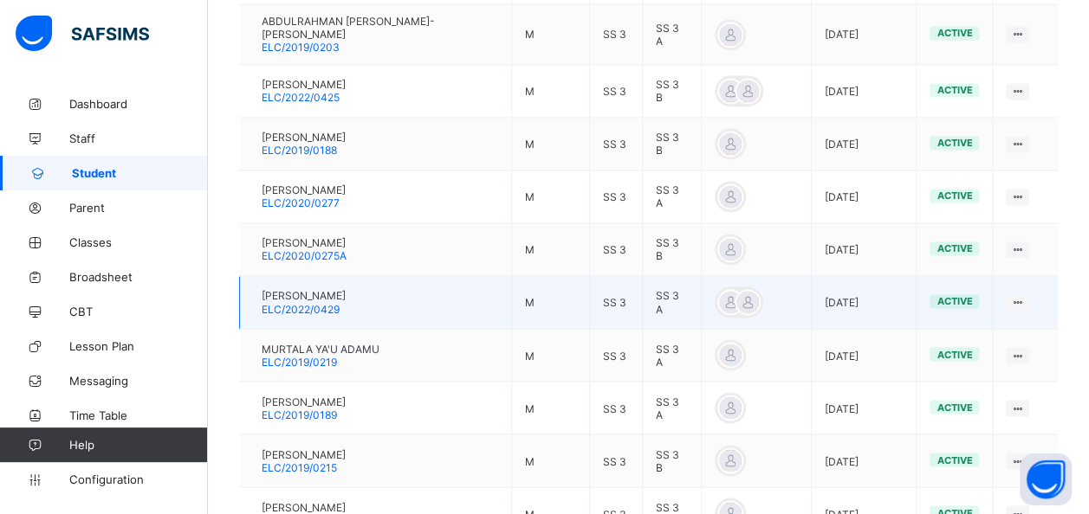
scroll to position [1327, 0]
click at [339, 300] on span "ELC/2022/0429" at bounding box center [301, 306] width 78 height 13
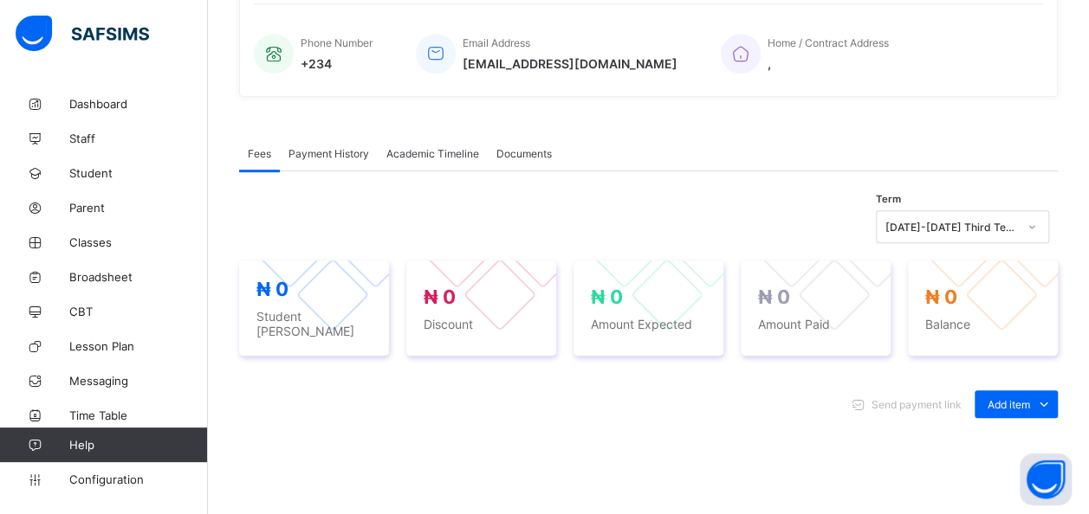
scroll to position [407, 0]
click at [404, 158] on span "Academic Timeline" at bounding box center [432, 154] width 93 height 13
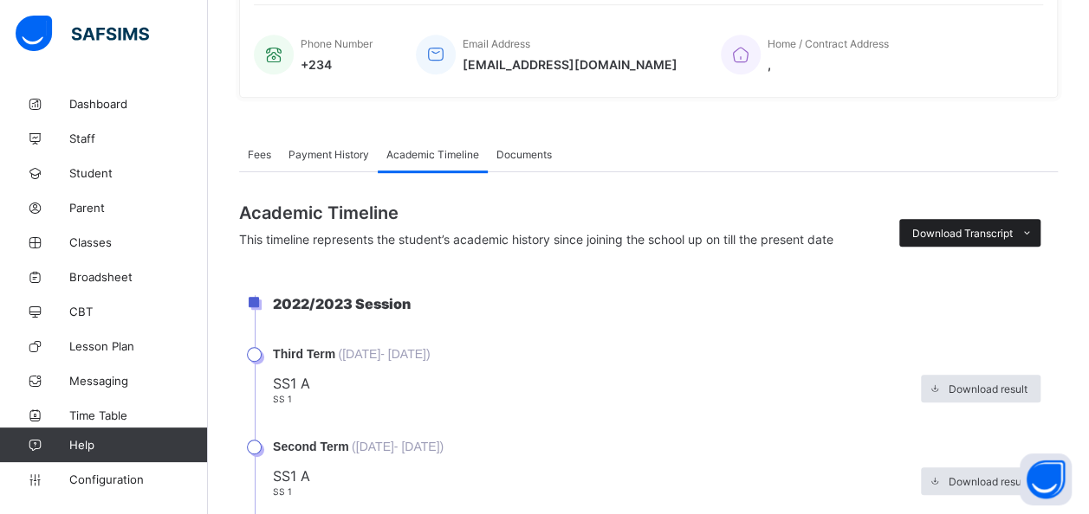
click at [951, 230] on span "Download Transcript" at bounding box center [962, 233] width 100 height 13
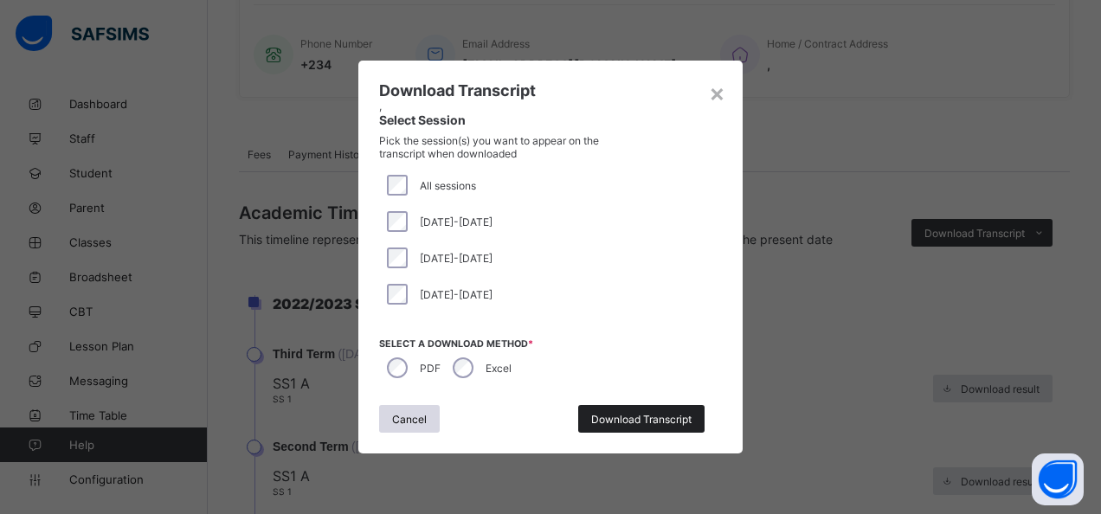
click at [632, 417] on span "Download Transcript" at bounding box center [641, 419] width 100 height 13
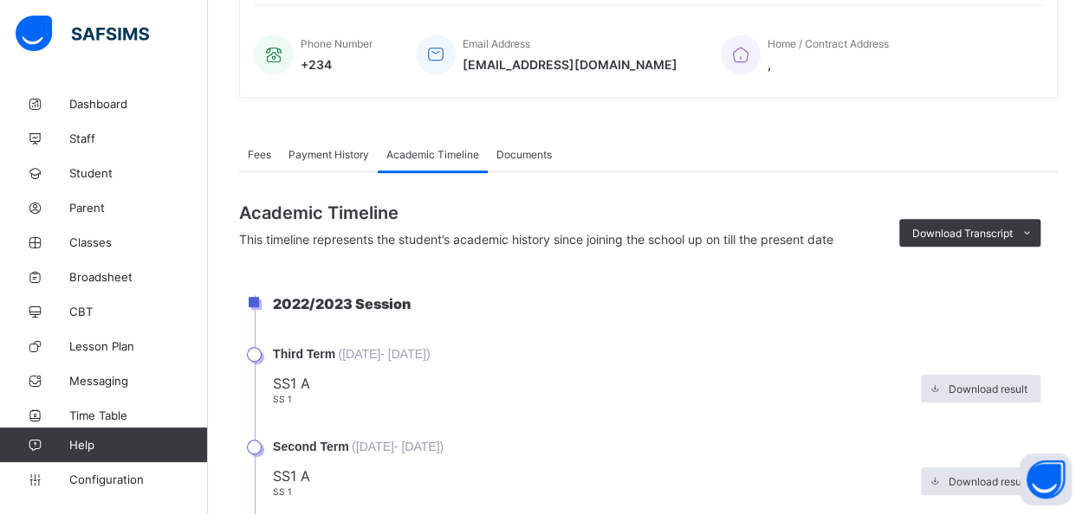
scroll to position [0, 0]
click at [109, 178] on span "Student" at bounding box center [138, 173] width 139 height 14
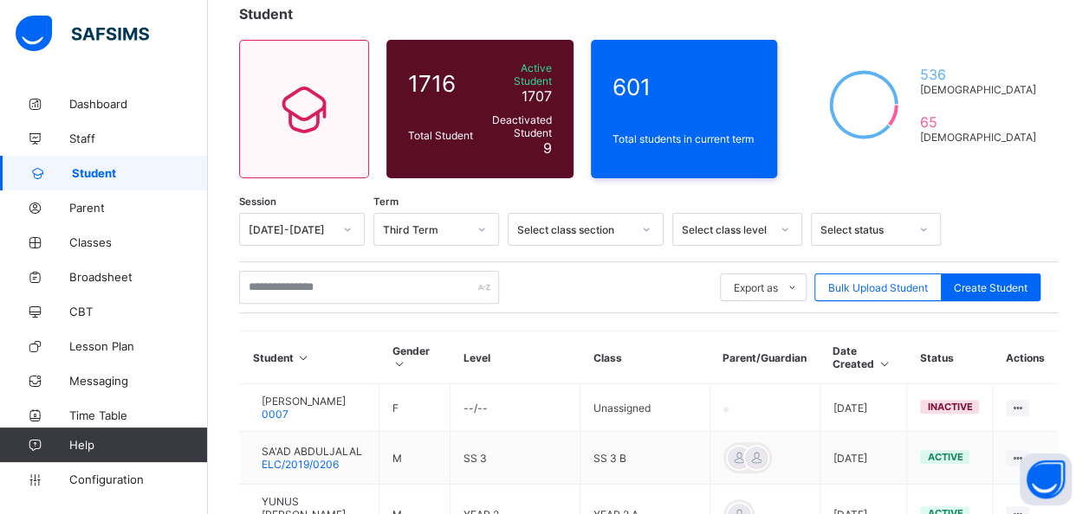
scroll to position [44, 0]
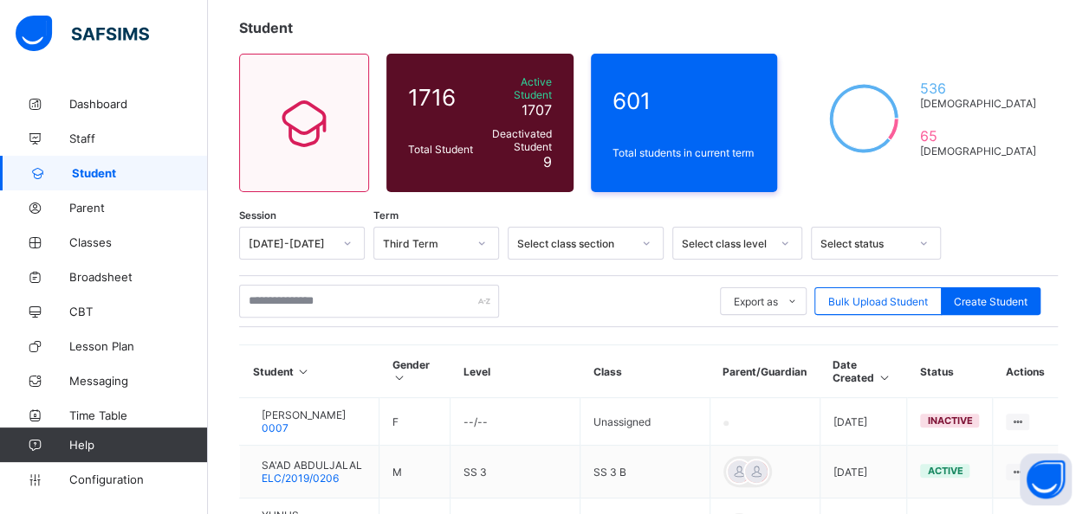
click at [771, 260] on div "Select class level" at bounding box center [737, 243] width 130 height 33
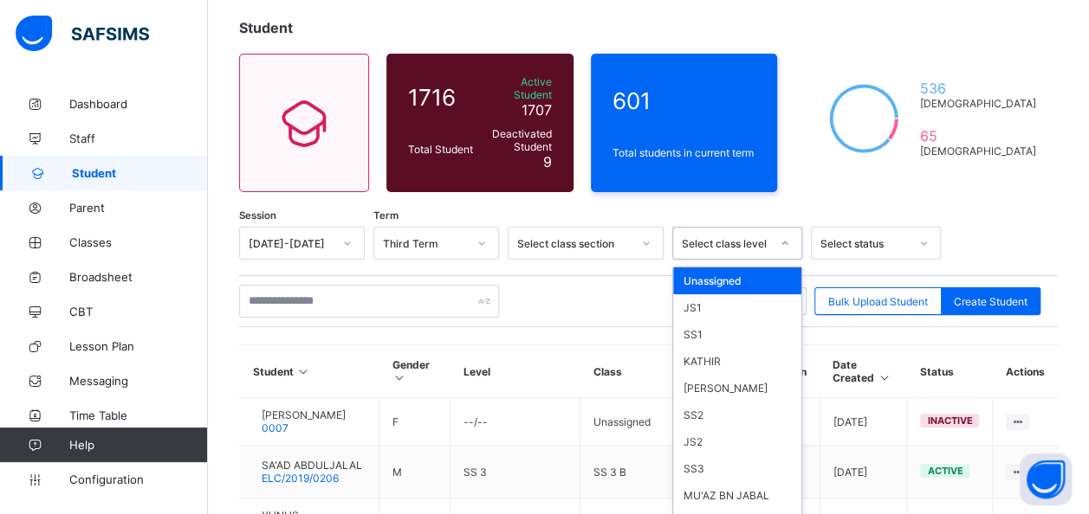
scroll to position [104, 0]
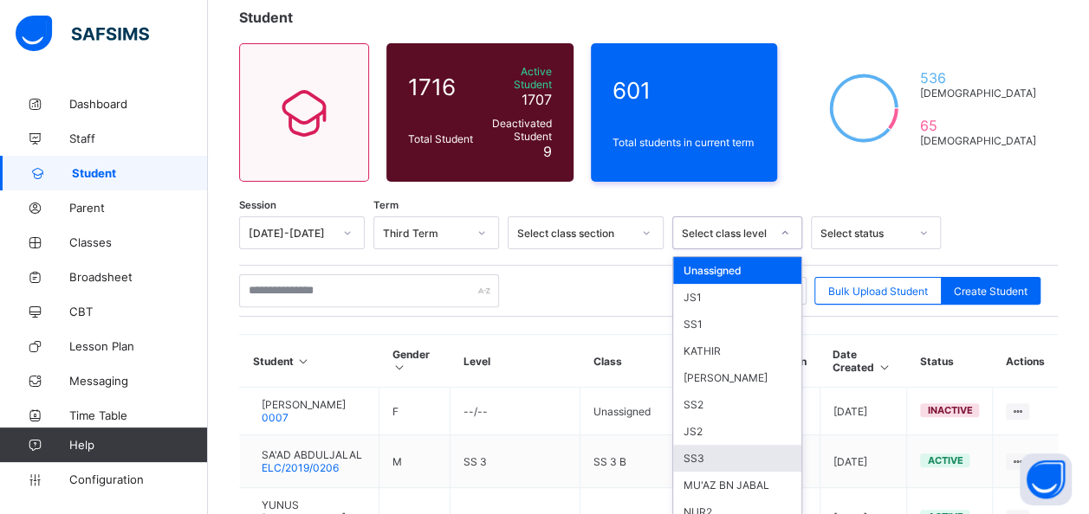
click at [700, 445] on div "SS3" at bounding box center [737, 458] width 128 height 27
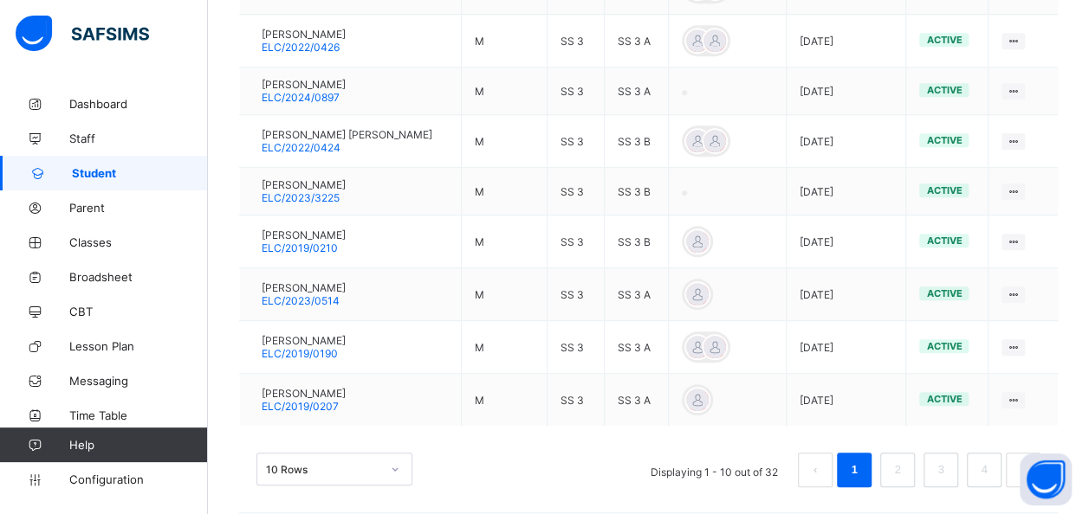
scroll to position [671, 0]
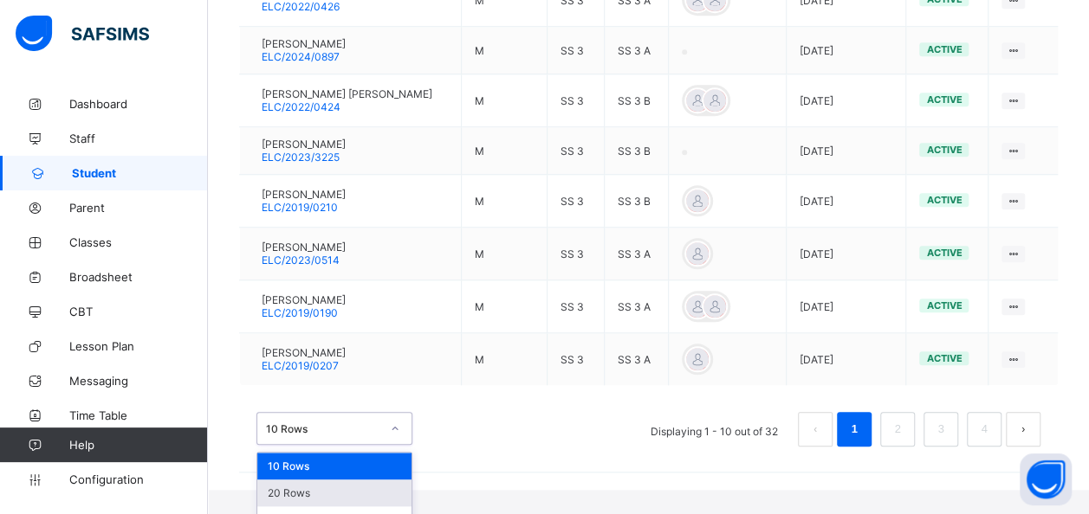
click at [345, 445] on div "option 20 Rows focused, 2 of 3. 3 results available. Use Up and Down to choose …" at bounding box center [334, 428] width 156 height 33
click at [302, 511] on div "50 Rows" at bounding box center [334, 520] width 154 height 27
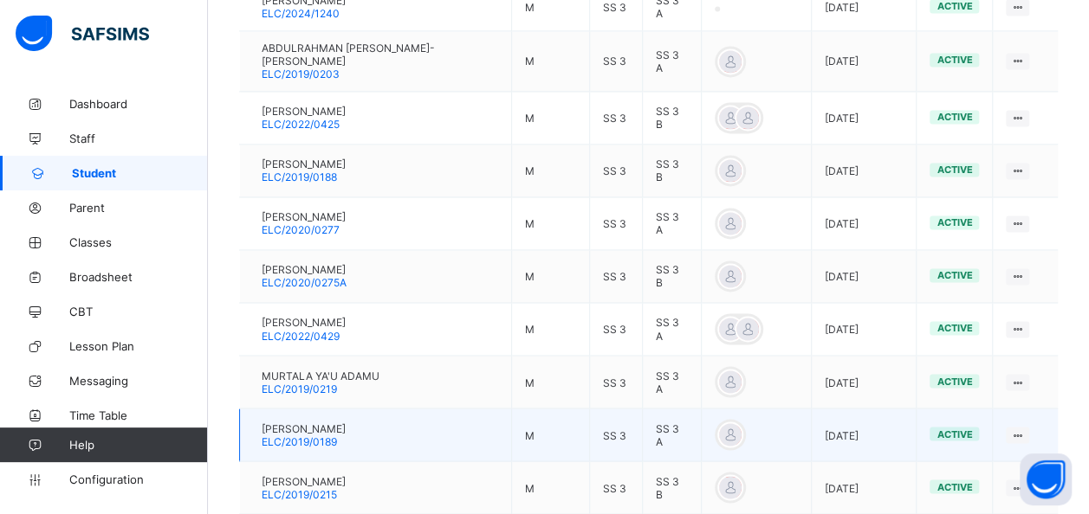
scroll to position [1297, 0]
click at [322, 436] on span "ELC/2019/0189" at bounding box center [299, 442] width 75 height 13
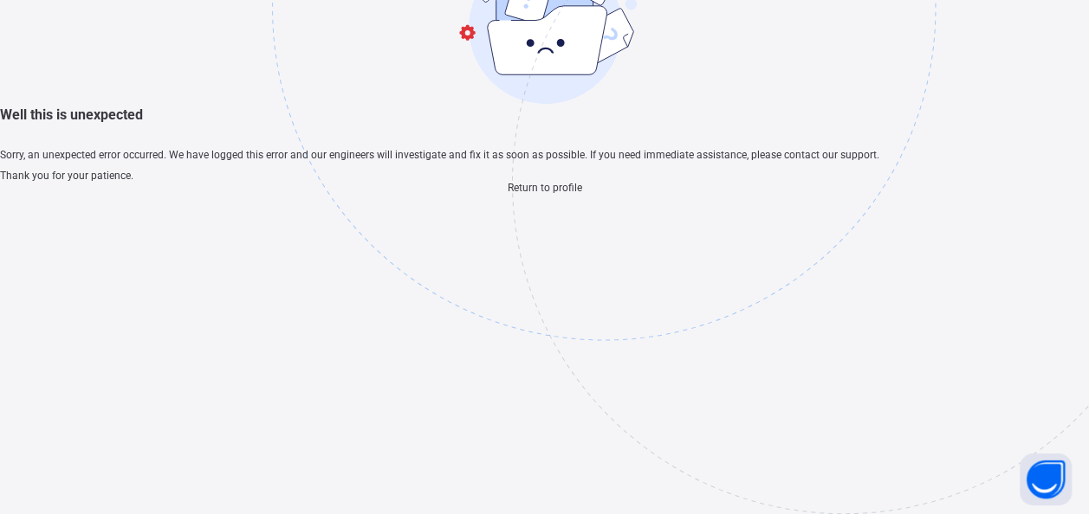
scroll to position [52, 0]
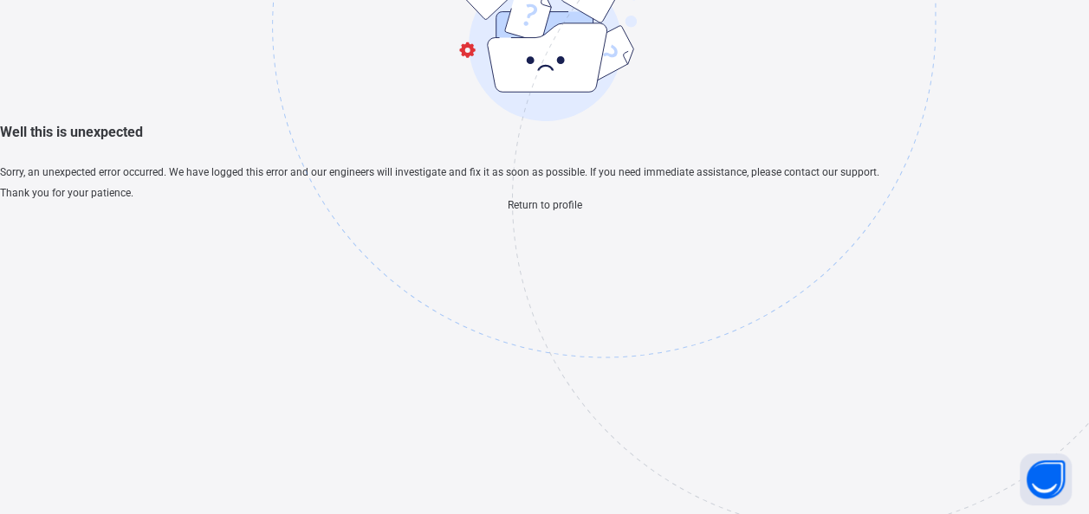
click at [558, 211] on span "Return to profile" at bounding box center [544, 205] width 74 height 12
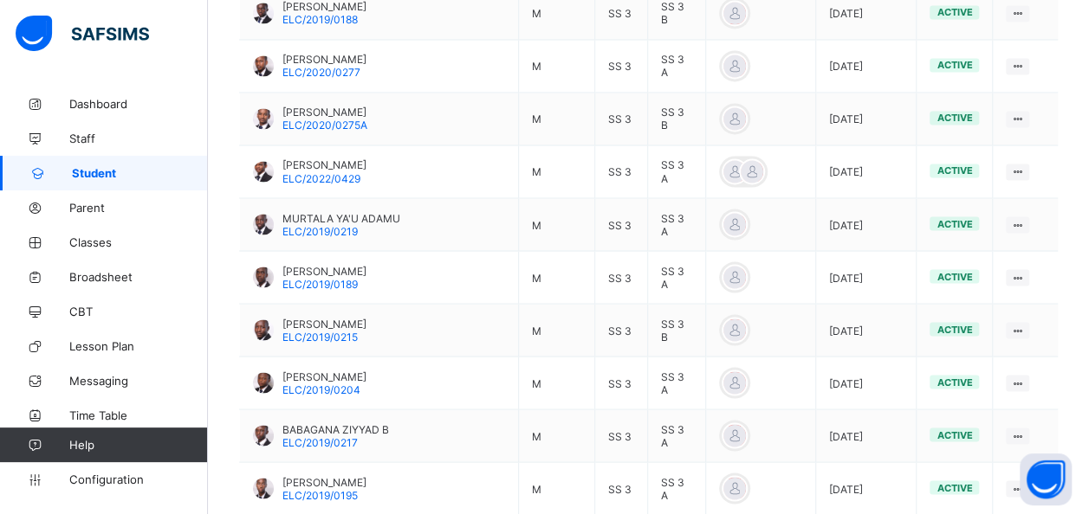
scroll to position [1457, 0]
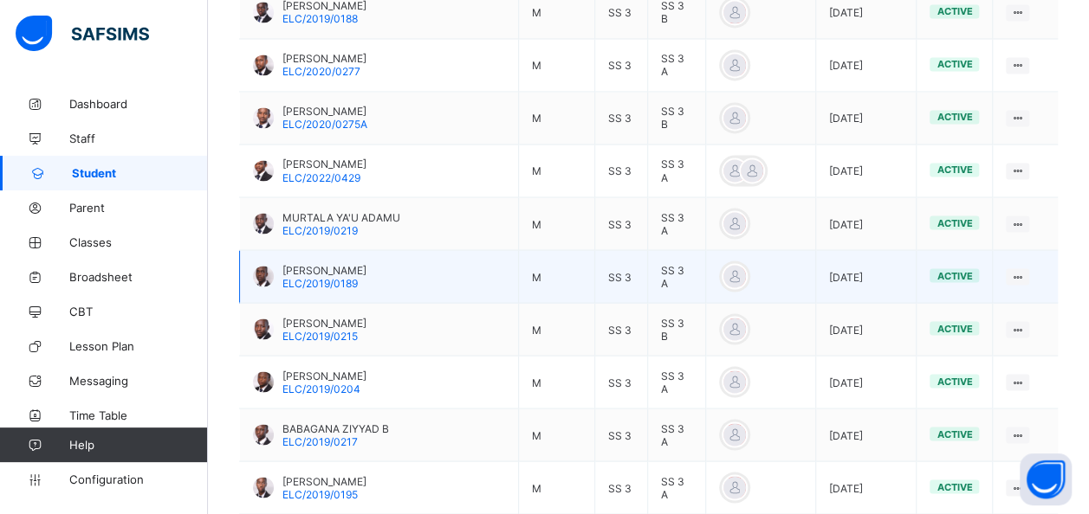
click at [318, 276] on span "ELC/2019/0189" at bounding box center [319, 282] width 75 height 13
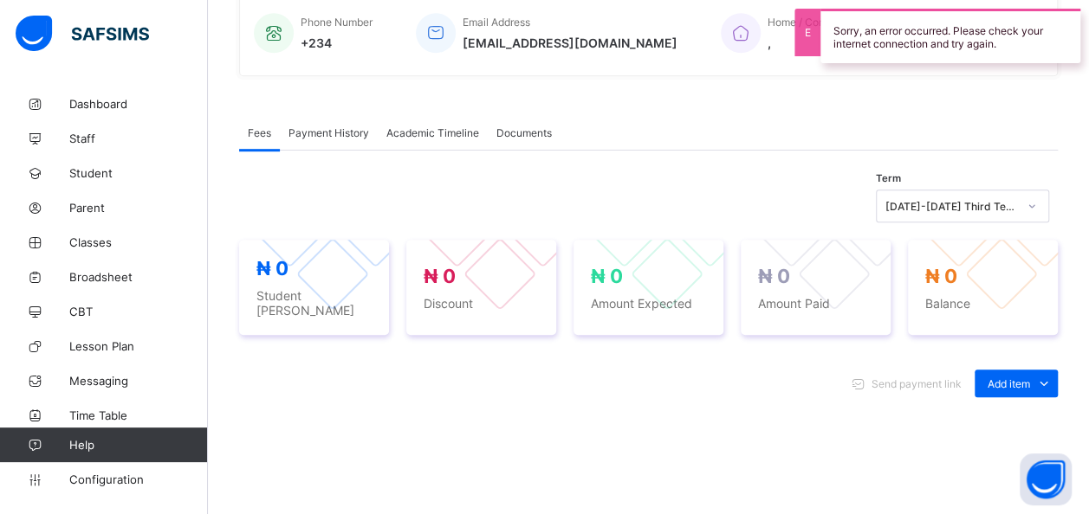
scroll to position [374, 0]
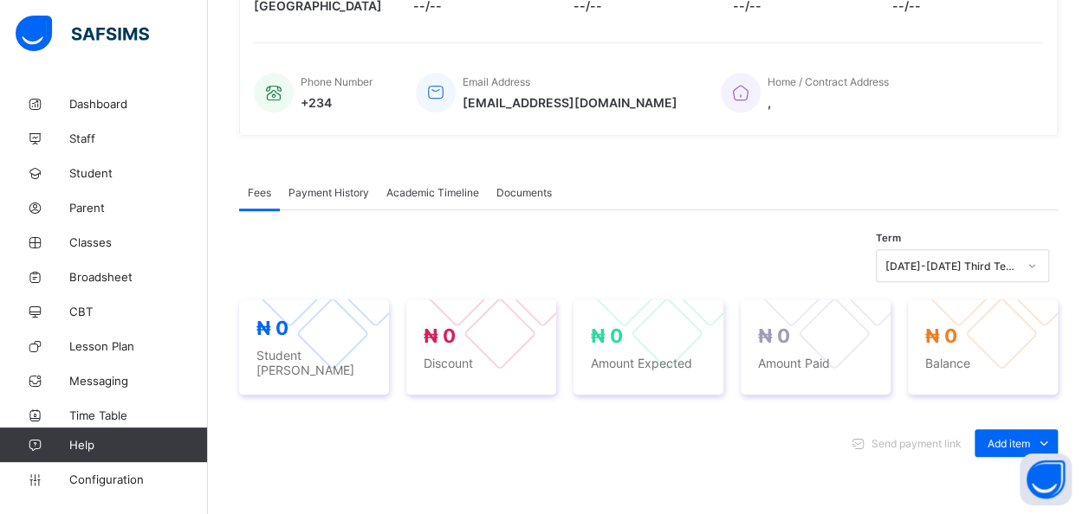
click at [417, 180] on div "Academic Timeline" at bounding box center [433, 192] width 110 height 35
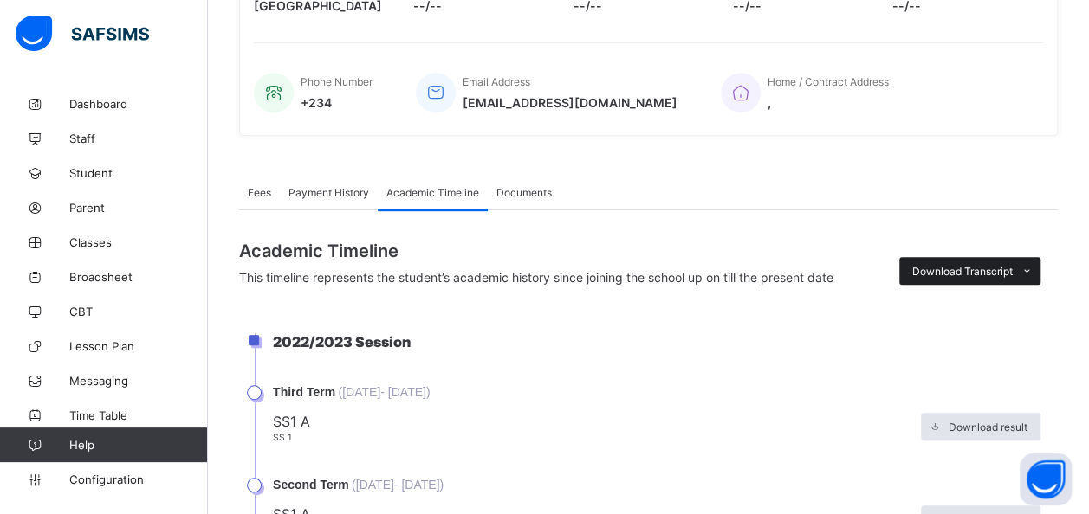
click at [972, 274] on div "Download Transcript" at bounding box center [969, 271] width 141 height 28
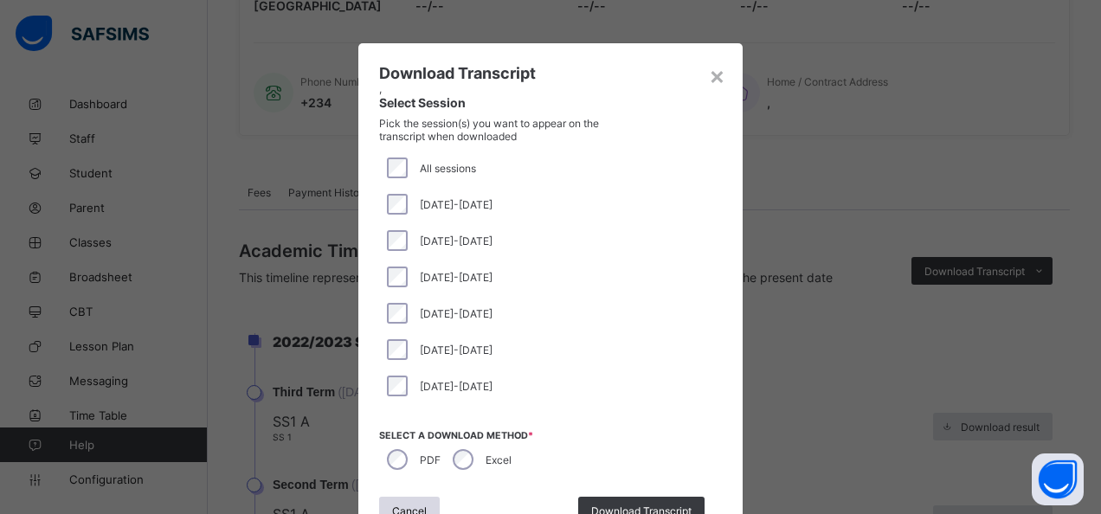
click at [431, 200] on span "[DATE]-[DATE]" at bounding box center [456, 204] width 73 height 13
click at [628, 498] on div "Download Transcript" at bounding box center [641, 511] width 126 height 28
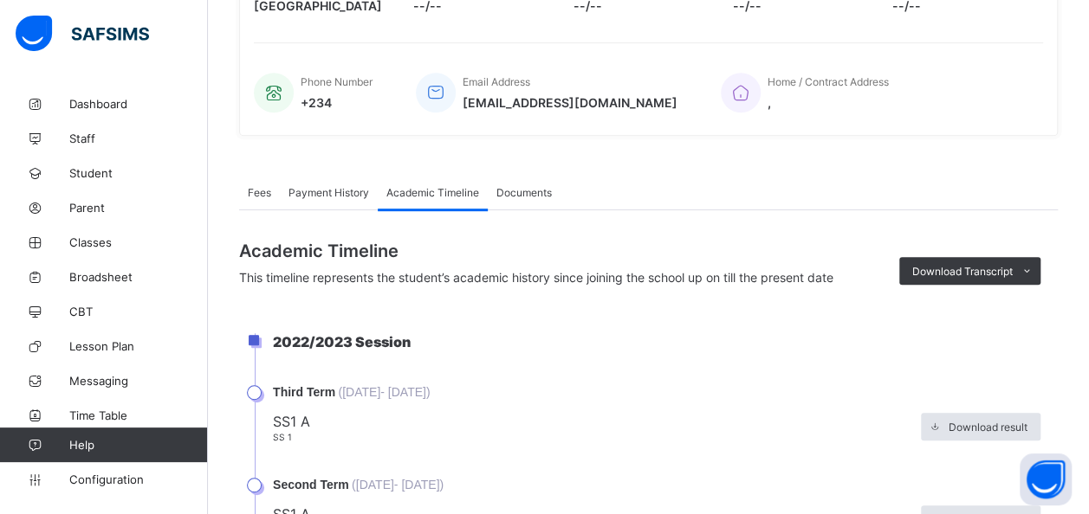
scroll to position [0, 0]
click at [91, 171] on span "Student" at bounding box center [138, 173] width 139 height 14
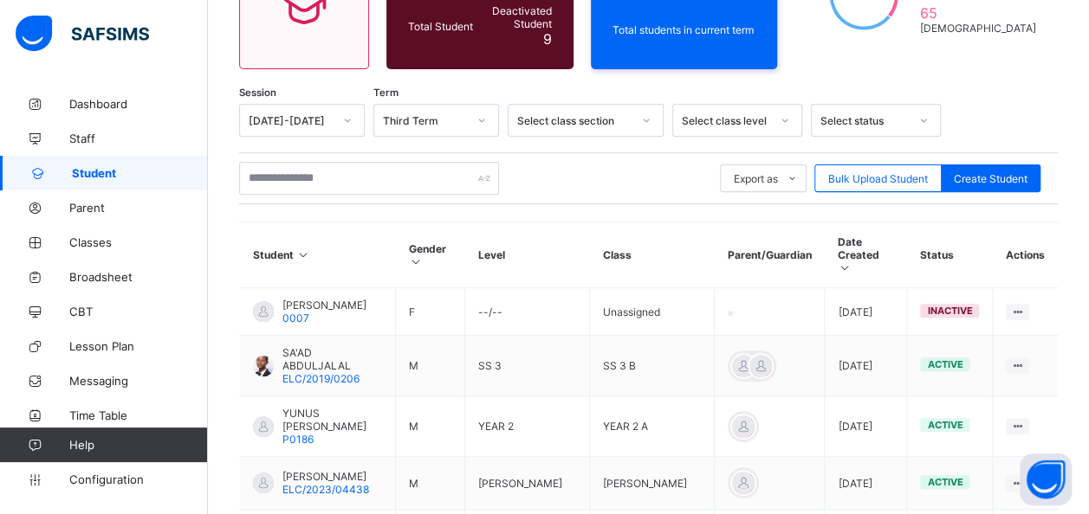
scroll to position [216, 0]
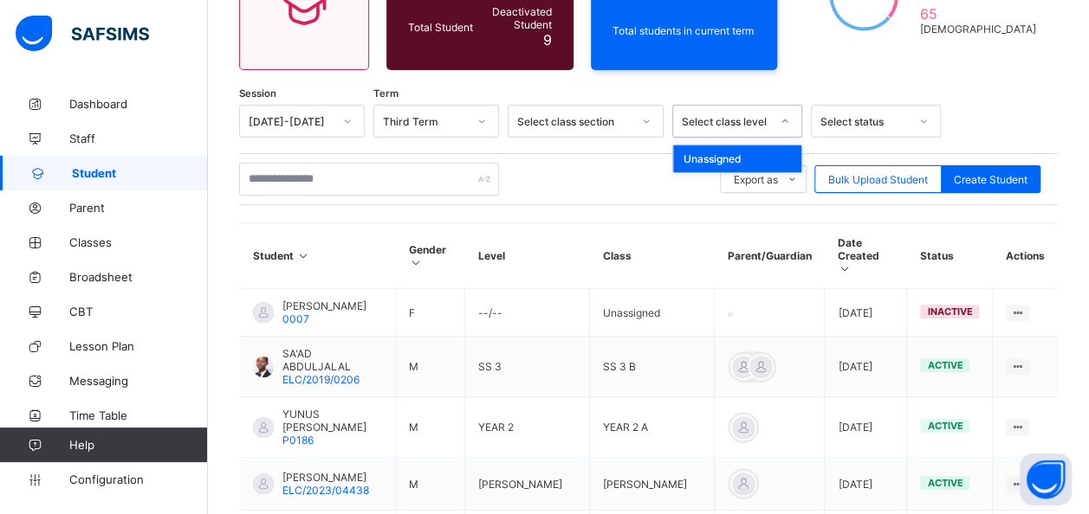
click at [740, 115] on div "Select class level" at bounding box center [726, 121] width 88 height 13
click at [782, 107] on div at bounding box center [784, 121] width 29 height 28
click at [782, 113] on icon at bounding box center [784, 121] width 10 height 17
click at [782, 107] on div at bounding box center [784, 121] width 29 height 28
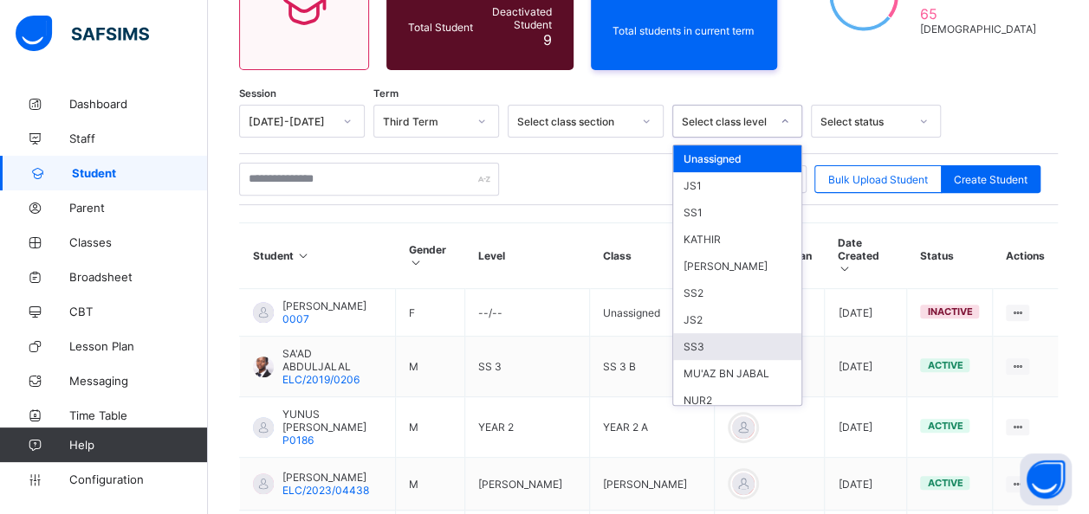
click at [706, 333] on div "SS3" at bounding box center [737, 346] width 128 height 27
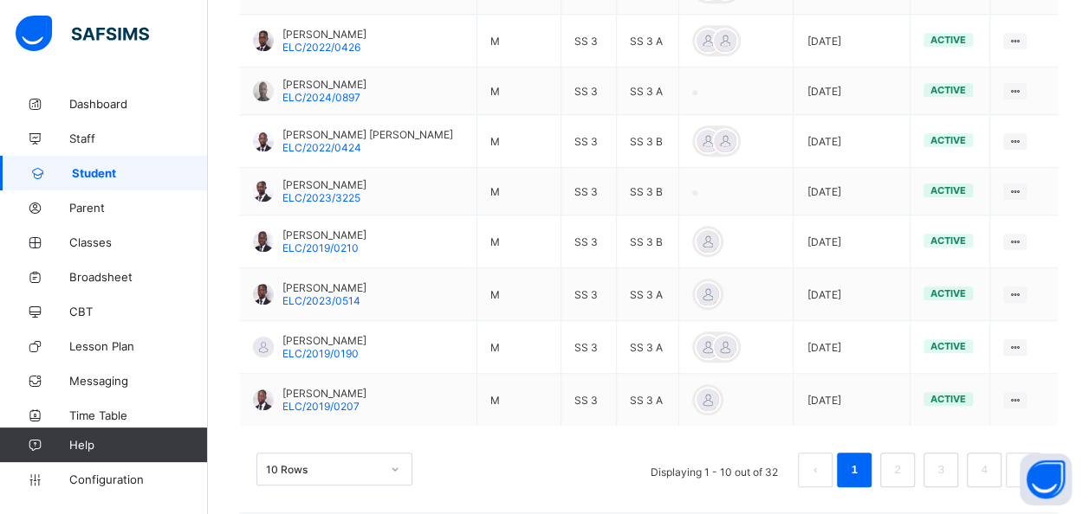
scroll to position [671, 0]
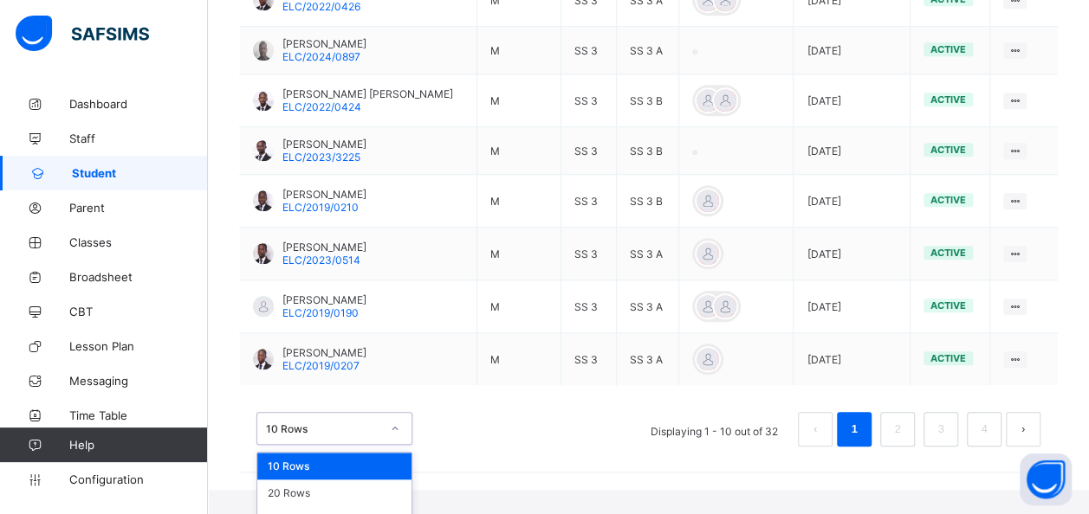
click at [391, 443] on div "option 10 Rows focused, 1 of 3. 3 results available. Use Up and Down to choose …" at bounding box center [334, 428] width 156 height 33
click at [300, 507] on div "50 Rows" at bounding box center [334, 520] width 154 height 27
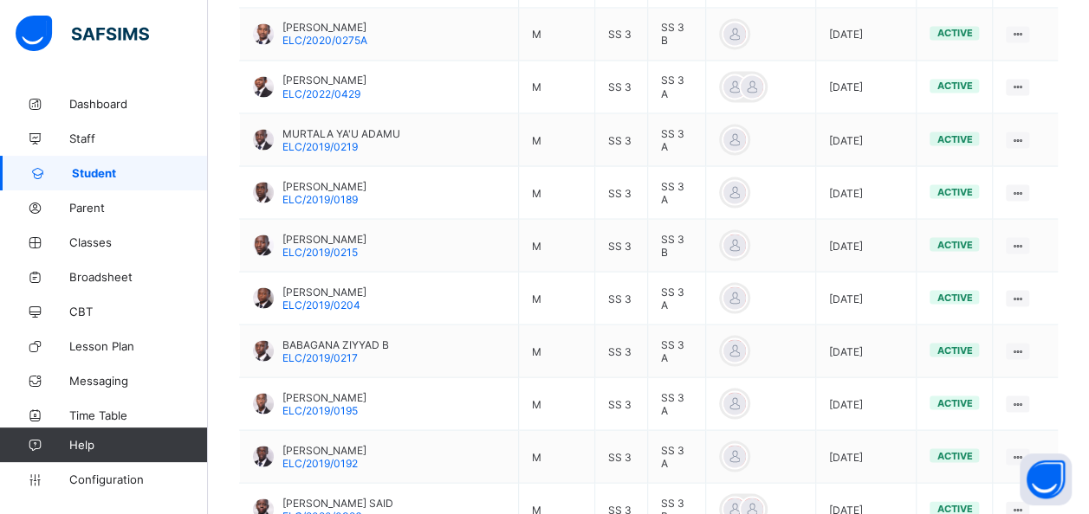
scroll to position [1552, 0]
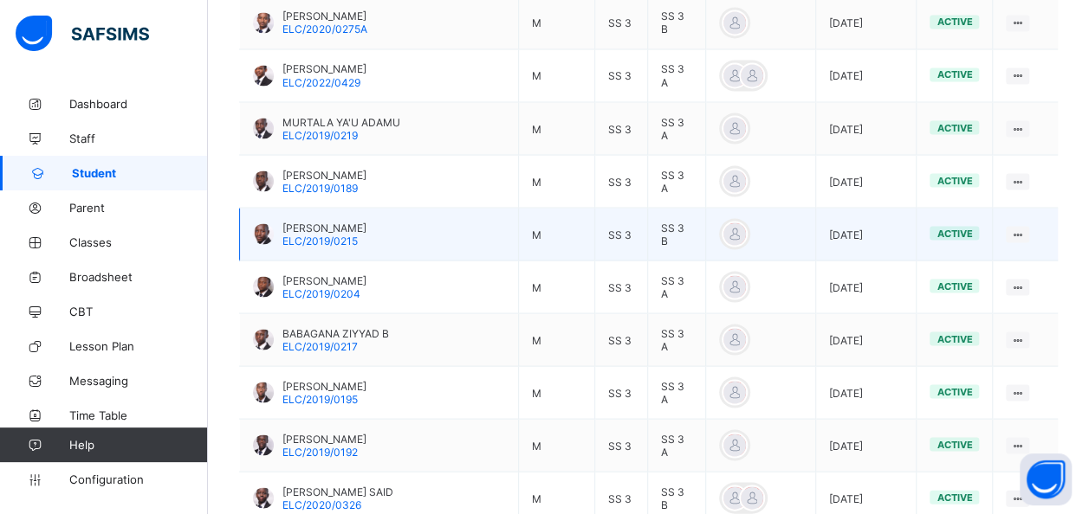
click at [366, 221] on div "[PERSON_NAME] ELC/2019/0215" at bounding box center [324, 234] width 84 height 26
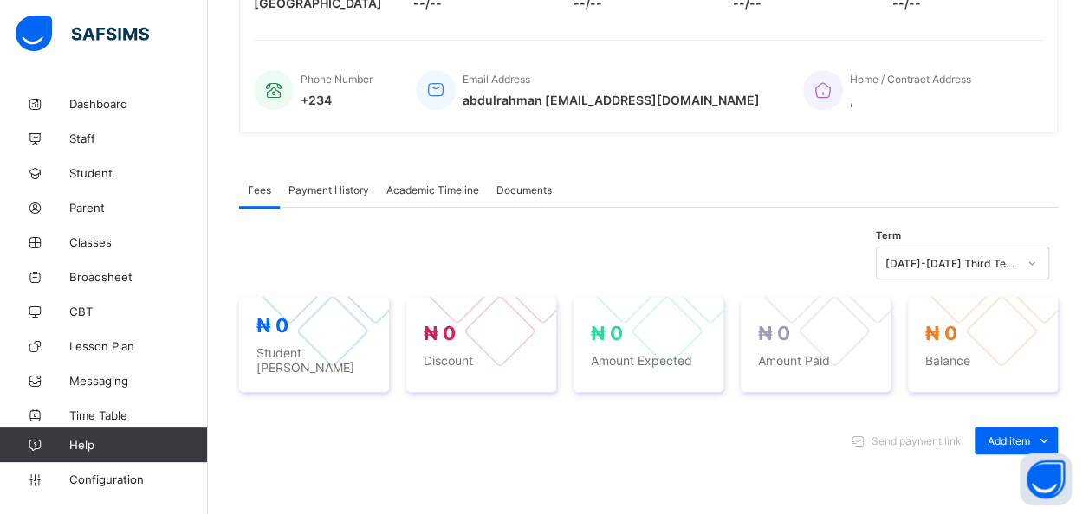
scroll to position [322, 0]
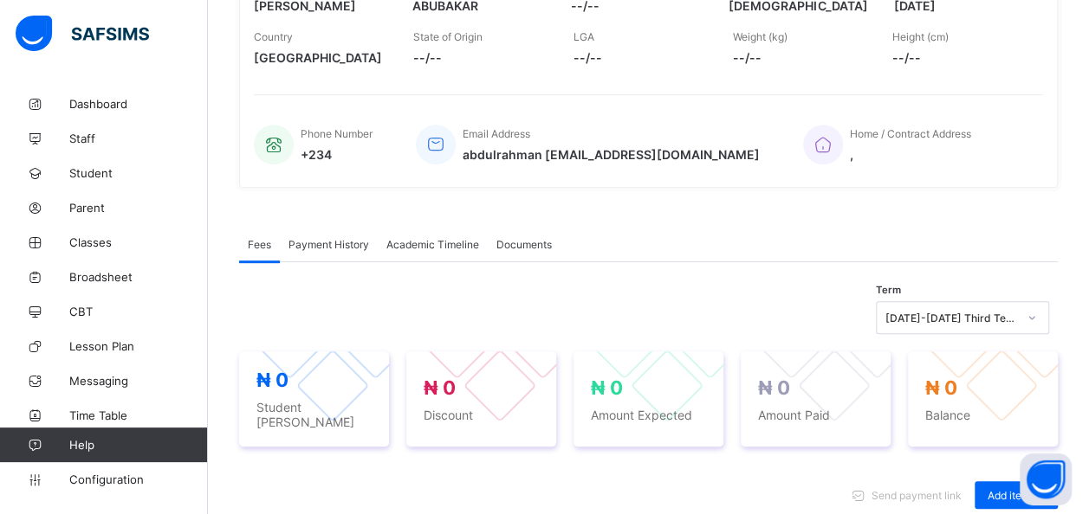
click at [426, 251] on span "Academic Timeline" at bounding box center [432, 244] width 93 height 13
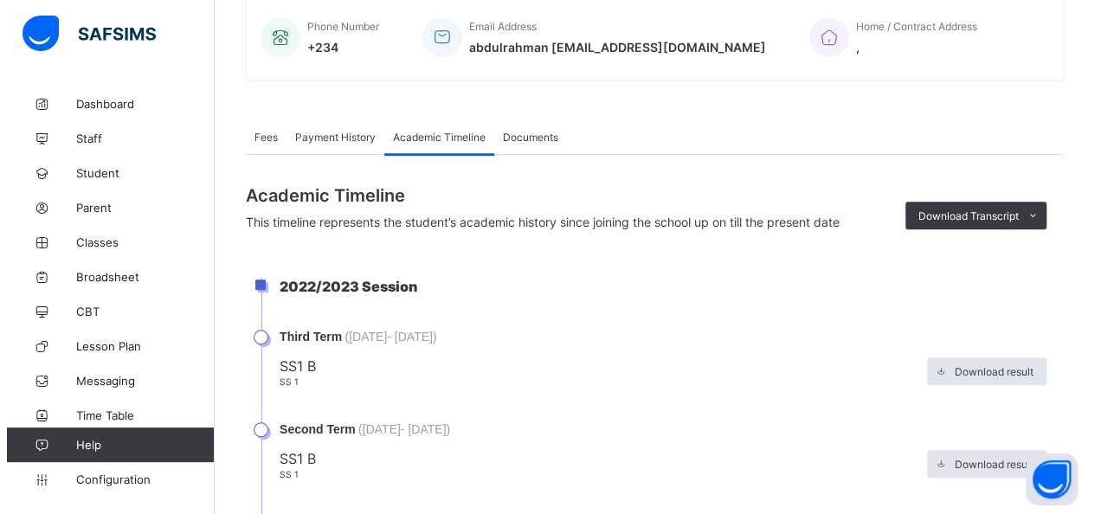
scroll to position [432, 0]
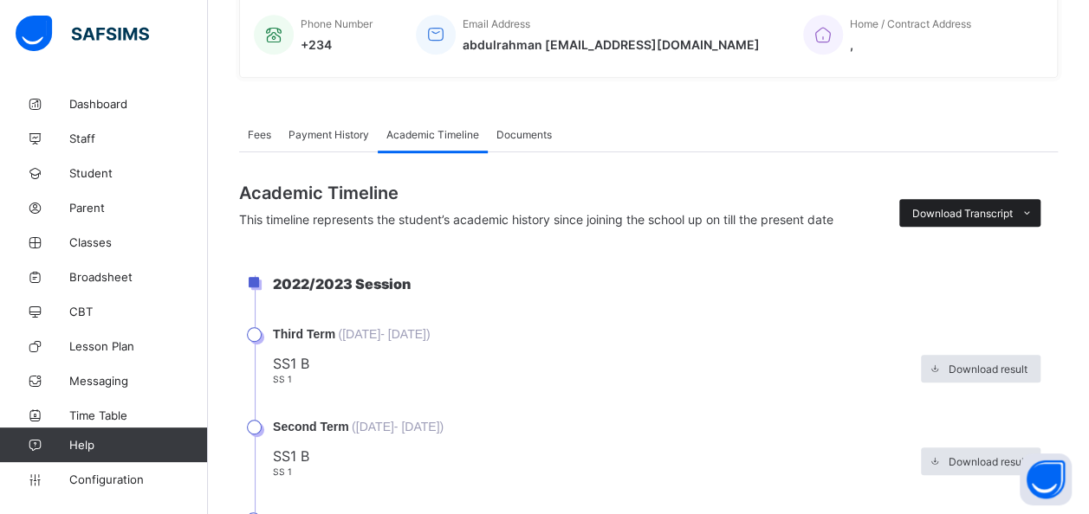
click at [944, 220] on span "Download Transcript" at bounding box center [962, 213] width 100 height 13
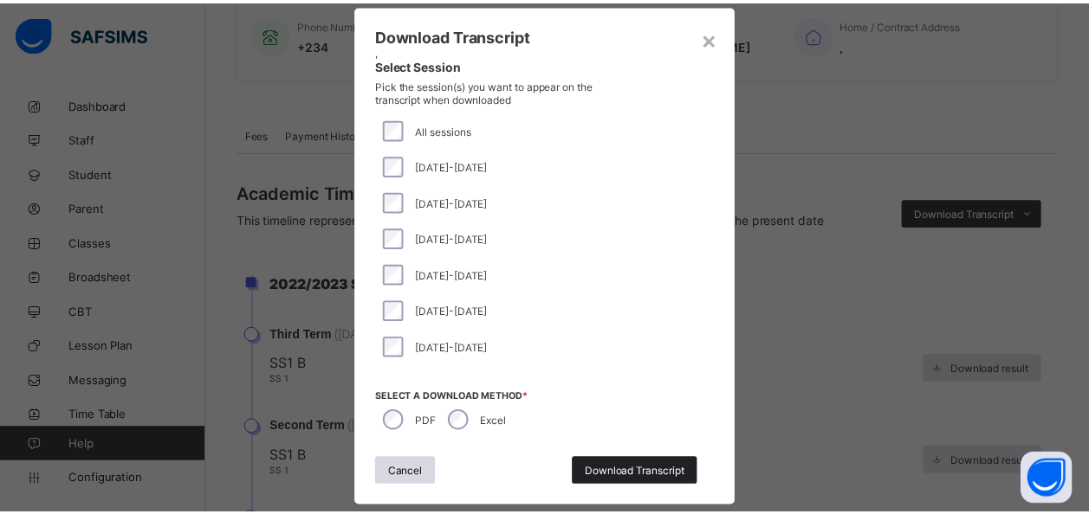
scroll to position [42, 0]
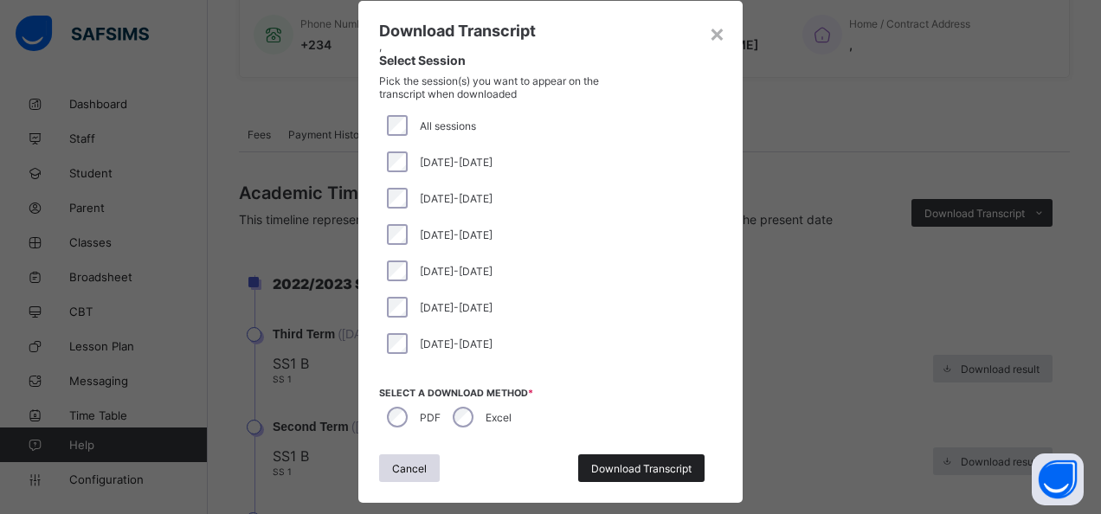
click at [623, 472] on span "Download Transcript" at bounding box center [641, 468] width 100 height 13
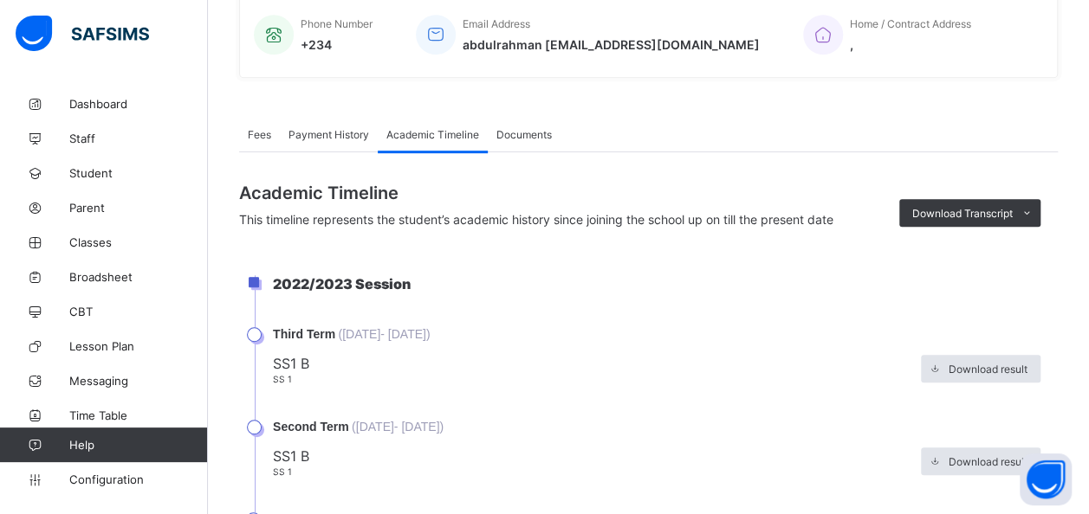
scroll to position [0, 0]
click at [51, 169] on icon at bounding box center [34, 173] width 69 height 13
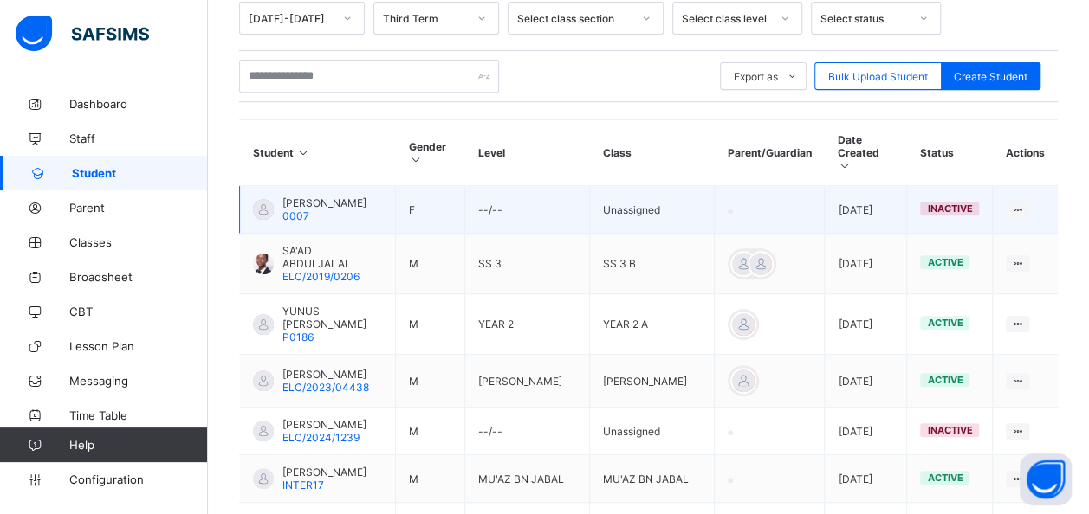
scroll to position [167, 0]
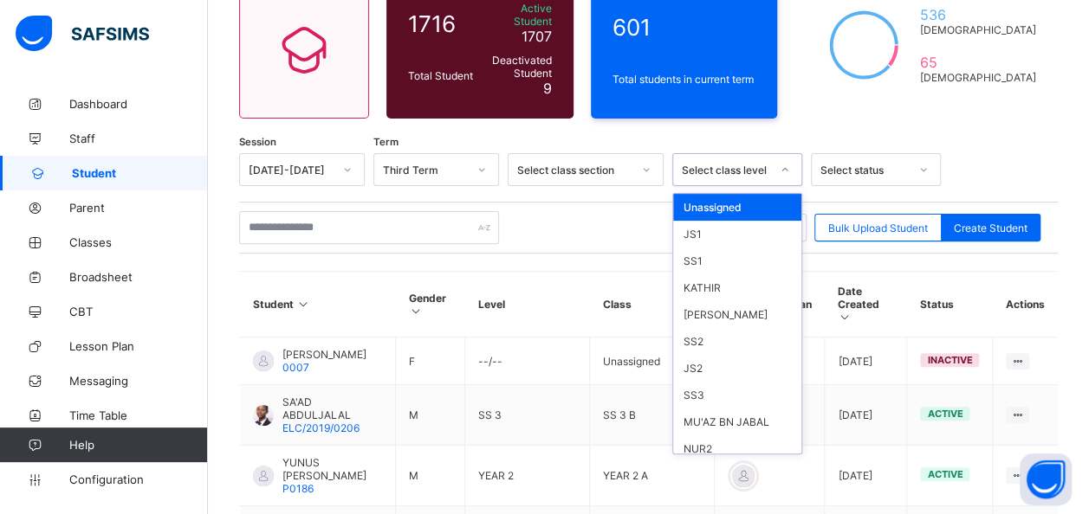
click at [741, 164] on div "Select class level" at bounding box center [726, 170] width 88 height 13
click at [684, 382] on div "SS3" at bounding box center [737, 395] width 128 height 27
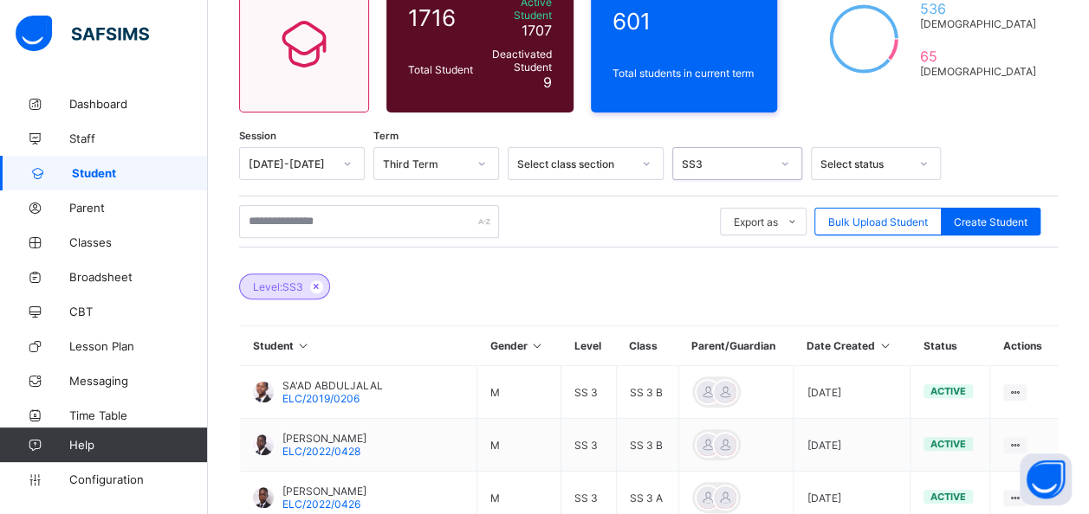
scroll to position [175, 0]
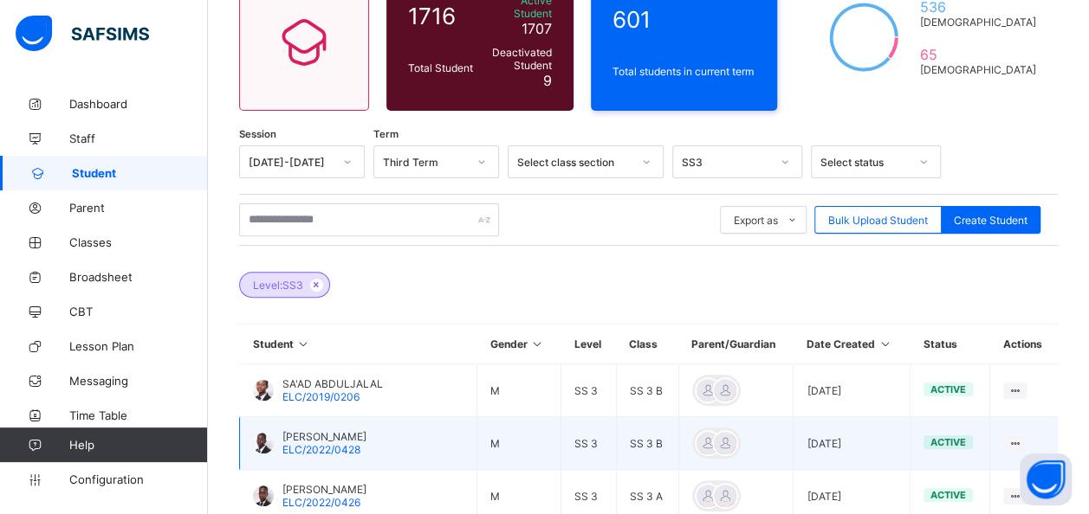
click at [366, 435] on div "[PERSON_NAME]/2022/0428" at bounding box center [324, 443] width 84 height 26
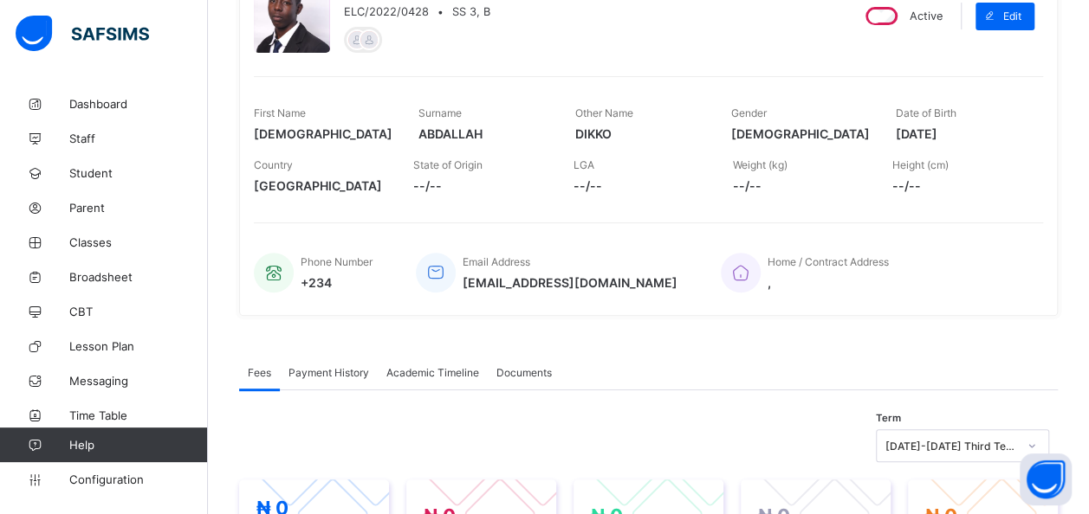
scroll to position [200, 0]
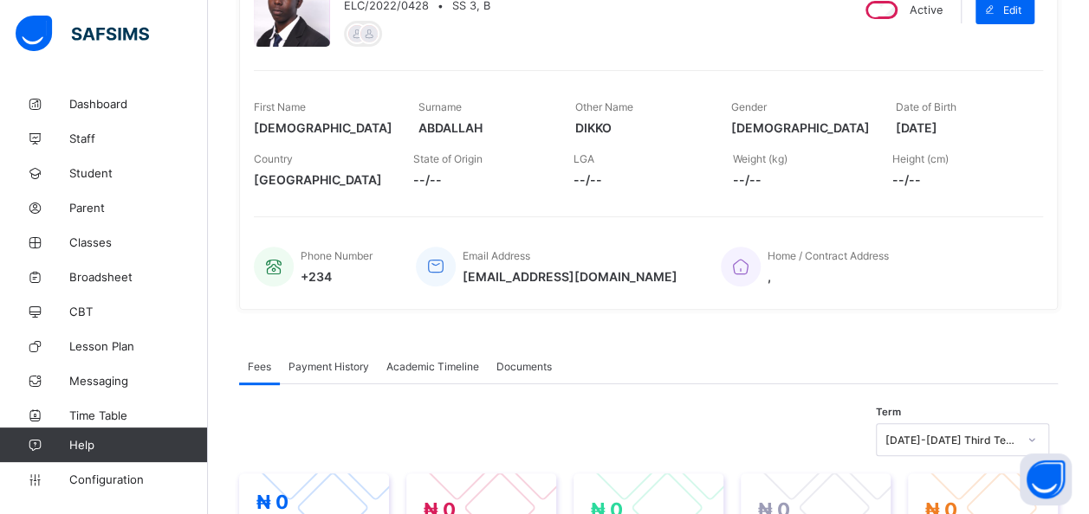
click at [442, 352] on div "Academic Timeline" at bounding box center [433, 366] width 110 height 35
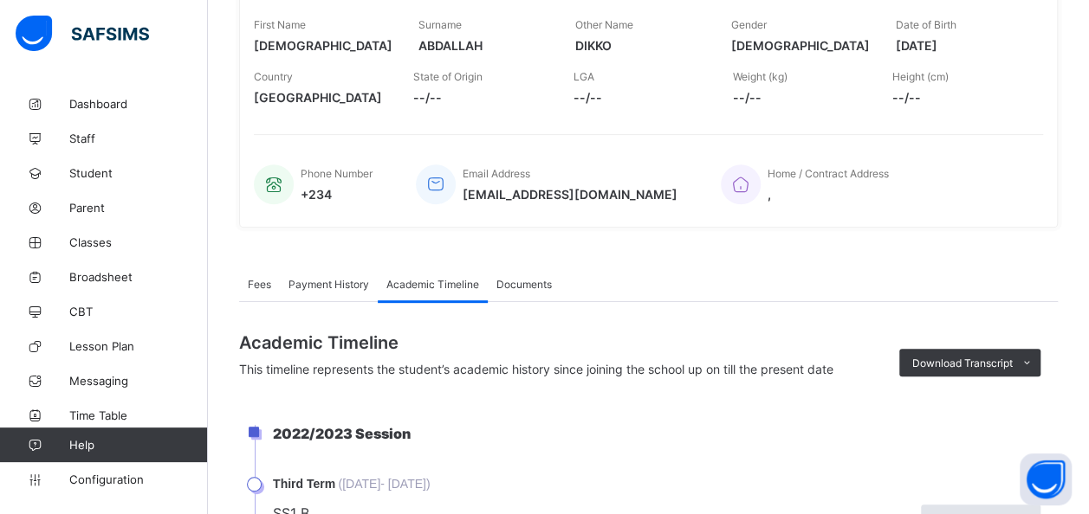
scroll to position [285, 0]
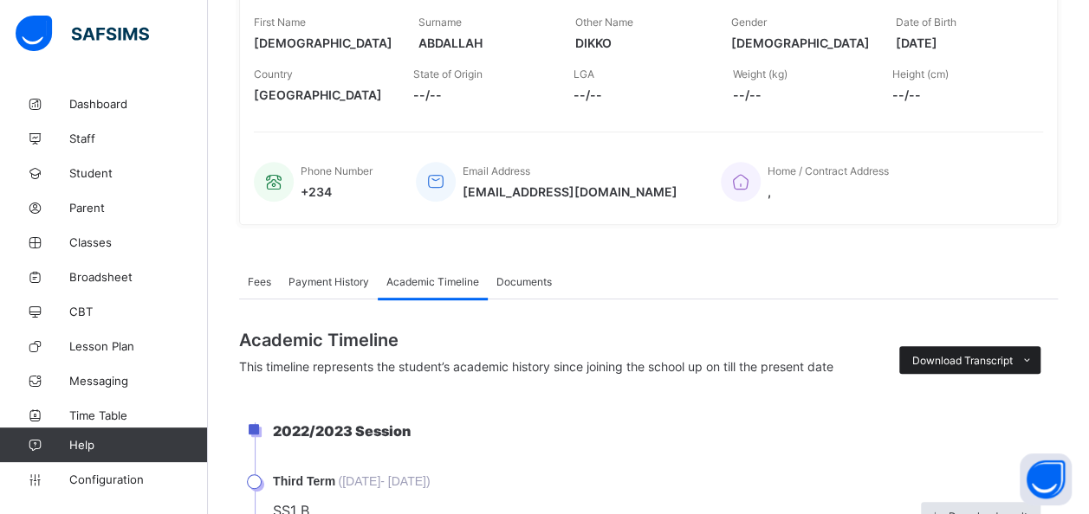
click at [980, 357] on span "Download Transcript" at bounding box center [962, 360] width 100 height 13
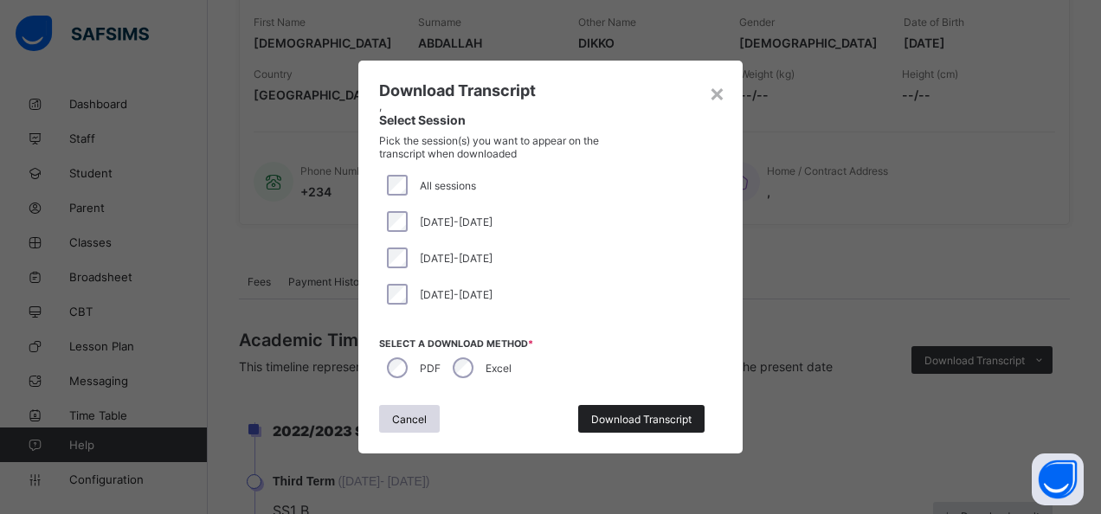
click at [641, 425] on div "Download Transcript" at bounding box center [641, 419] width 126 height 28
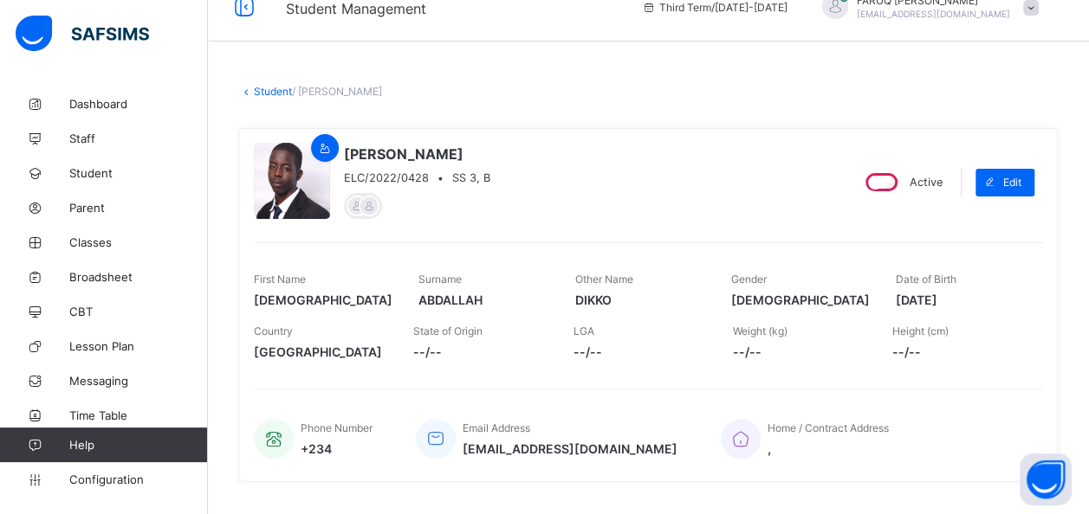
scroll to position [0, 0]
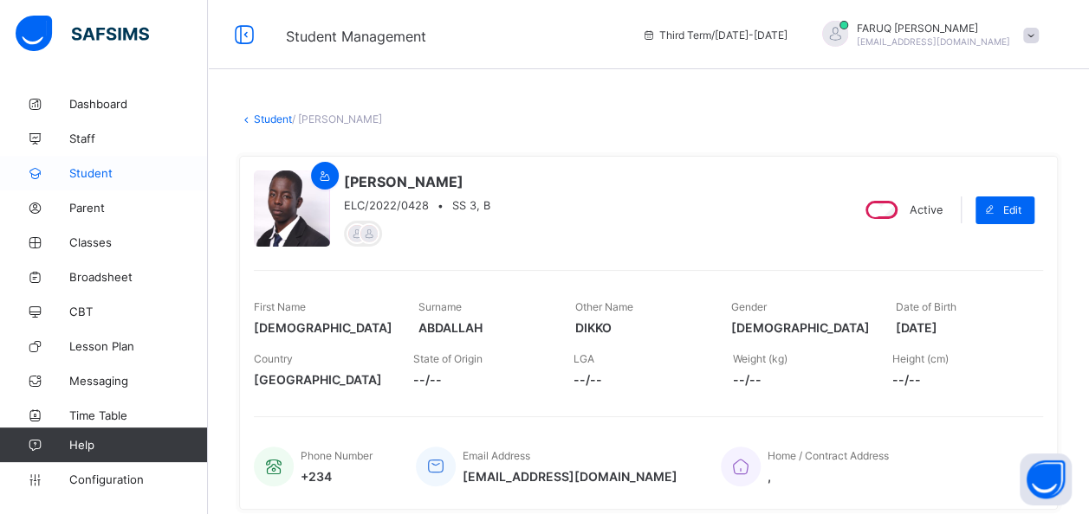
click at [92, 166] on span "Student" at bounding box center [138, 173] width 139 height 14
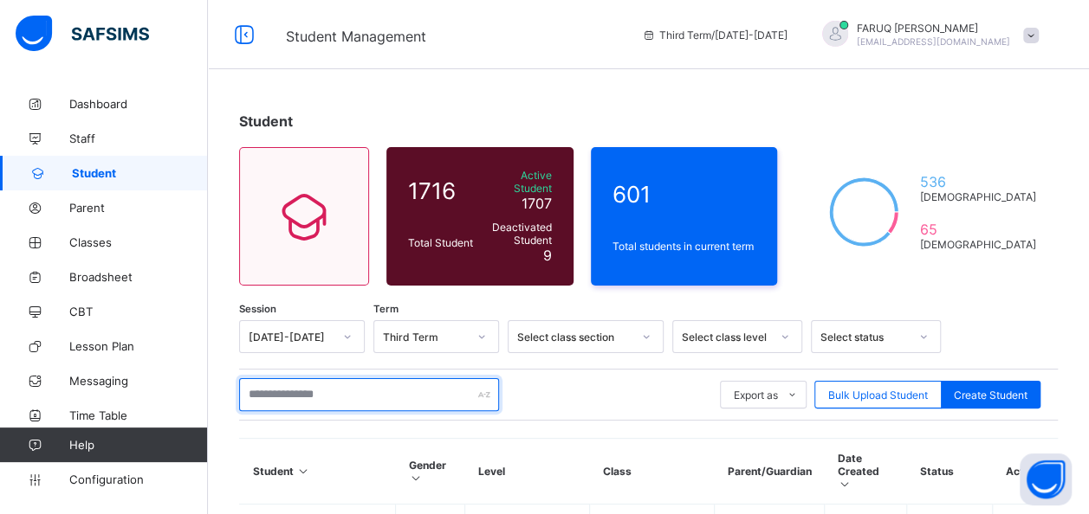
click at [258, 379] on input "text" at bounding box center [369, 394] width 260 height 33
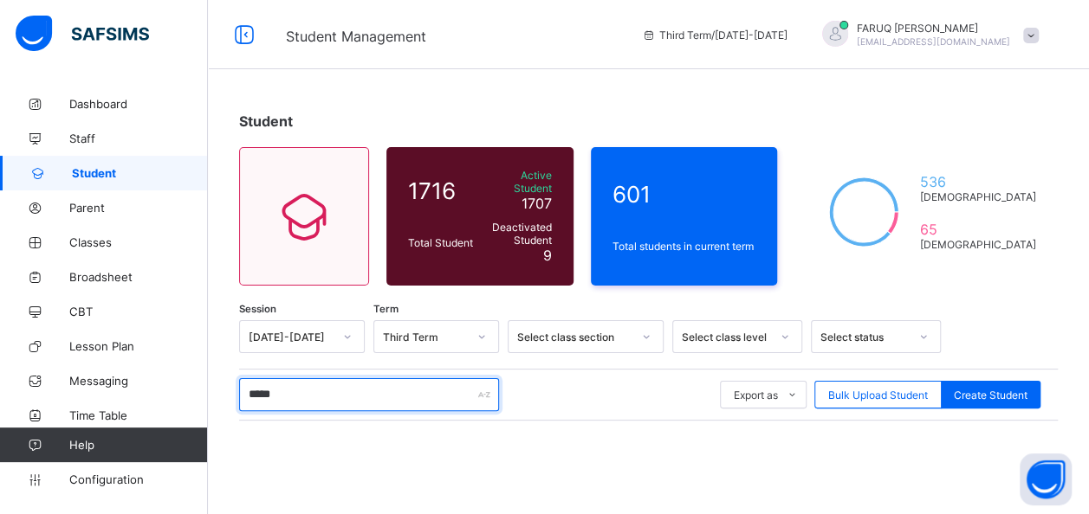
type input "*****"
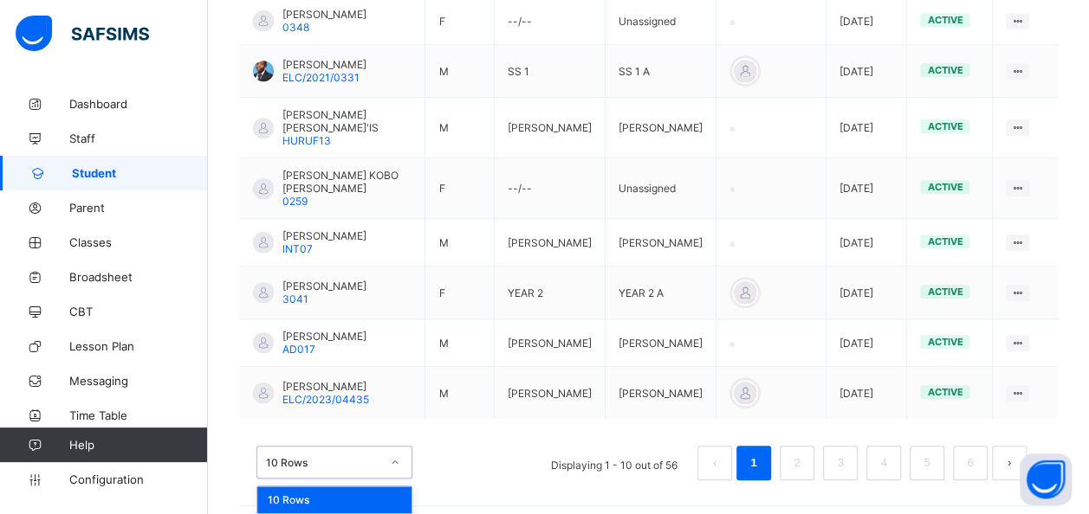
scroll to position [649, 0]
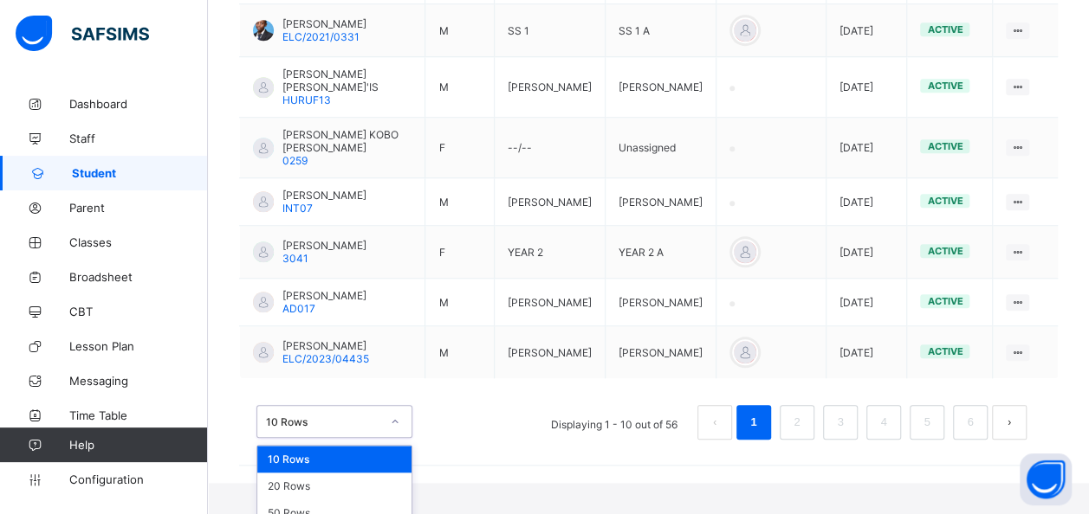
click at [366, 438] on div "option 10 Rows focused, 1 of 3. 3 results available. Use Up and Down to choose …" at bounding box center [334, 421] width 156 height 33
click at [298, 501] on div "50 Rows" at bounding box center [334, 513] width 154 height 27
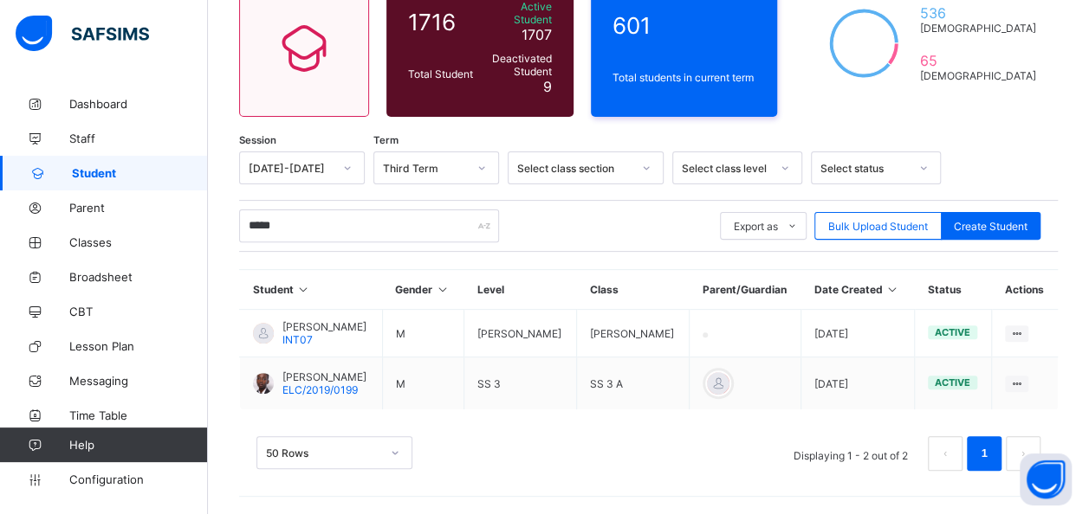
scroll to position [184, 0]
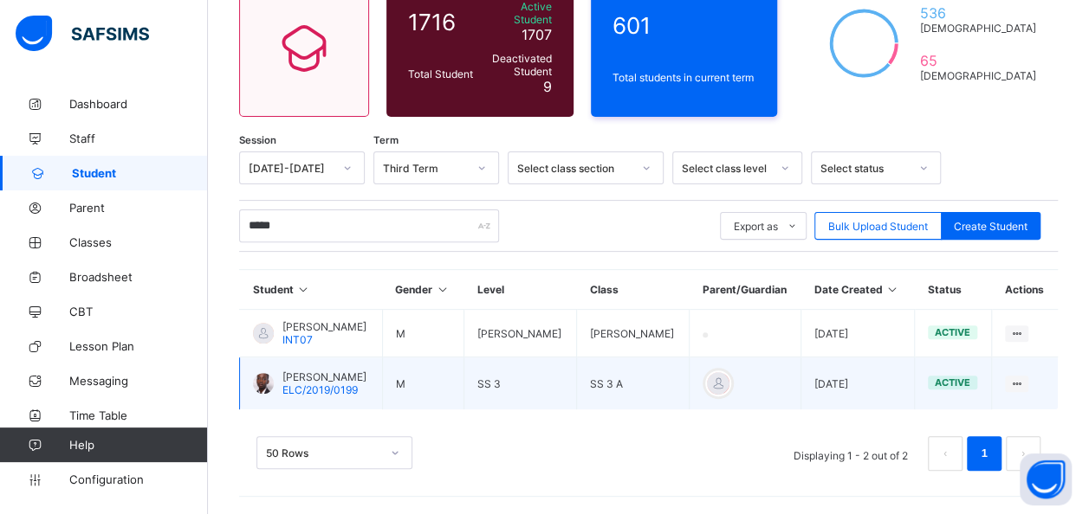
click at [365, 377] on span "[PERSON_NAME]" at bounding box center [324, 377] width 84 height 13
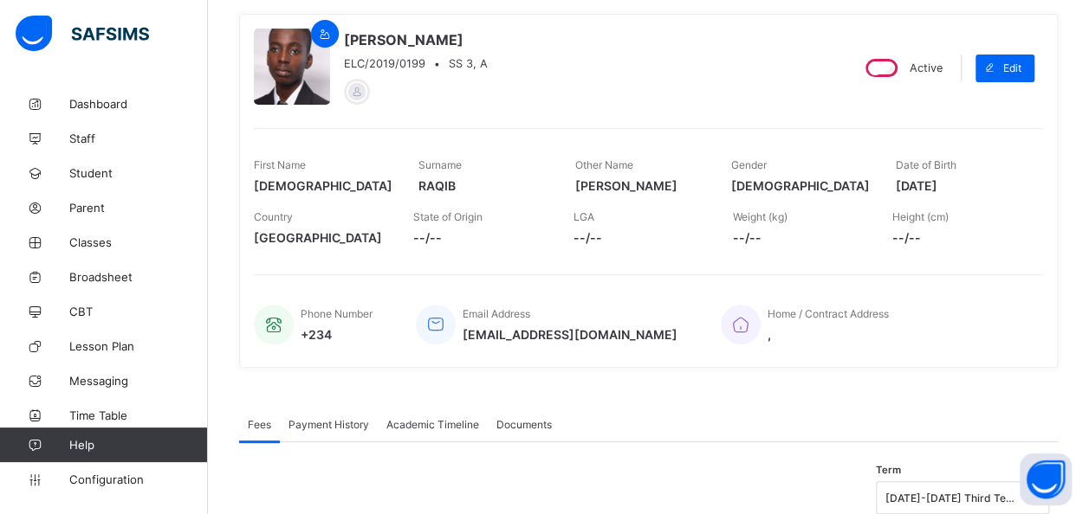
scroll to position [182, 0]
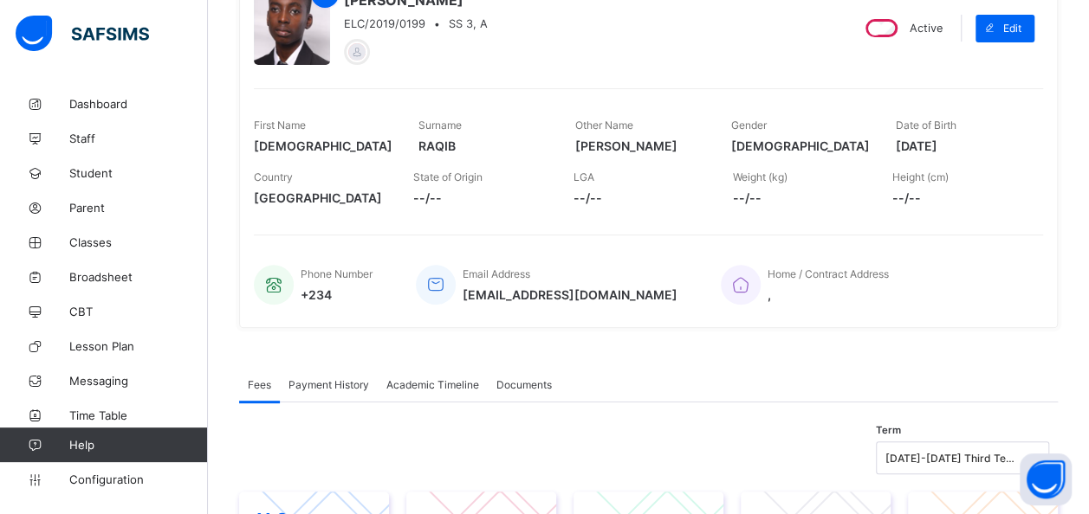
click at [448, 378] on span "Academic Timeline" at bounding box center [432, 384] width 93 height 13
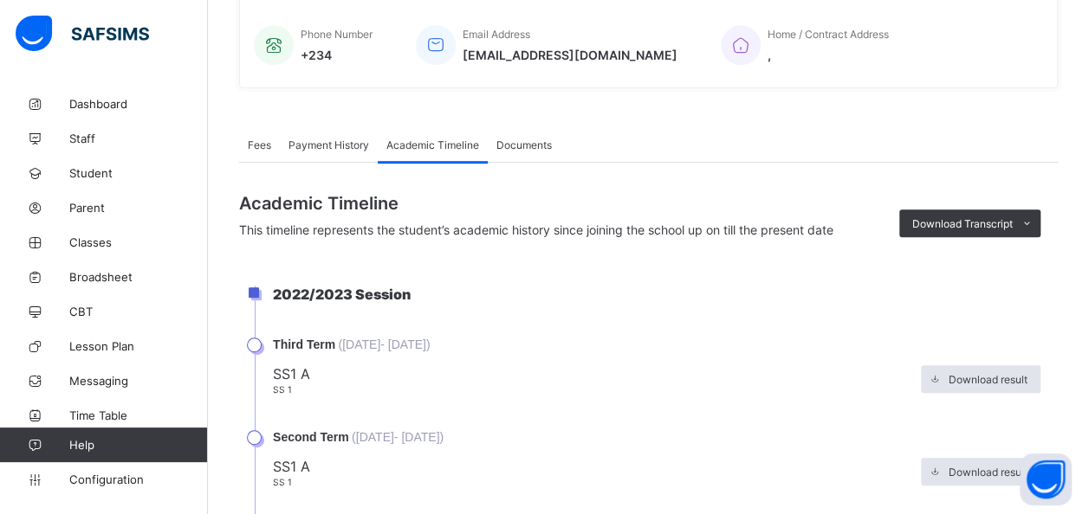
scroll to position [428, 0]
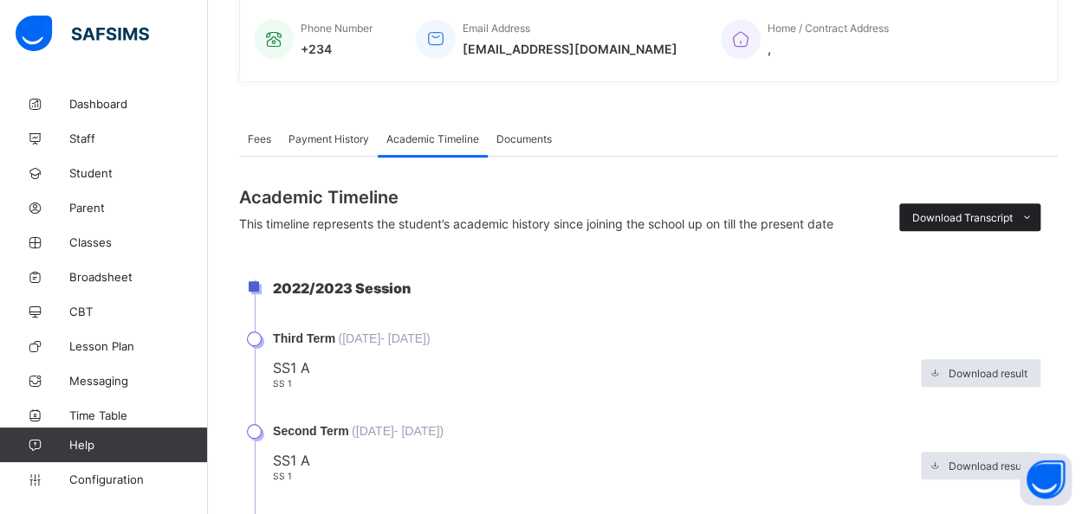
click at [996, 211] on span "Download Transcript" at bounding box center [962, 217] width 100 height 13
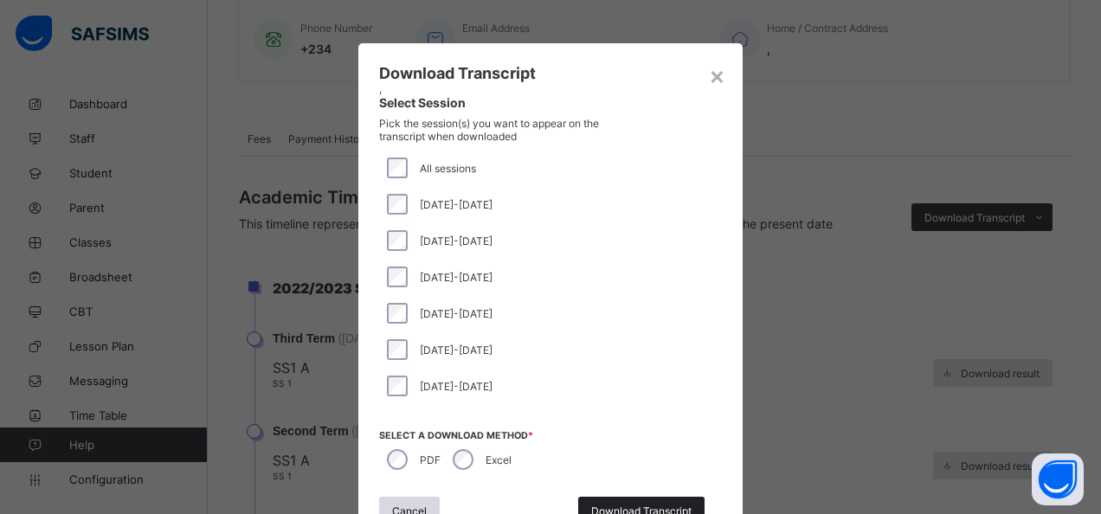
click at [606, 498] on div "Download Transcript" at bounding box center [641, 511] width 126 height 28
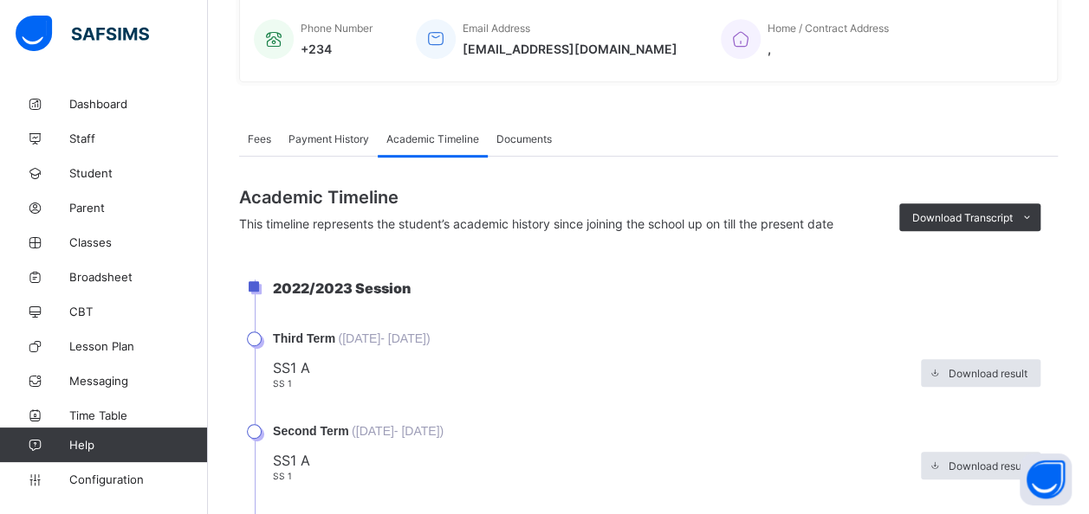
scroll to position [0, 0]
click at [97, 170] on span "Student" at bounding box center [138, 173] width 139 height 14
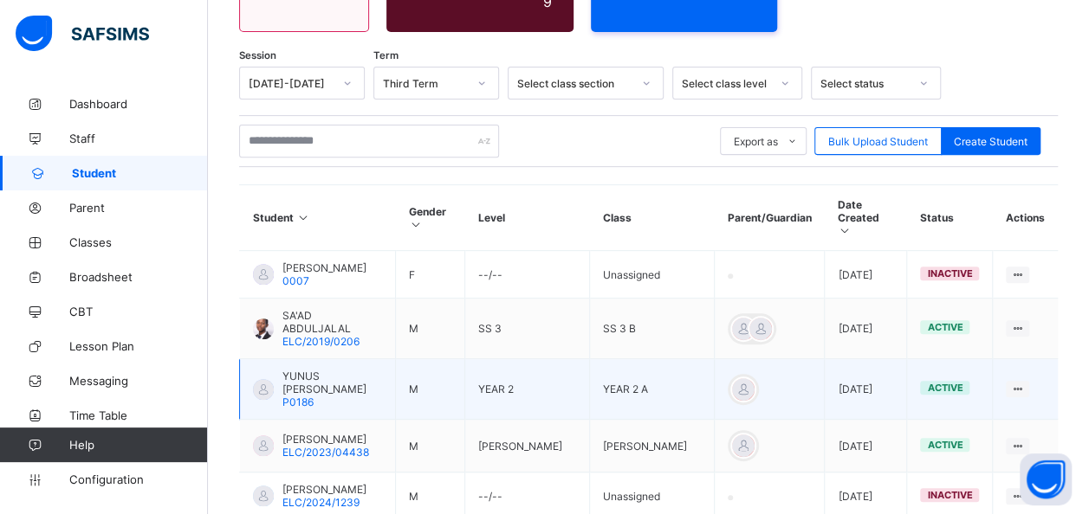
scroll to position [252, 0]
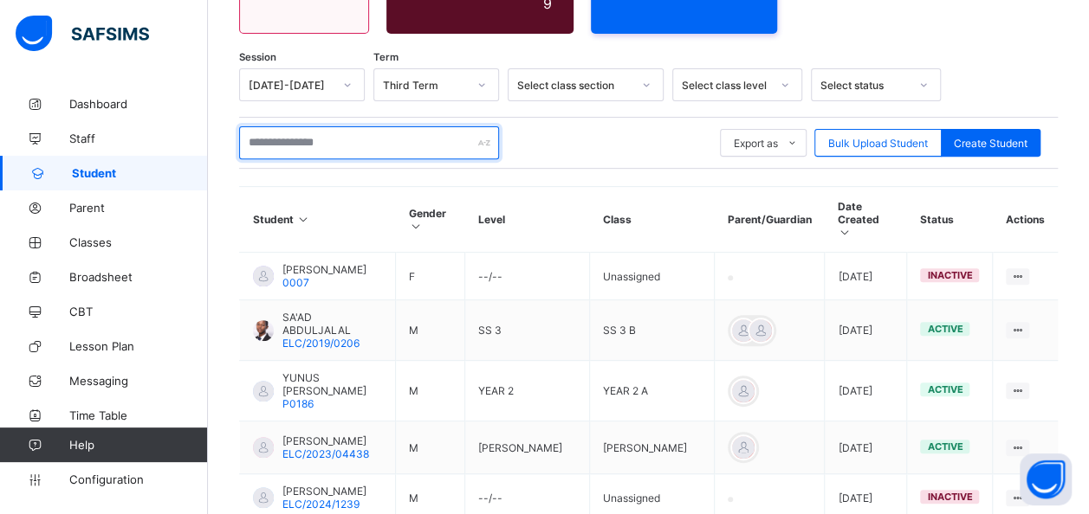
click at [317, 138] on input "text" at bounding box center [369, 142] width 260 height 33
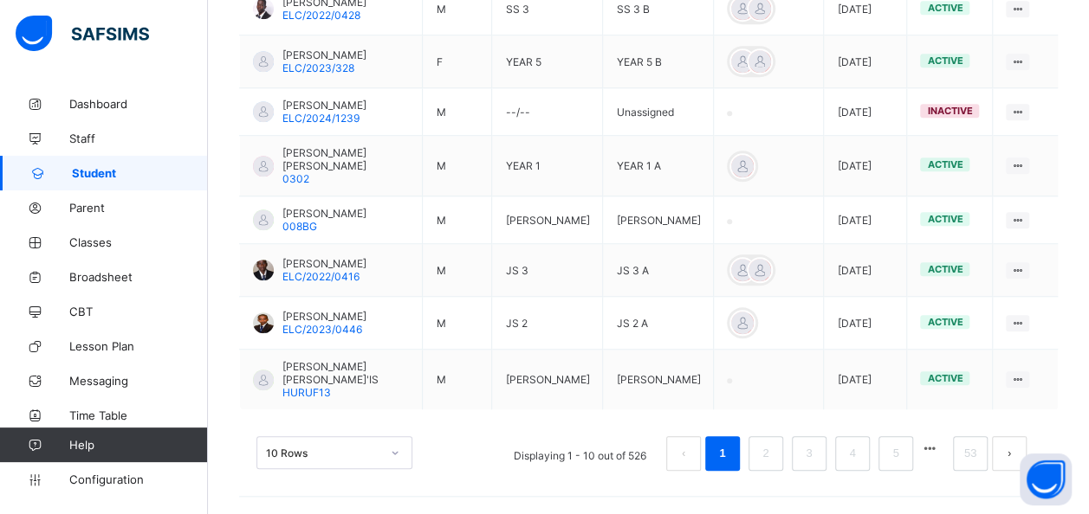
scroll to position [646, 0]
type input "*****"
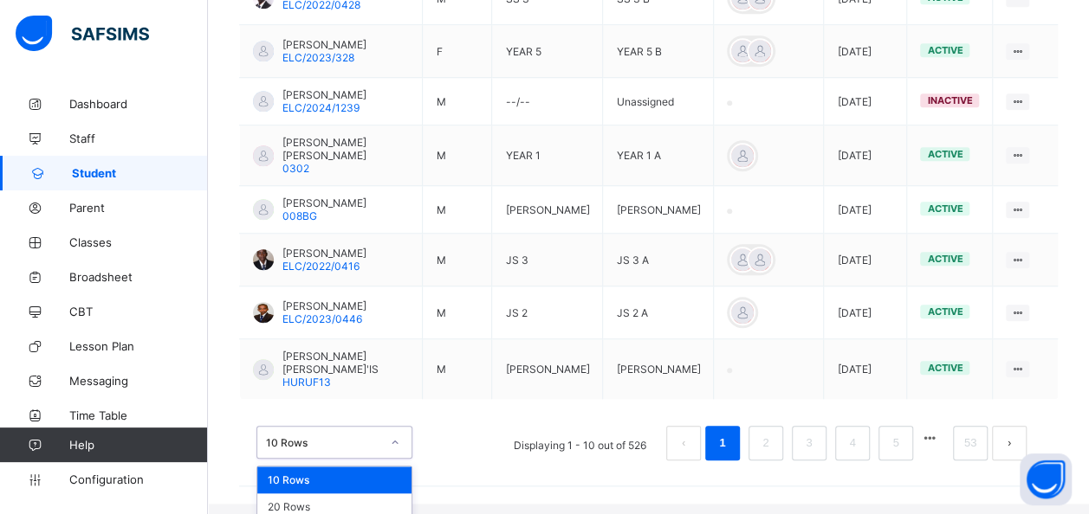
scroll to position [688, 0]
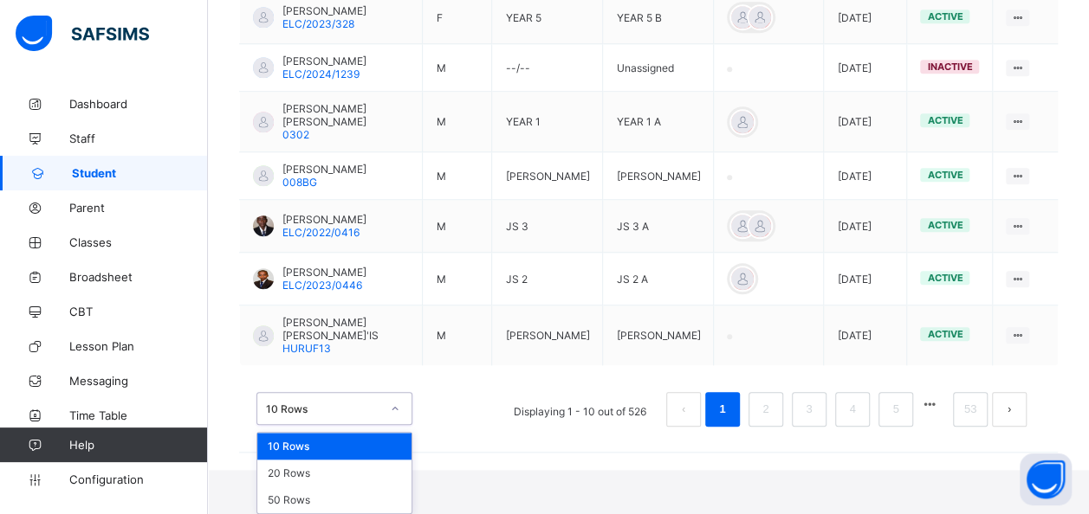
click at [346, 425] on div "option 10 Rows focused, 1 of 3. 3 results available. Use Up and Down to choose …" at bounding box center [334, 408] width 156 height 33
click at [310, 497] on div "50 Rows" at bounding box center [334, 500] width 154 height 27
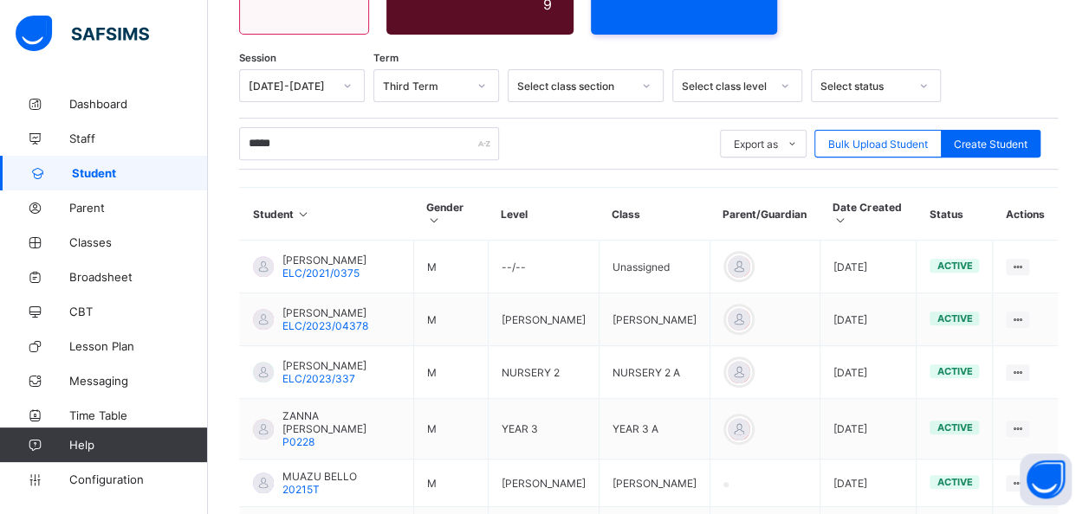
scroll to position [646, 0]
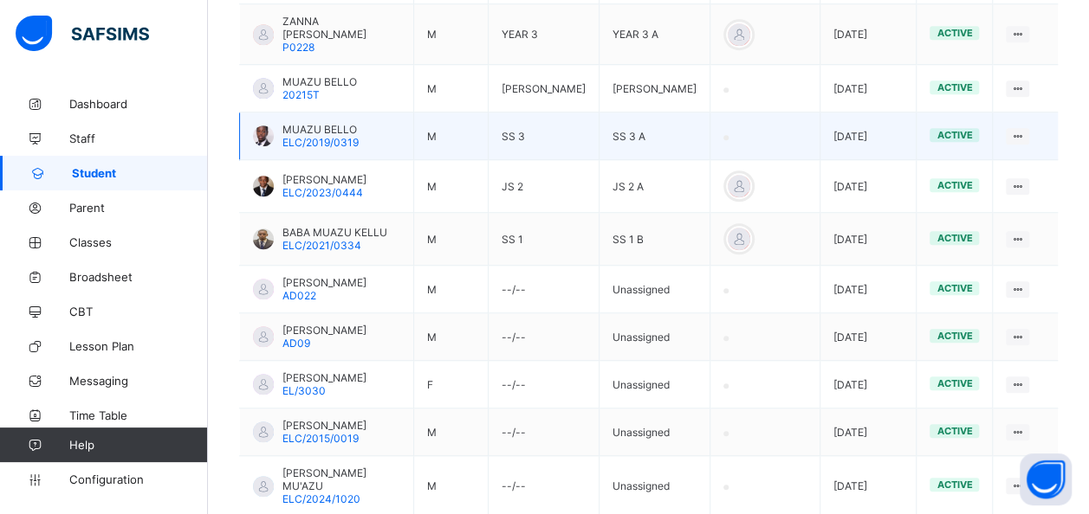
click at [331, 136] on span "ELC/2019/0319" at bounding box center [320, 142] width 76 height 13
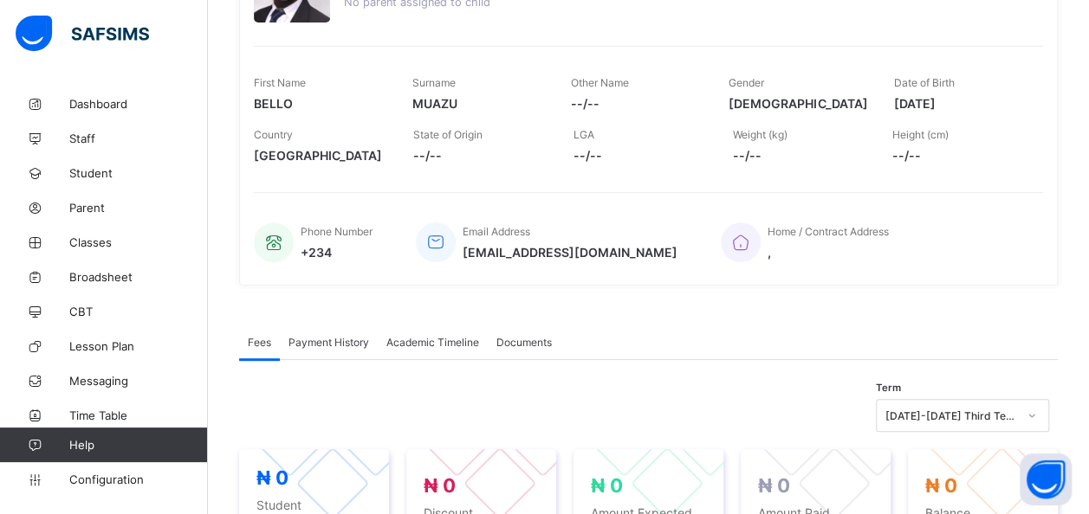
scroll to position [236, 0]
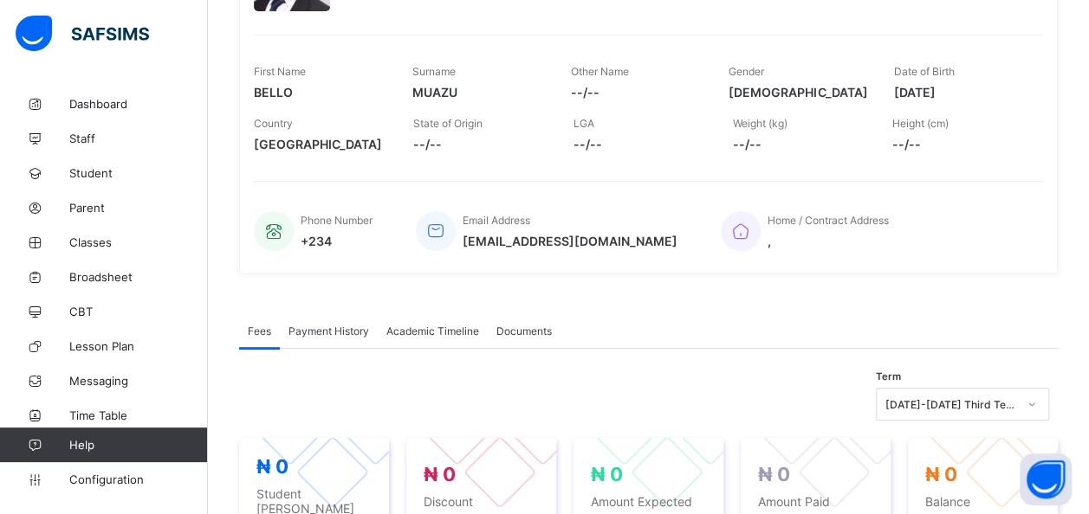
click at [433, 329] on span "Academic Timeline" at bounding box center [432, 331] width 93 height 13
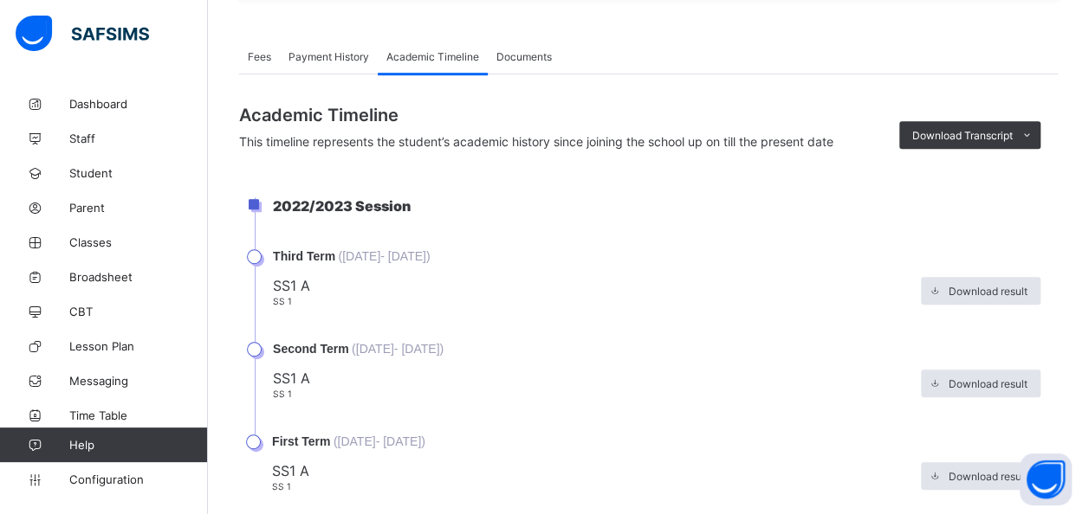
scroll to position [550, 0]
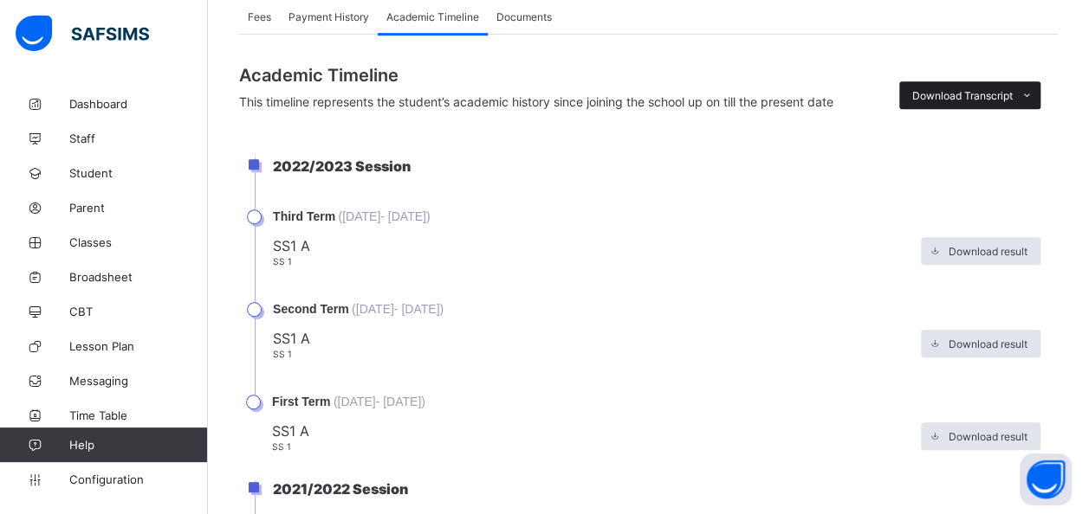
click at [1011, 91] on span "Download Transcript" at bounding box center [962, 95] width 100 height 13
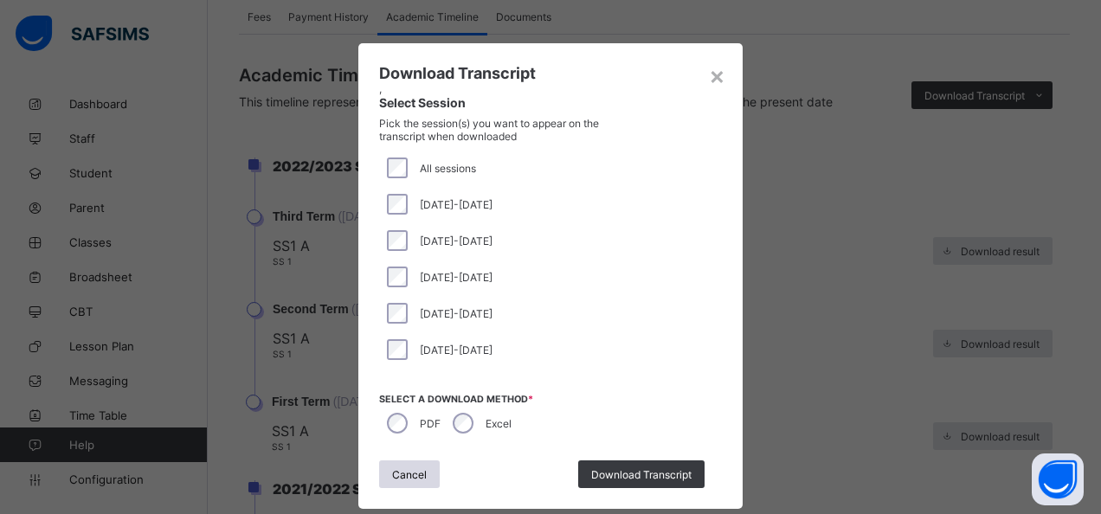
click at [442, 199] on span "[DATE]-[DATE]" at bounding box center [456, 204] width 73 height 13
click at [614, 474] on span "Download Transcript" at bounding box center [641, 474] width 100 height 13
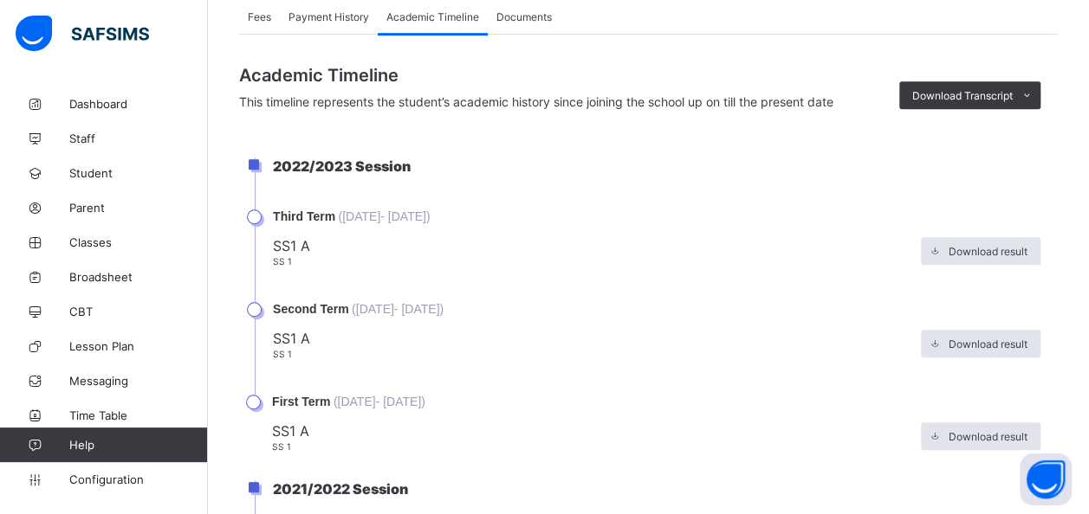
scroll to position [0, 0]
click at [87, 175] on span "Student" at bounding box center [138, 173] width 139 height 14
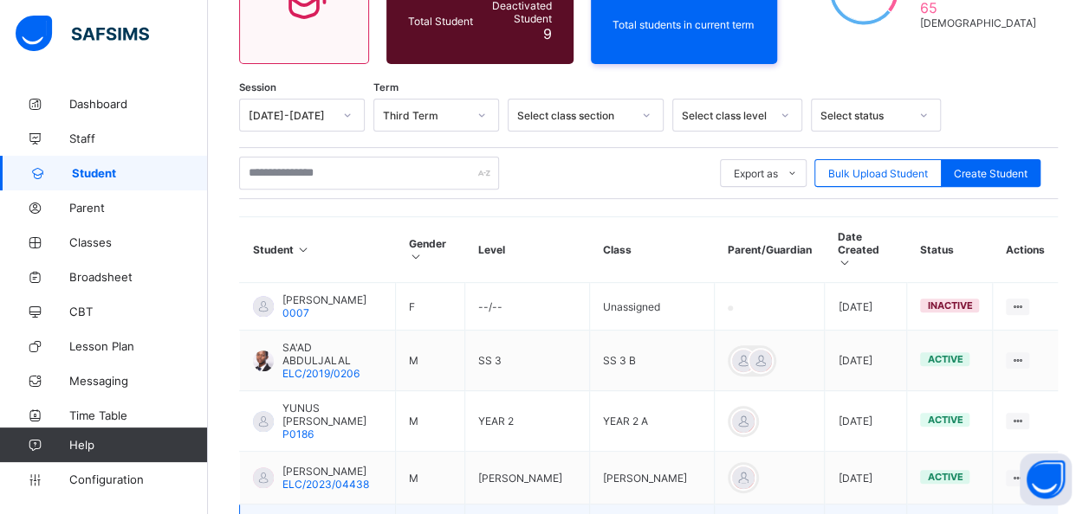
scroll to position [202, 0]
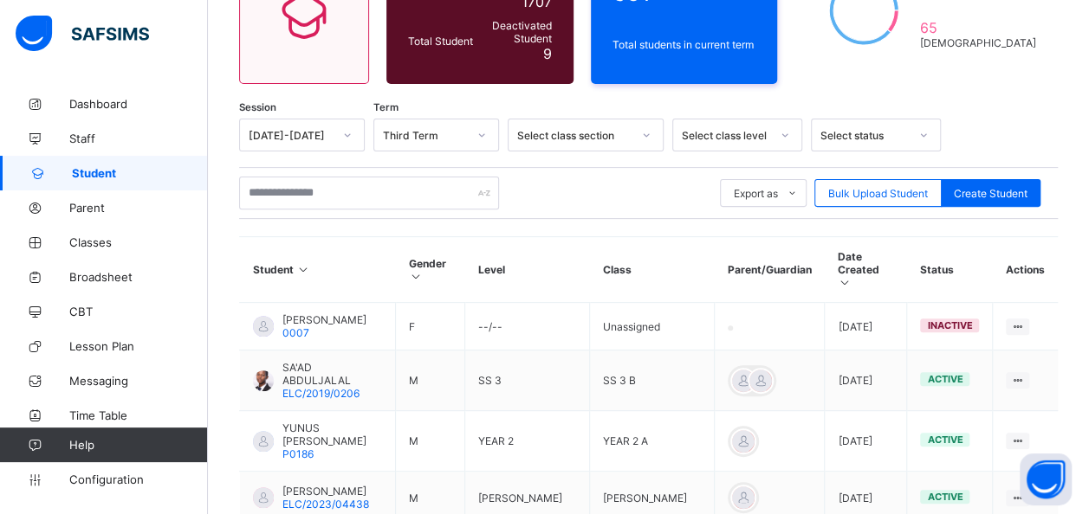
click at [726, 129] on div "Select class level" at bounding box center [726, 135] width 88 height 13
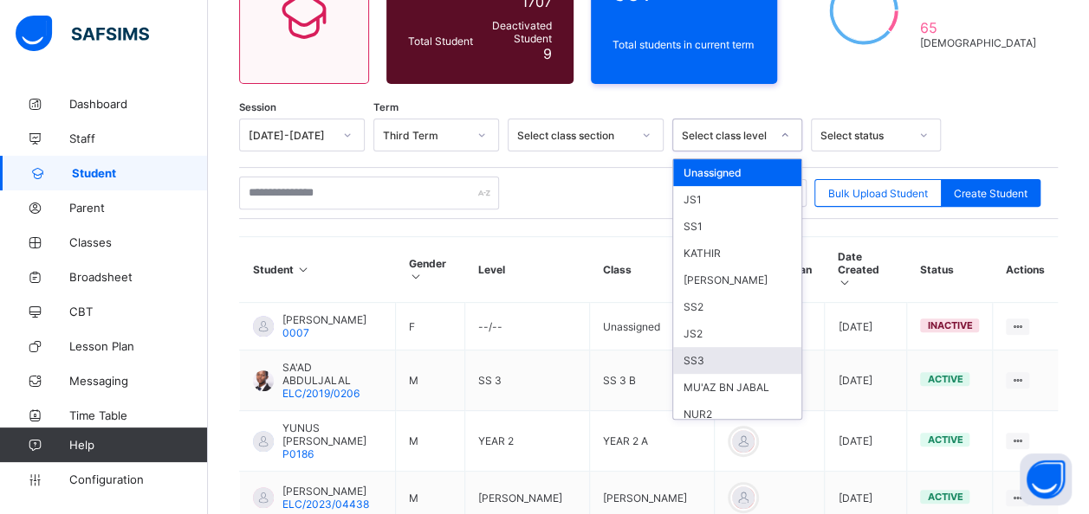
click at [694, 347] on div "SS3" at bounding box center [737, 360] width 128 height 27
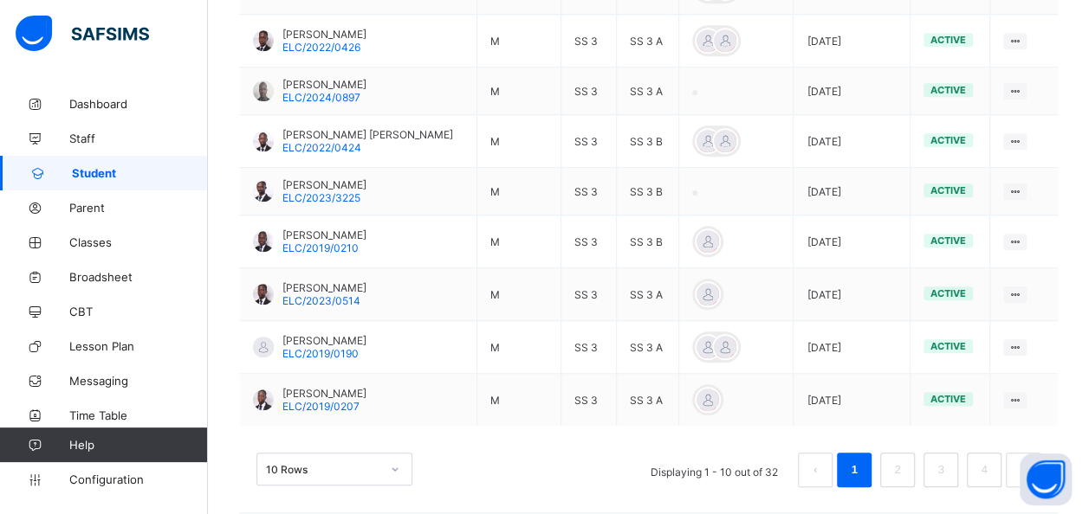
scroll to position [671, 0]
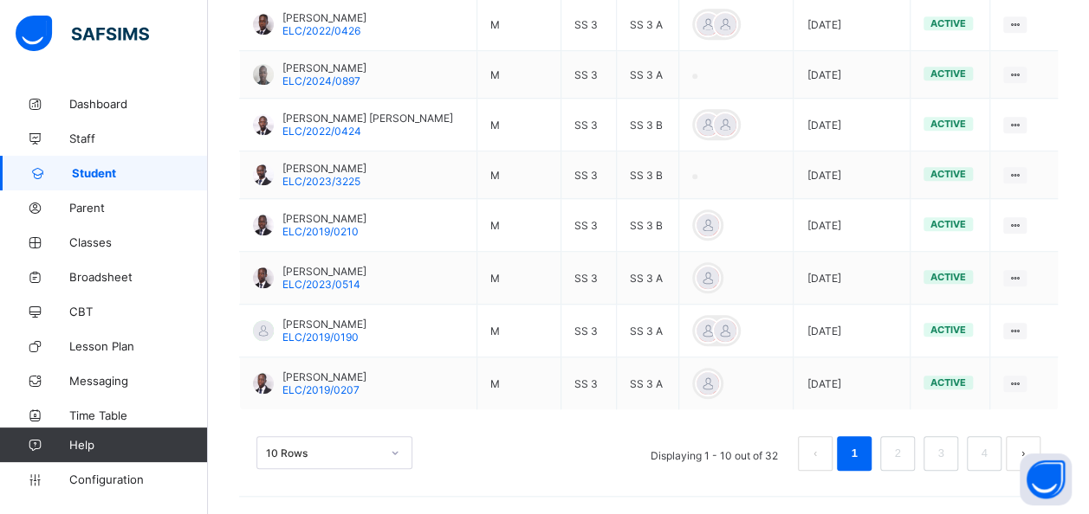
click at [306, 449] on div "10 Rows" at bounding box center [334, 452] width 156 height 33
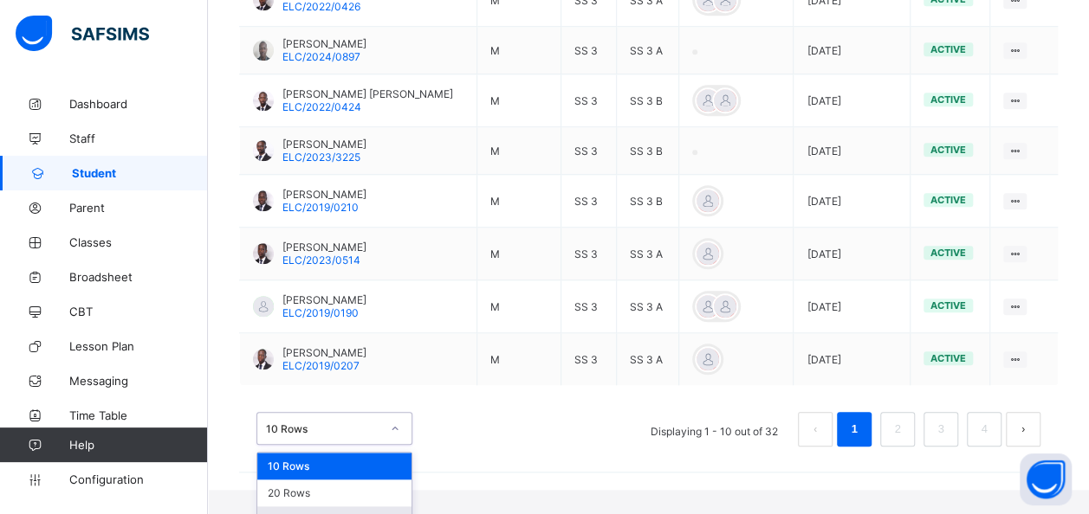
click at [291, 507] on div "50 Rows" at bounding box center [334, 520] width 154 height 27
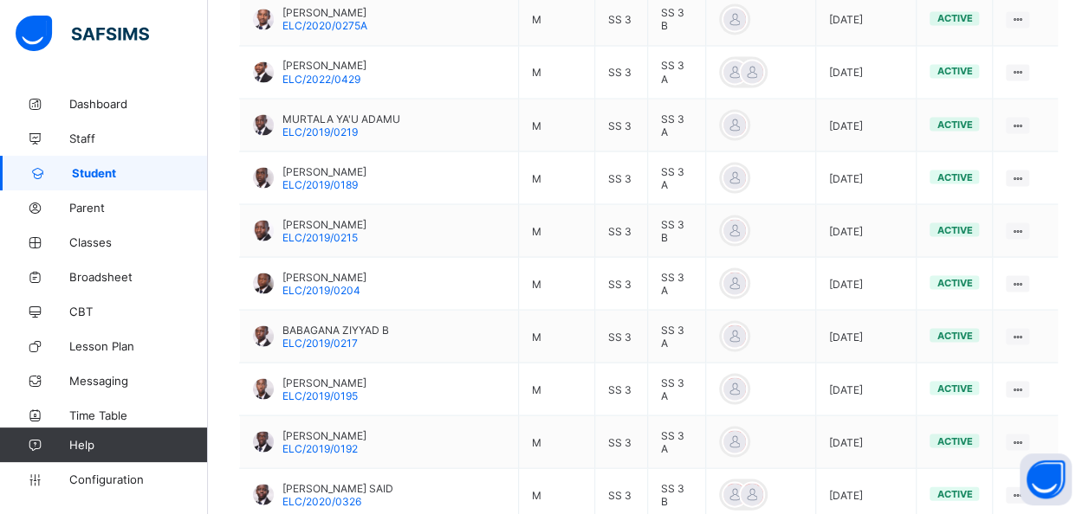
scroll to position [1559, 0]
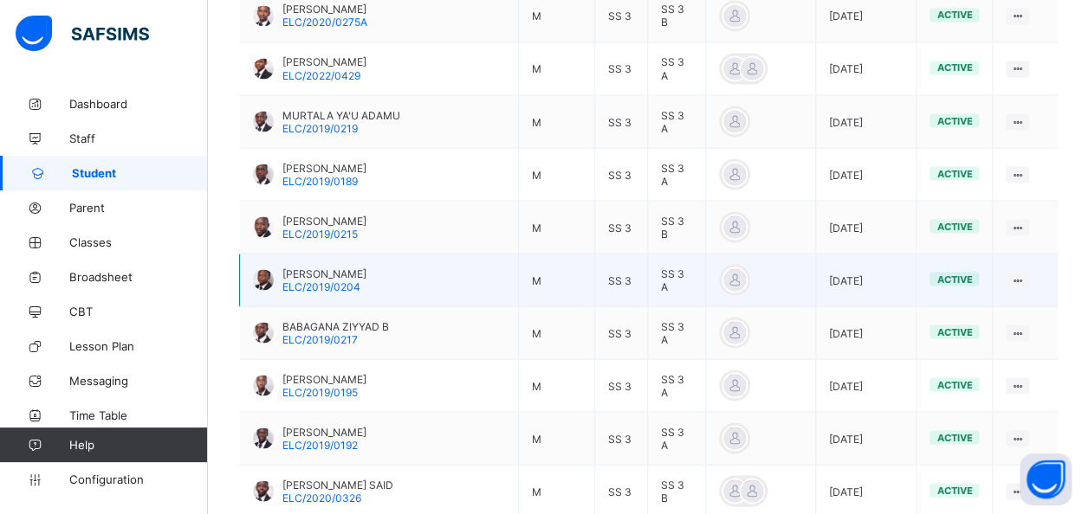
click at [339, 280] on span "ELC/2019/0204" at bounding box center [321, 286] width 78 height 13
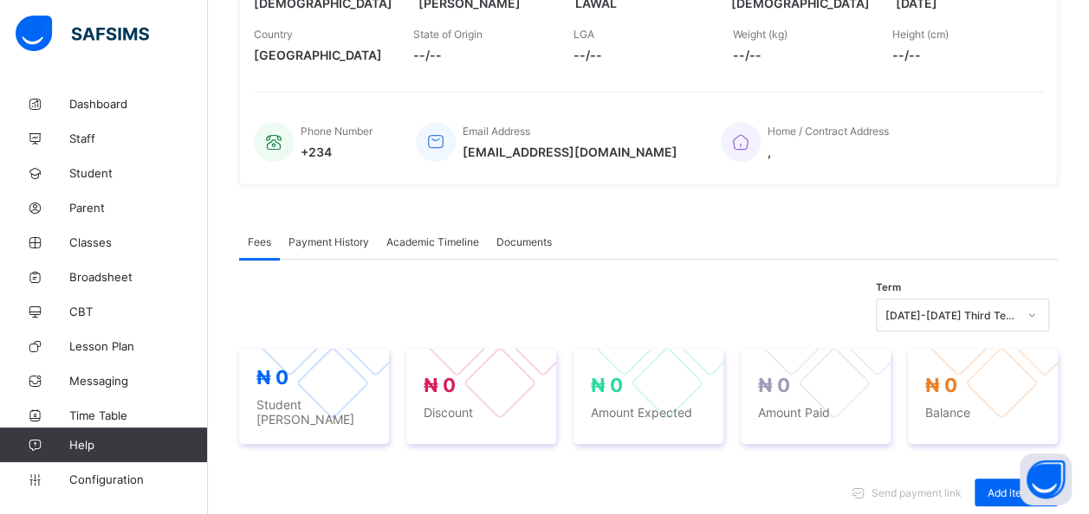
scroll to position [322, 0]
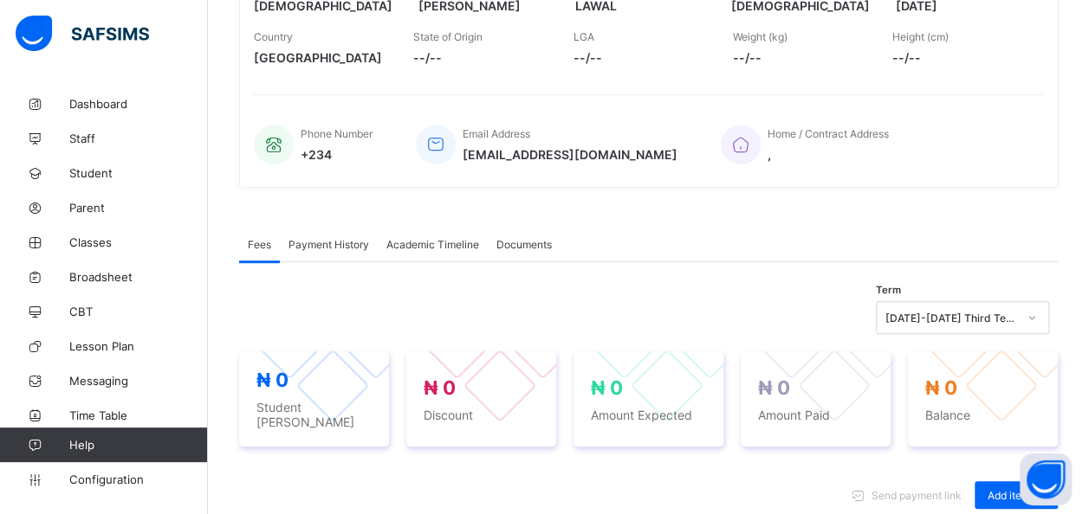
click at [426, 238] on span "Academic Timeline" at bounding box center [432, 244] width 93 height 13
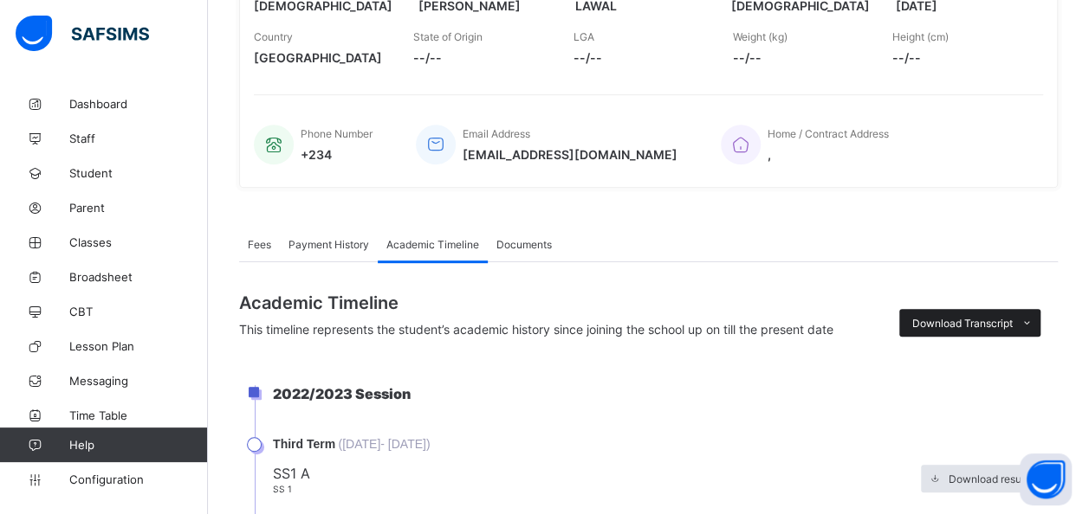
click at [955, 317] on span "Download Transcript" at bounding box center [962, 323] width 100 height 13
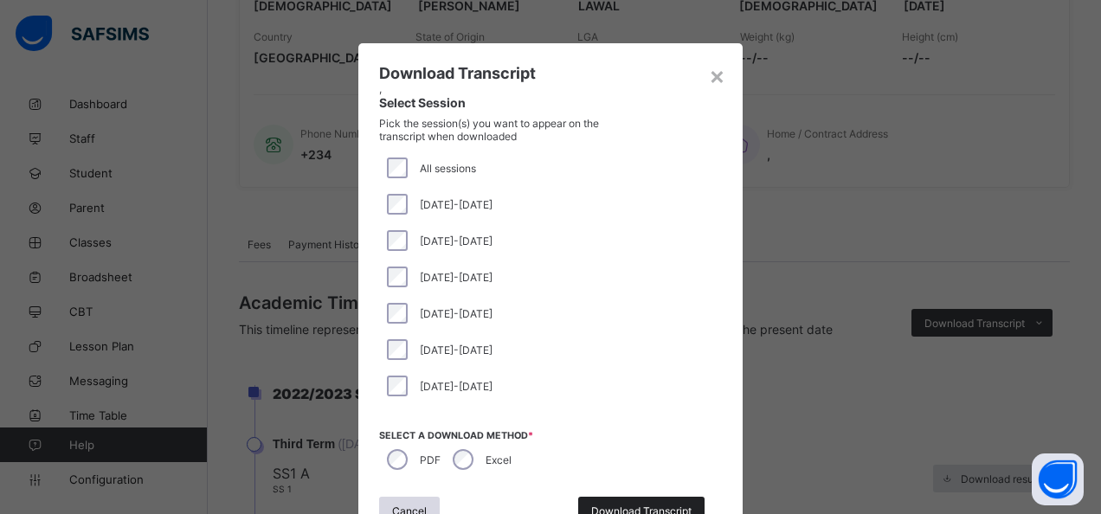
click at [606, 497] on div "Download Transcript" at bounding box center [641, 511] width 126 height 28
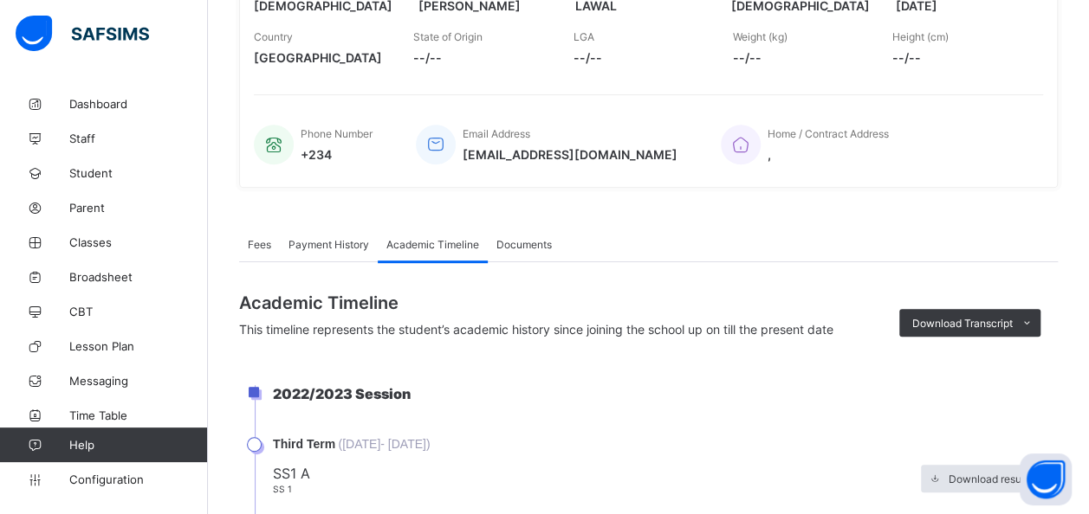
scroll to position [0, 0]
click at [78, 171] on span "Student" at bounding box center [138, 173] width 139 height 14
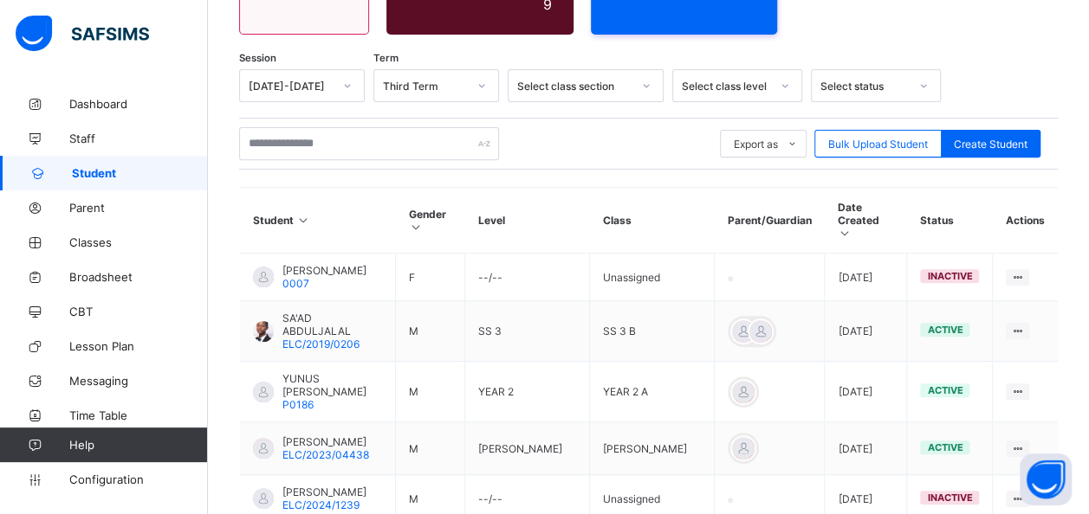
scroll to position [322, 0]
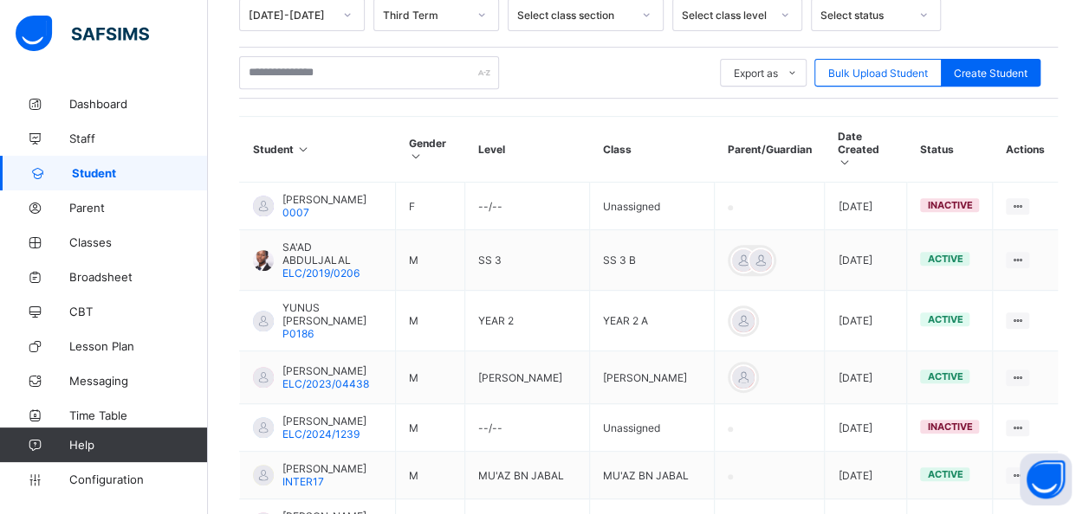
click at [745, 15] on div "Select class level" at bounding box center [720, 15] width 95 height 24
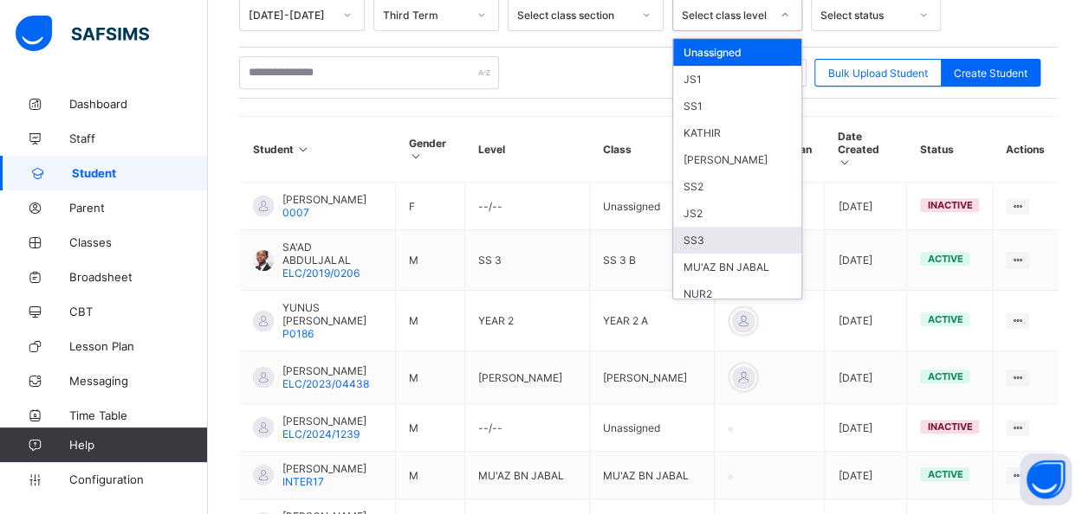
click at [692, 236] on div "SS3" at bounding box center [737, 240] width 128 height 27
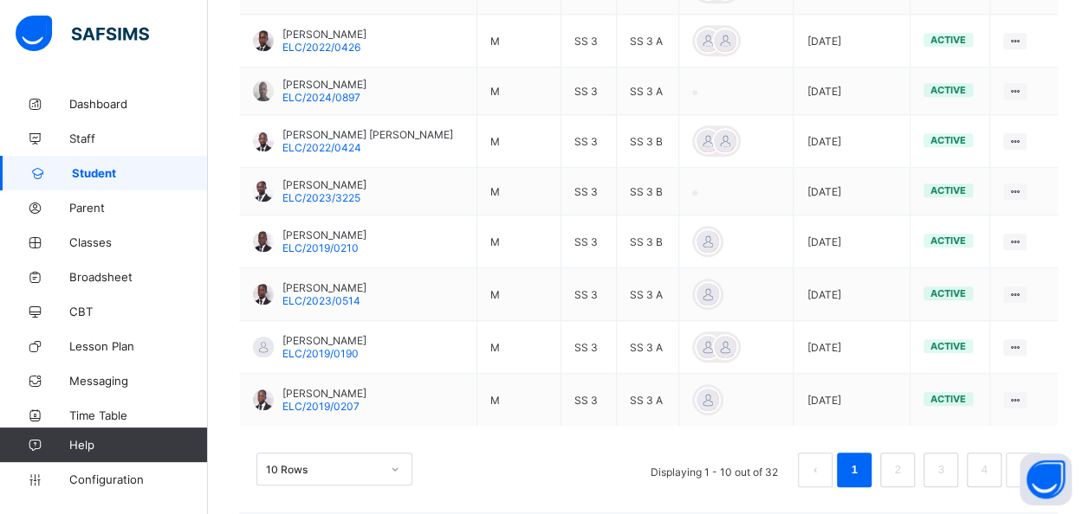
scroll to position [671, 0]
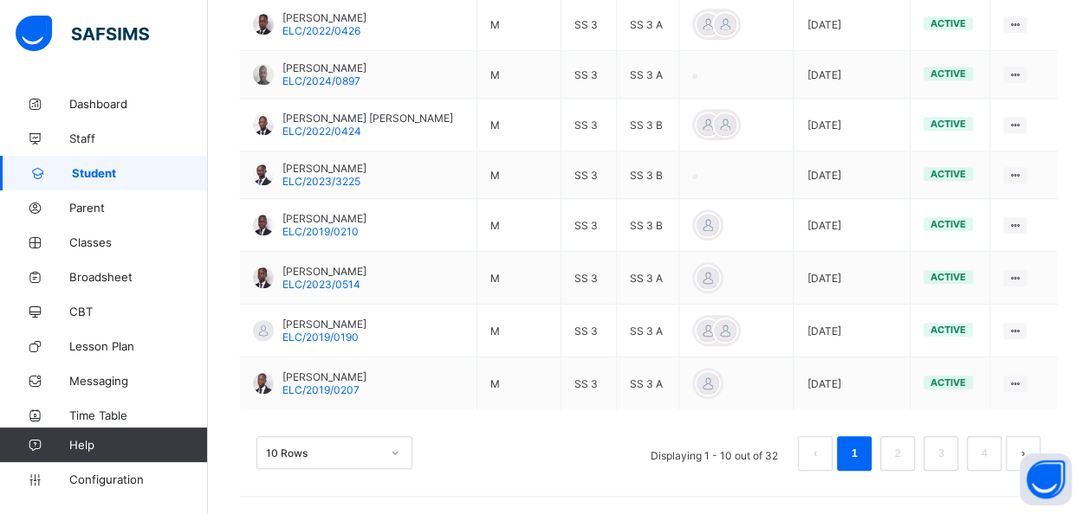
click at [339, 455] on div "10 Rows" at bounding box center [334, 452] width 156 height 33
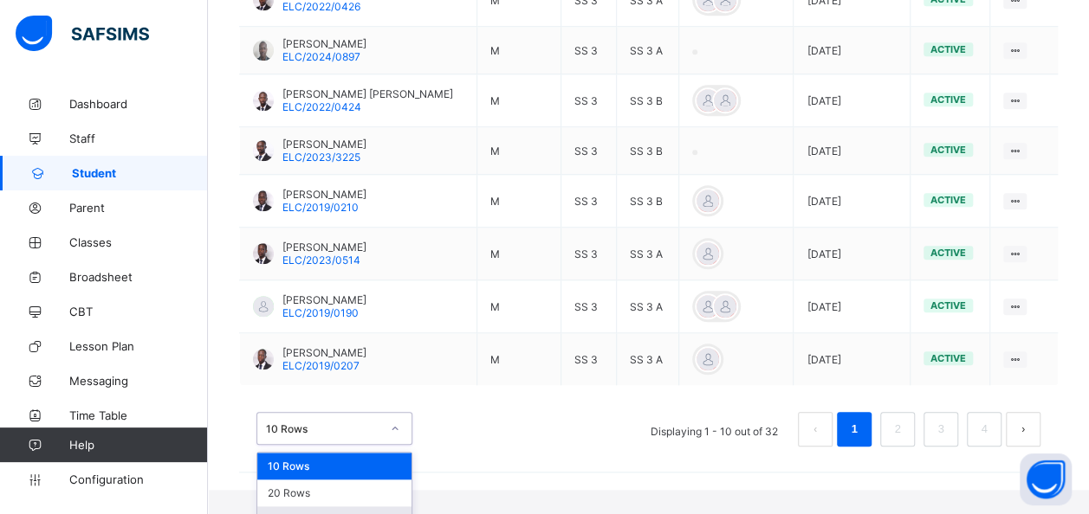
click at [292, 507] on div "50 Rows" at bounding box center [334, 520] width 154 height 27
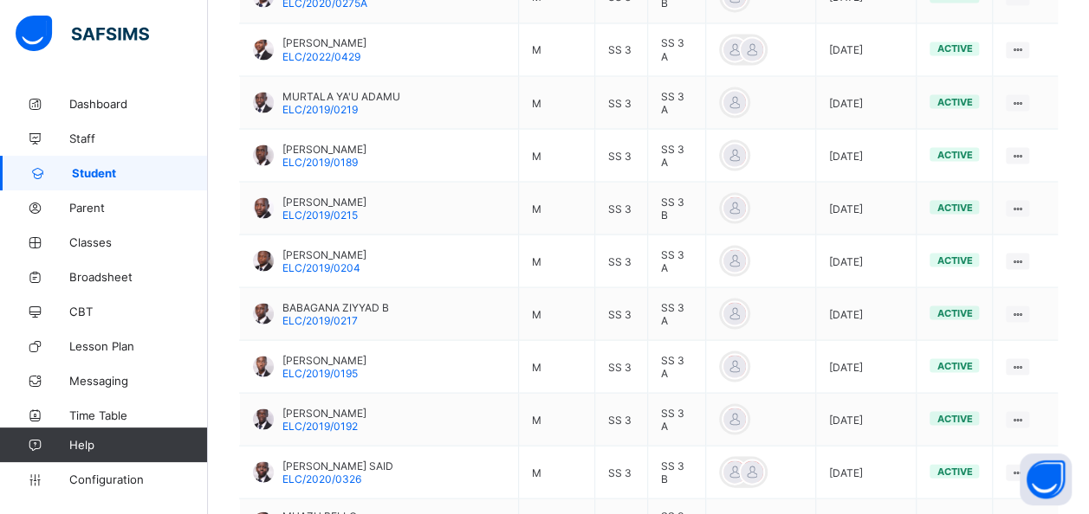
scroll to position [1578, 0]
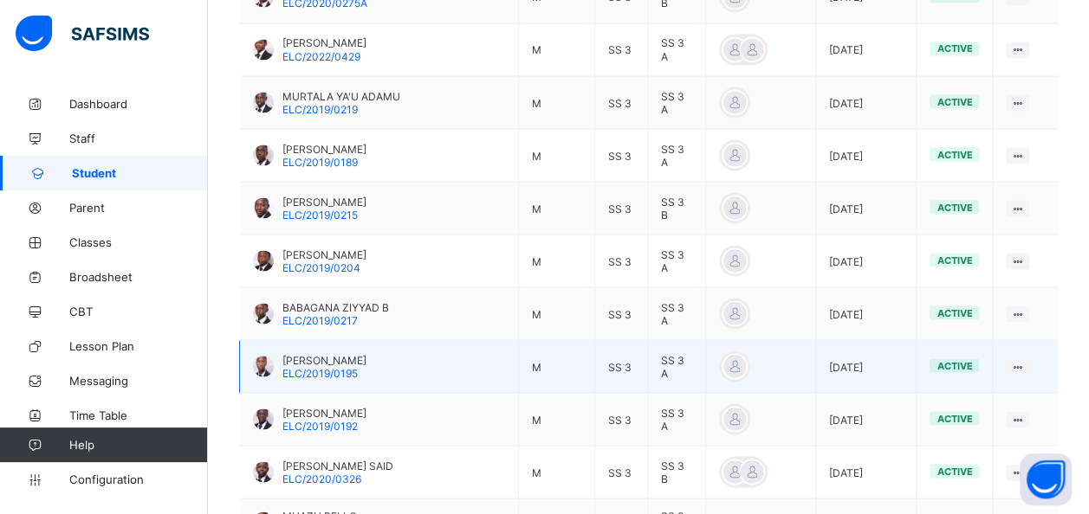
click at [357, 353] on div "[PERSON_NAME] ELC/2019/0195" at bounding box center [324, 366] width 84 height 26
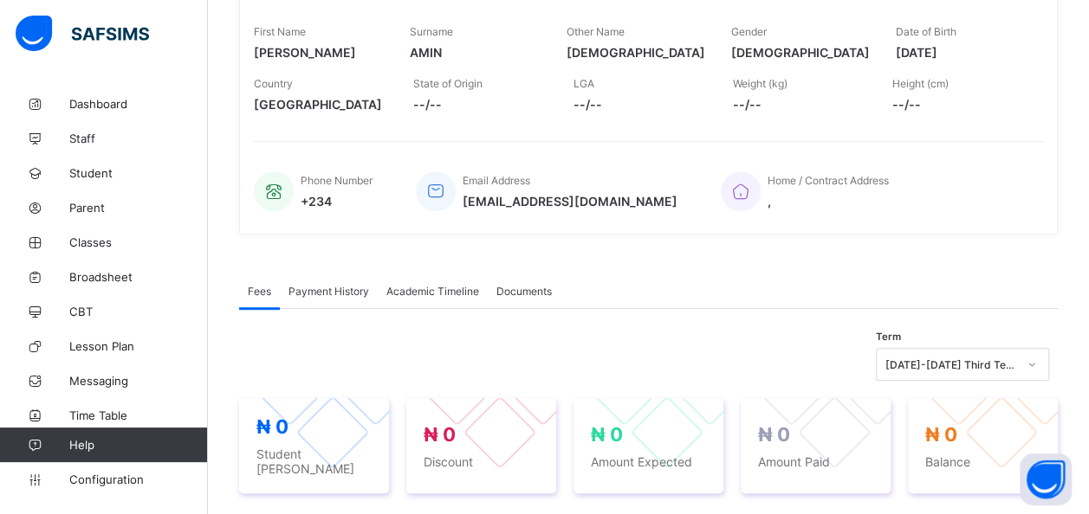
scroll to position [264, 0]
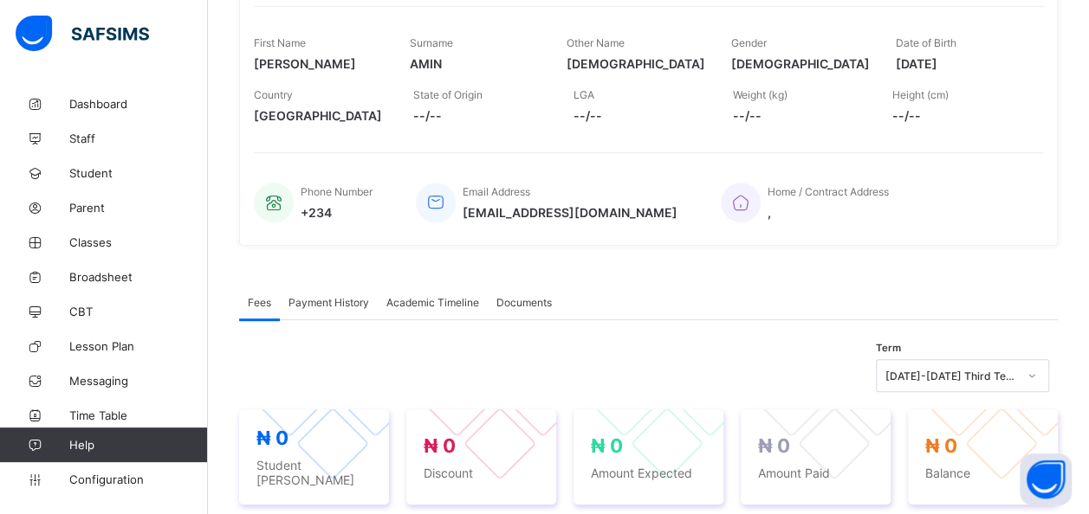
click at [438, 300] on span "Academic Timeline" at bounding box center [432, 302] width 93 height 13
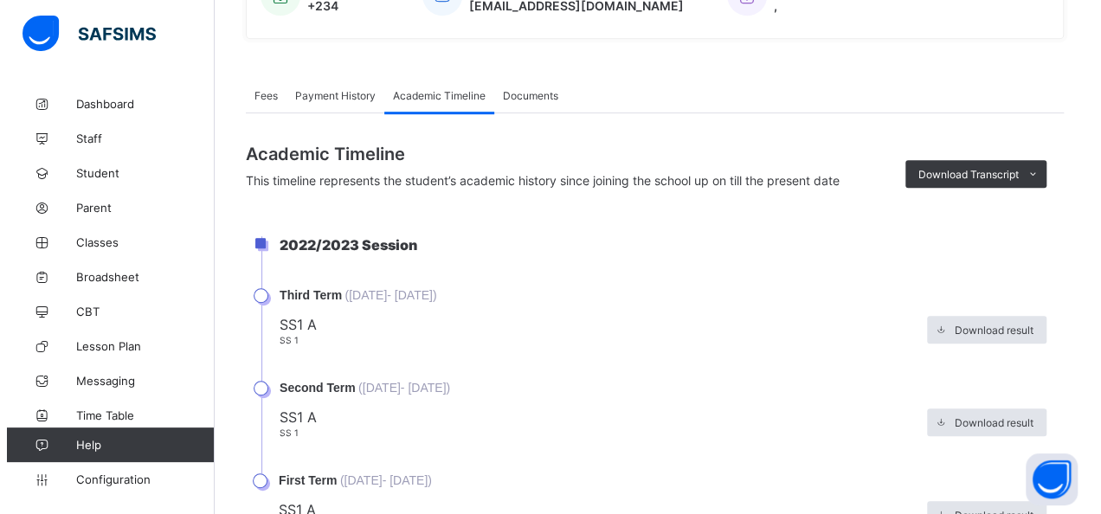
scroll to position [501, 0]
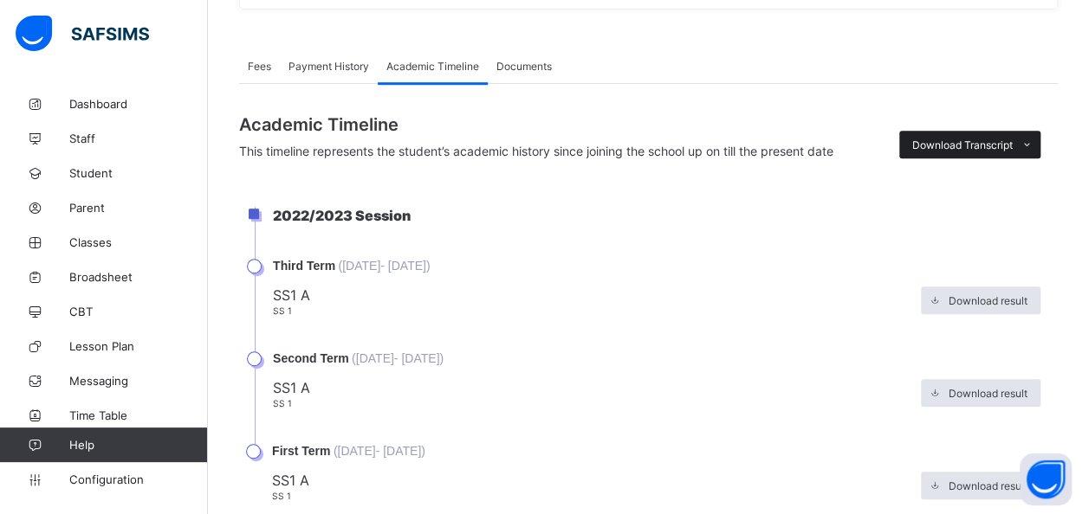
click at [964, 131] on div "Download Transcript" at bounding box center [969, 145] width 141 height 28
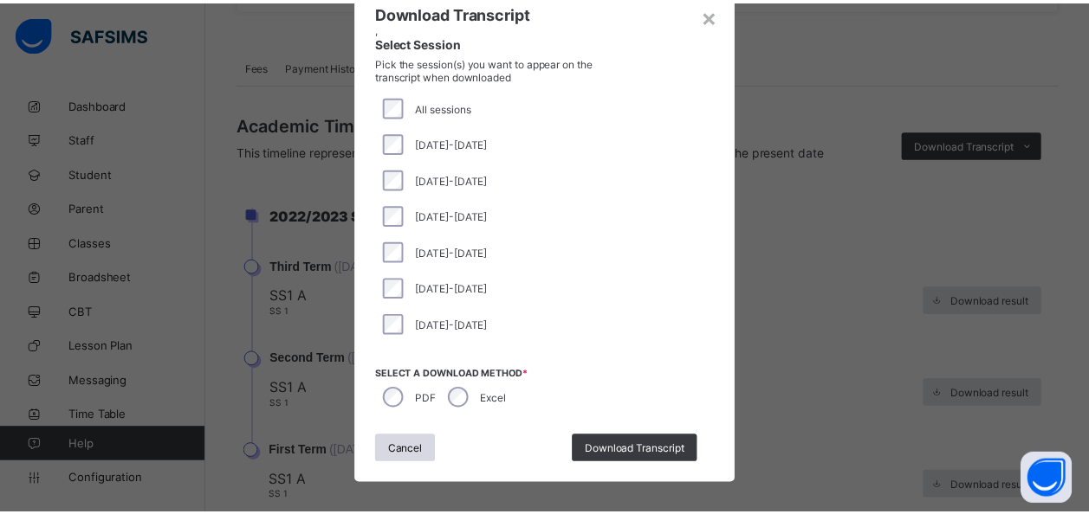
scroll to position [73, 0]
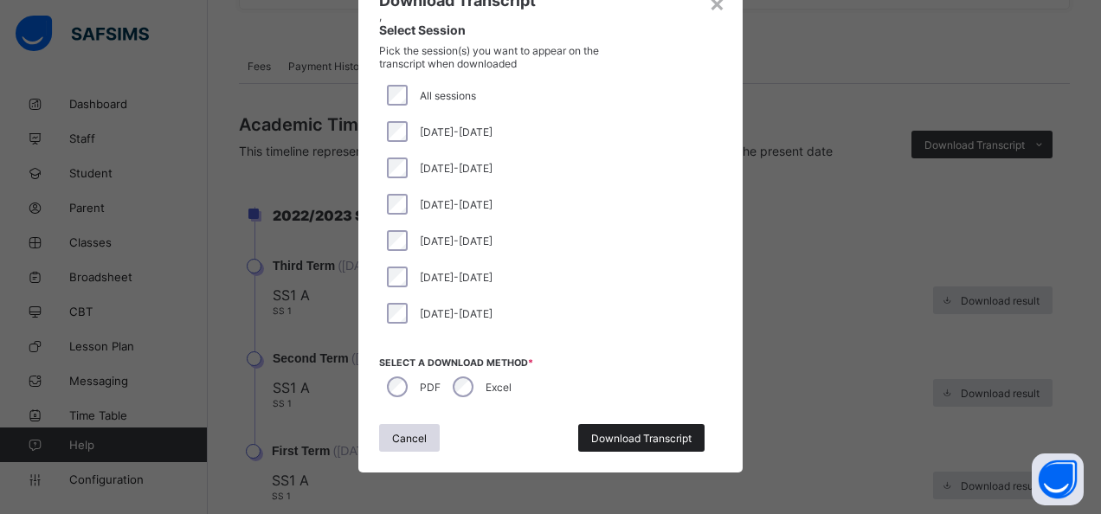
click at [615, 435] on span "Download Transcript" at bounding box center [641, 438] width 100 height 13
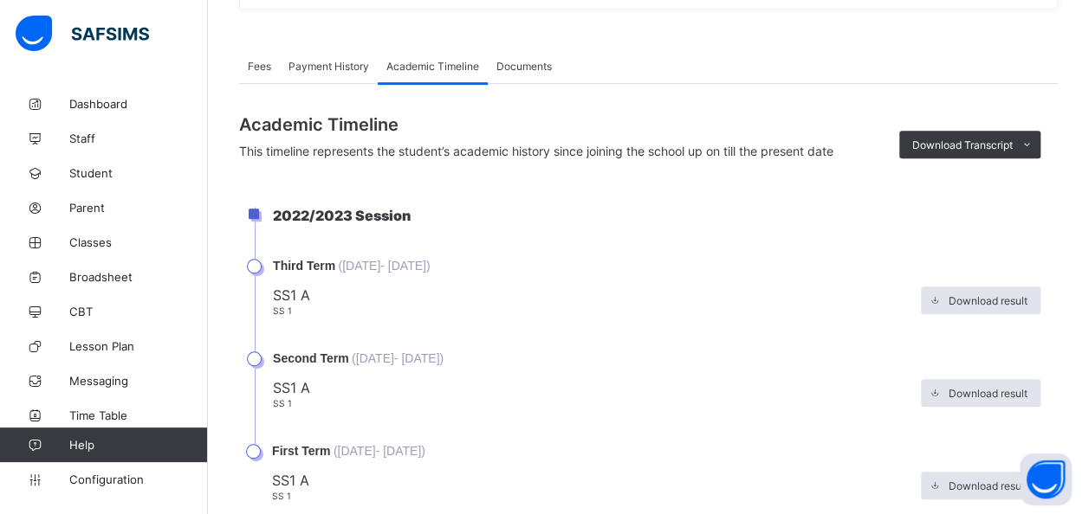
scroll to position [0, 0]
